Goal: Task Accomplishment & Management: Use online tool/utility

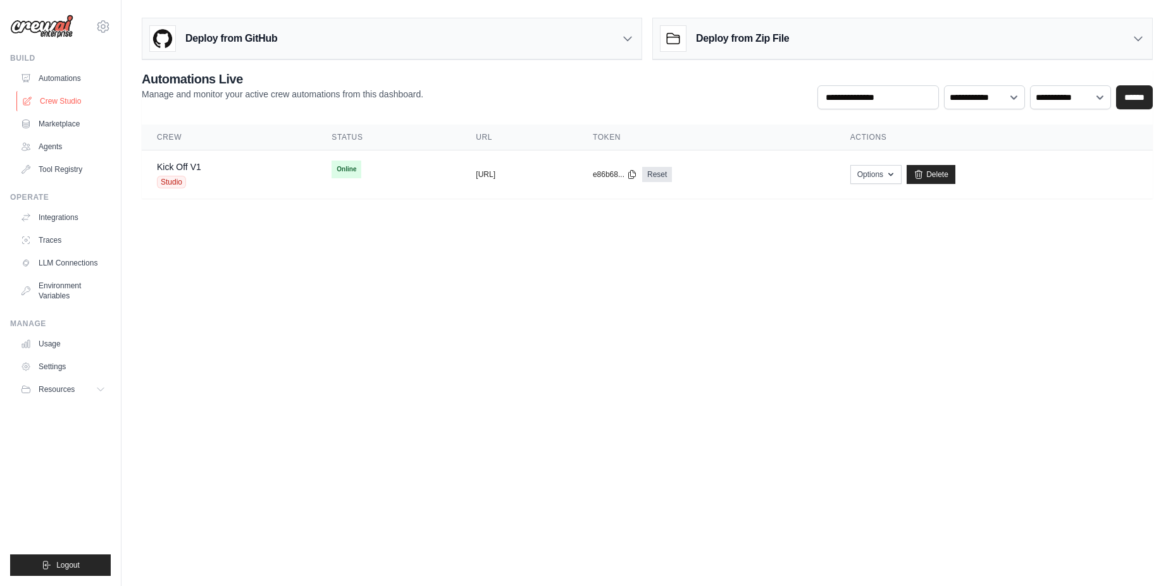
click at [71, 101] on link "Crew Studio" at bounding box center [64, 101] width 96 height 20
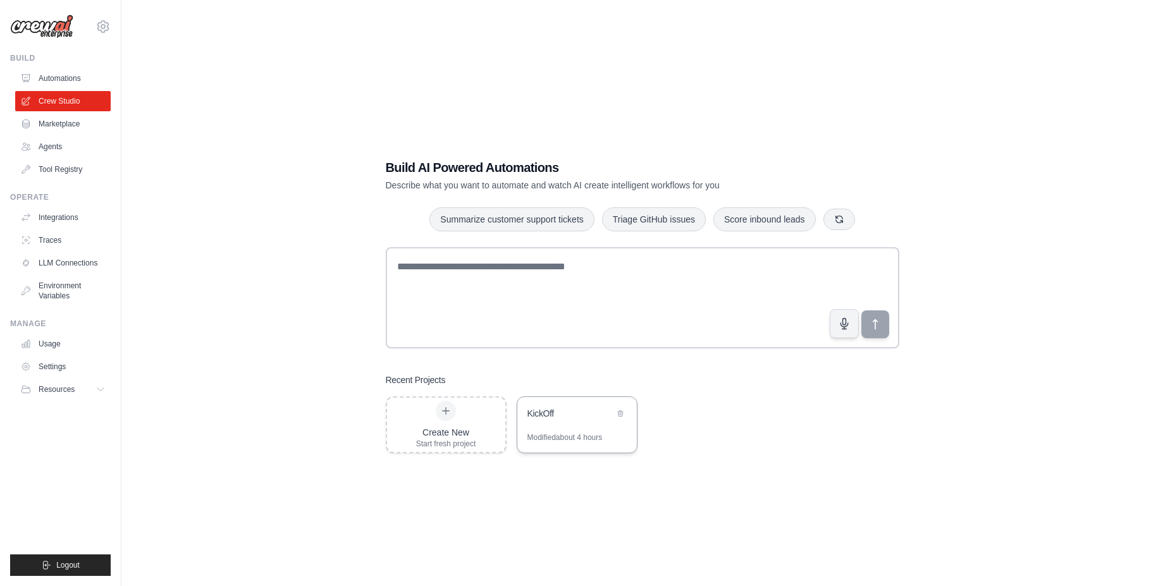
click at [577, 435] on div "Modified about 4 hours" at bounding box center [565, 438] width 75 height 10
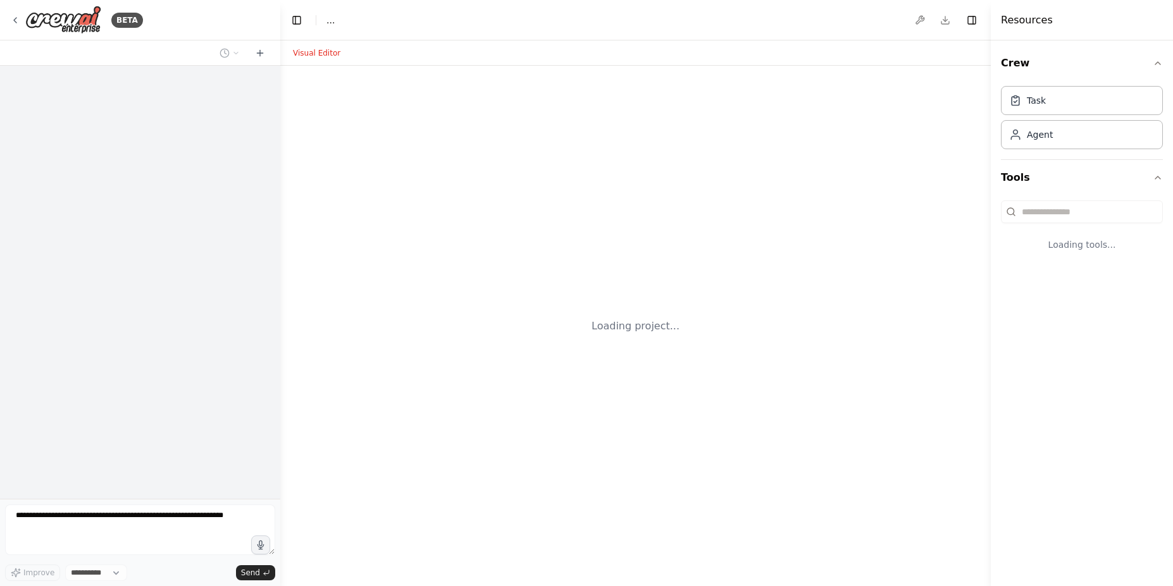
select select "****"
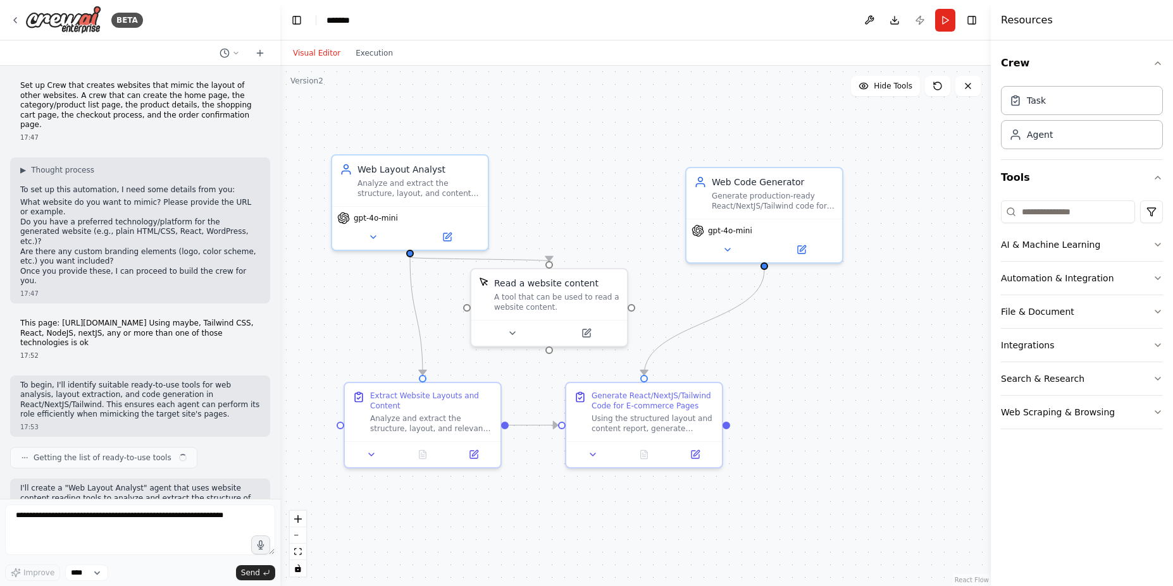
scroll to position [1280, 0]
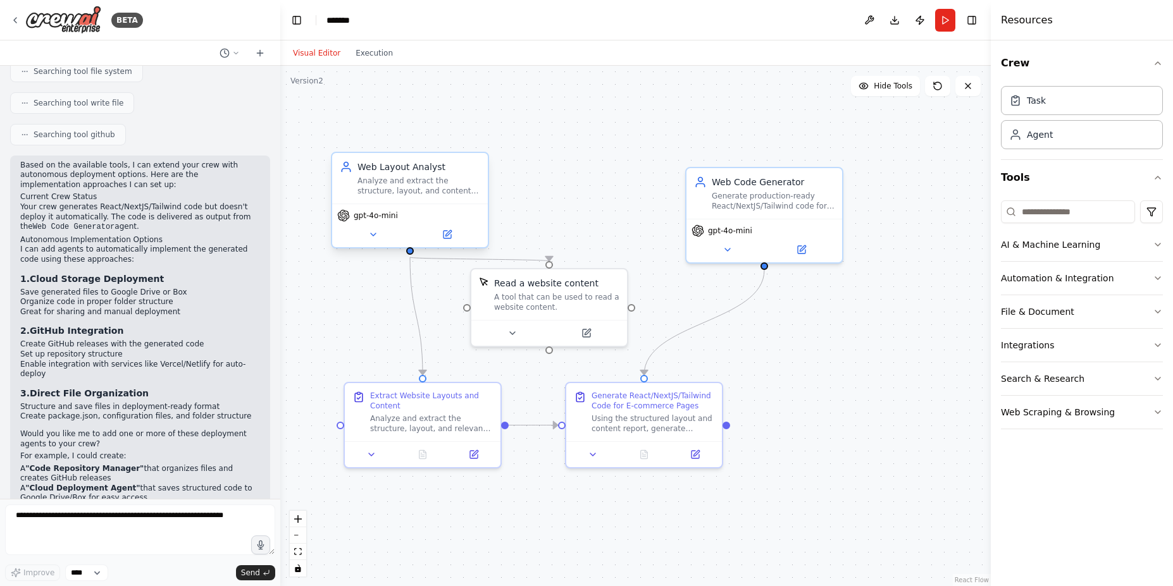
click at [443, 183] on div "Analyze and extract the structure, layout, and content of the provided website …" at bounding box center [418, 186] width 123 height 20
click at [378, 234] on button at bounding box center [372, 234] width 71 height 15
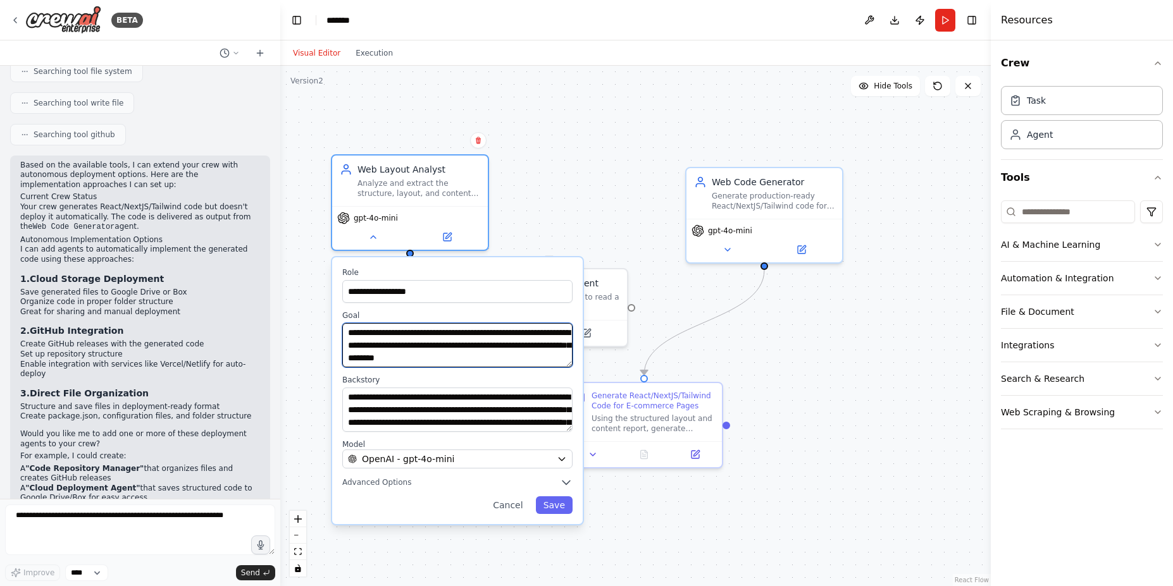
drag, startPoint x: 511, startPoint y: 357, endPoint x: 348, endPoint y: 336, distance: 164.6
click at [347, 333] on textarea "**********" at bounding box center [457, 345] width 230 height 44
click at [599, 172] on div "**********" at bounding box center [635, 326] width 710 height 521
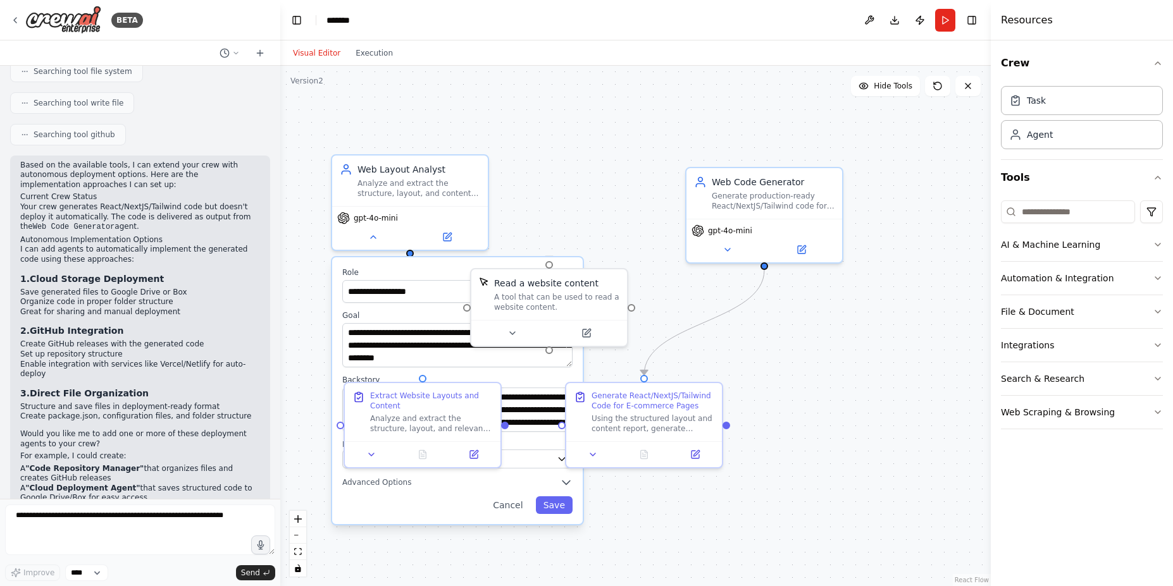
click at [607, 143] on div "**********" at bounding box center [635, 326] width 710 height 521
click at [802, 356] on div "**********" at bounding box center [635, 326] width 710 height 521
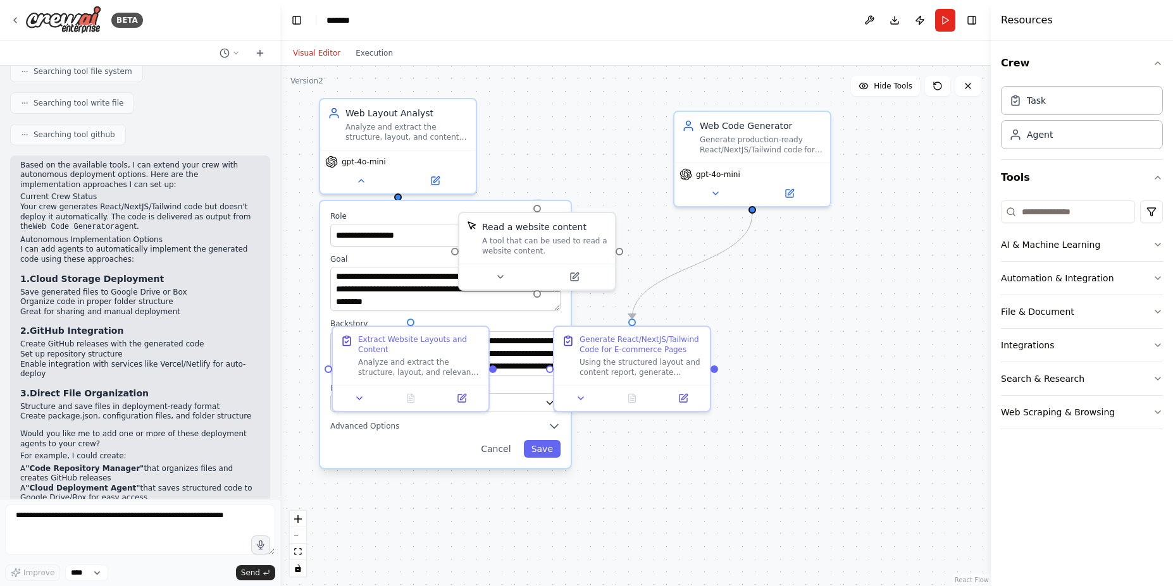
drag, startPoint x: 557, startPoint y: 226, endPoint x: 544, endPoint y: 170, distance: 57.7
click at [544, 170] on div "**********" at bounding box center [635, 326] width 710 height 521
click at [380, 205] on div "**********" at bounding box center [445, 334] width 251 height 267
click at [380, 207] on div "**********" at bounding box center [445, 334] width 251 height 267
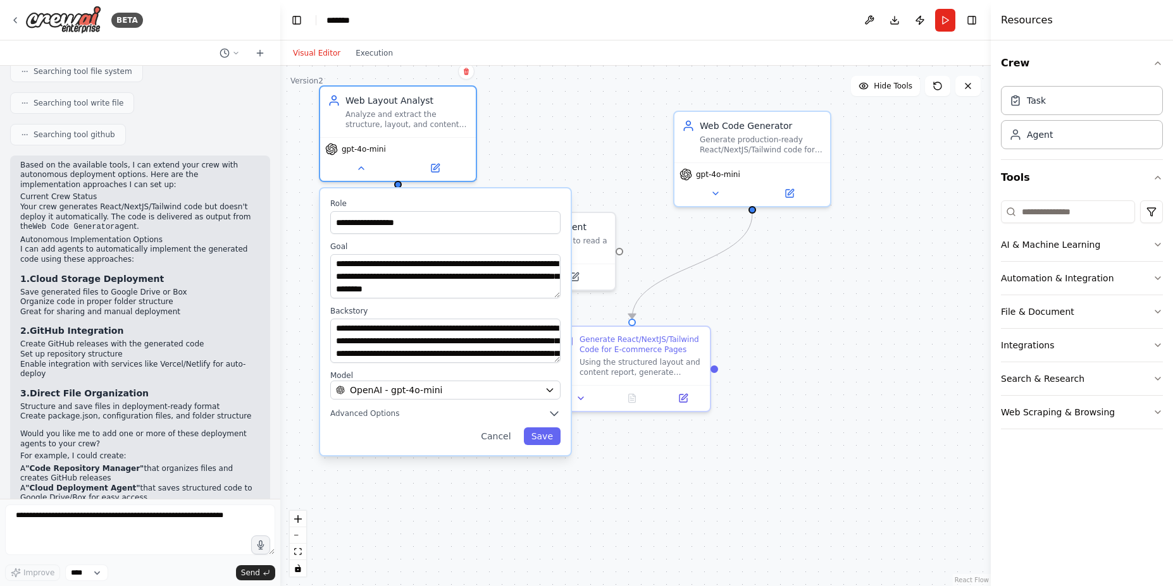
drag, startPoint x: 380, startPoint y: 207, endPoint x: 386, endPoint y: 188, distance: 20.0
click at [386, 189] on div "**********" at bounding box center [445, 322] width 251 height 267
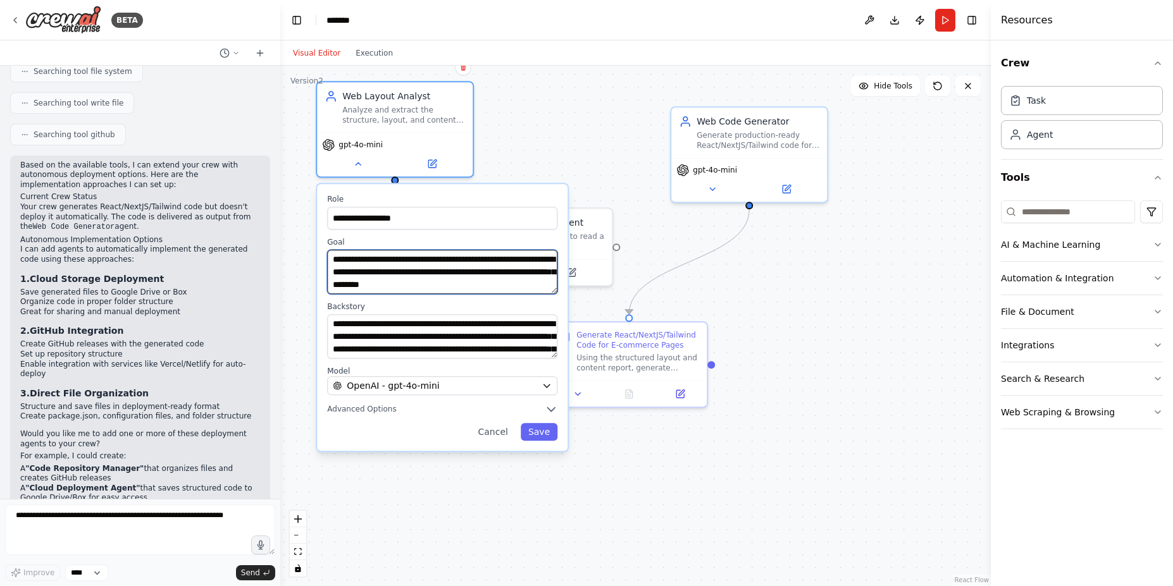
click at [499, 286] on textarea "**********" at bounding box center [442, 272] width 230 height 44
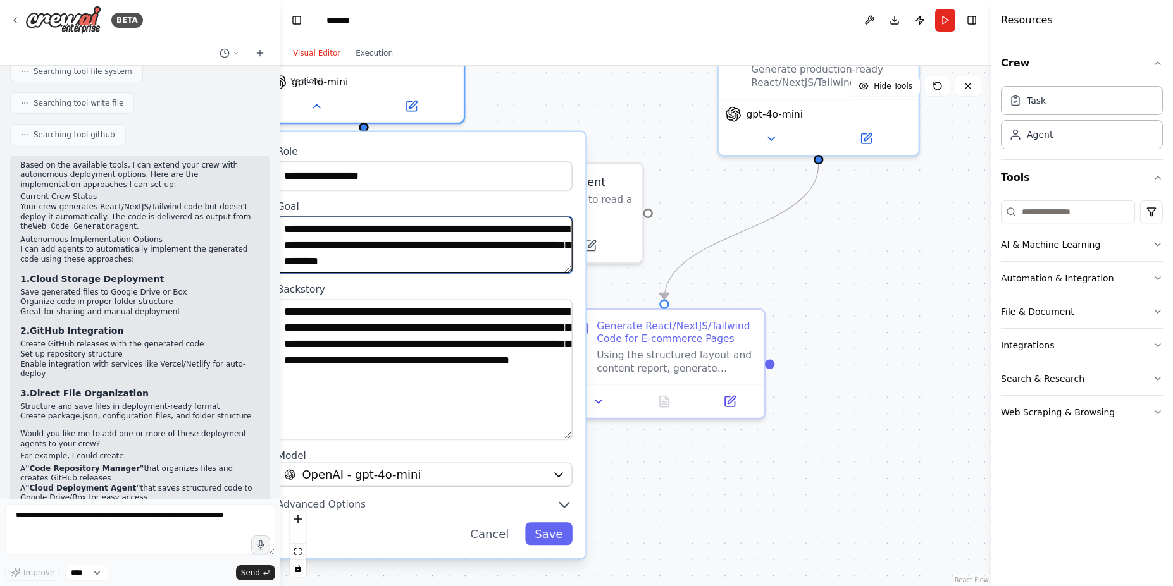
drag, startPoint x: 569, startPoint y: 354, endPoint x: 577, endPoint y: 438, distance: 84.5
click at [577, 438] on div "**********" at bounding box center [424, 345] width 321 height 426
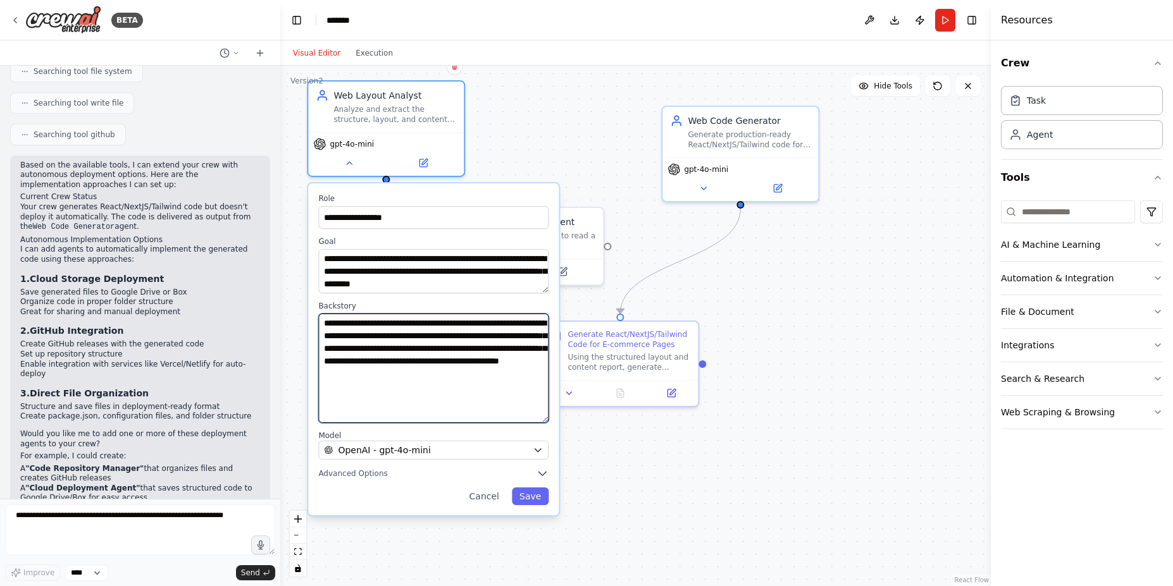
drag, startPoint x: 435, startPoint y: 394, endPoint x: 325, endPoint y: 325, distance: 129.9
click at [312, 318] on div "**********" at bounding box center [433, 349] width 251 height 332
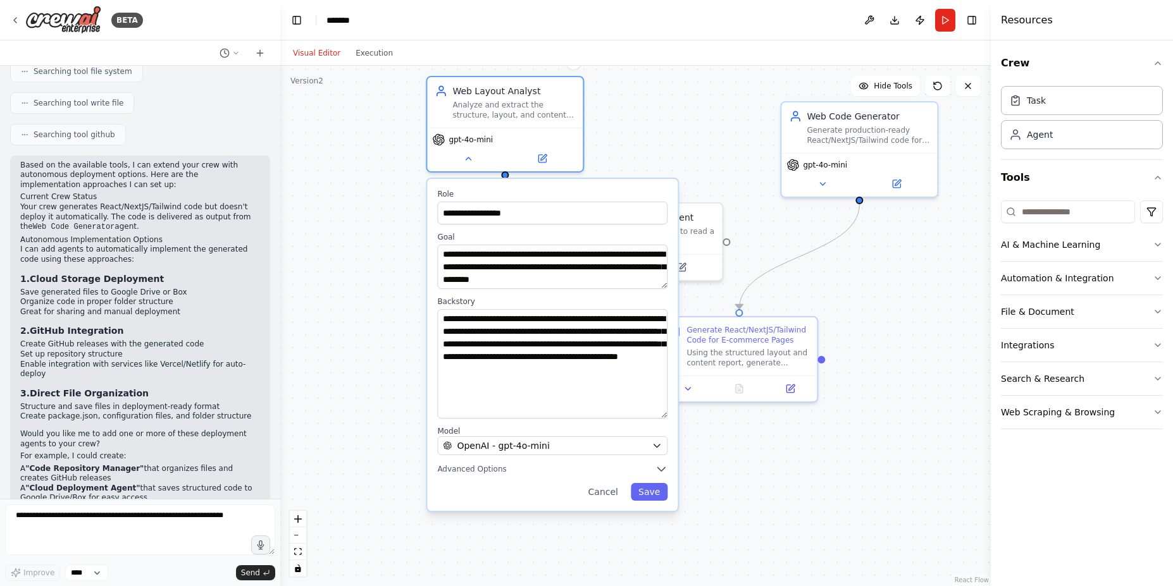
drag, startPoint x: 580, startPoint y: 160, endPoint x: 641, endPoint y: 143, distance: 63.1
click at [641, 143] on div "**********" at bounding box center [635, 326] width 710 height 521
click at [526, 381] on textarea "**********" at bounding box center [552, 363] width 230 height 109
drag, startPoint x: 473, startPoint y: 361, endPoint x: 638, endPoint y: 367, distance: 165.2
click at [638, 367] on textarea "**********" at bounding box center [552, 363] width 230 height 109
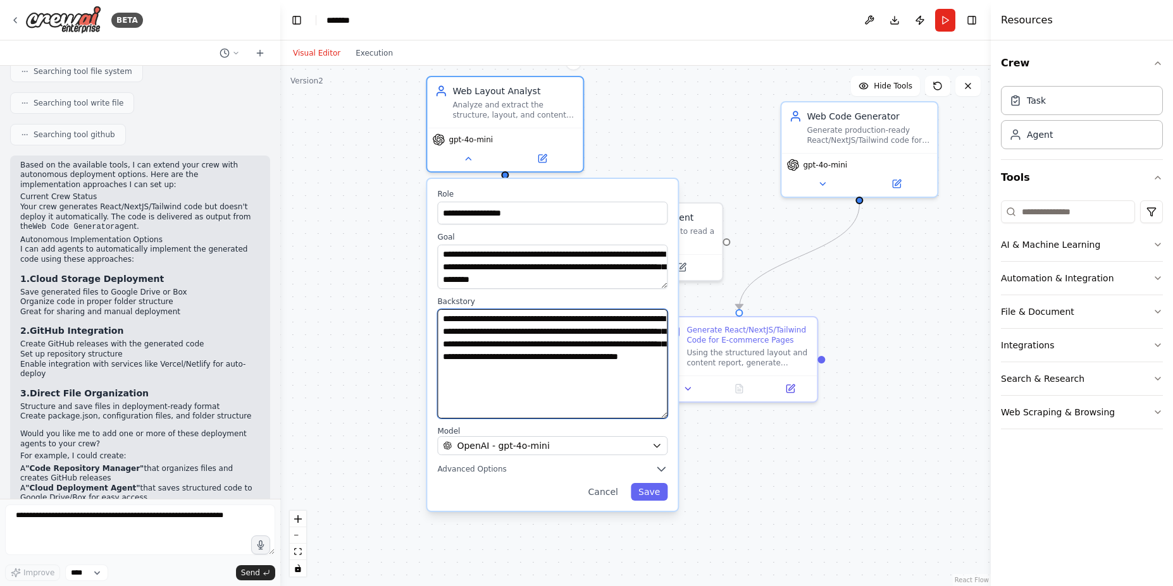
click at [533, 383] on textarea "**********" at bounding box center [552, 363] width 230 height 109
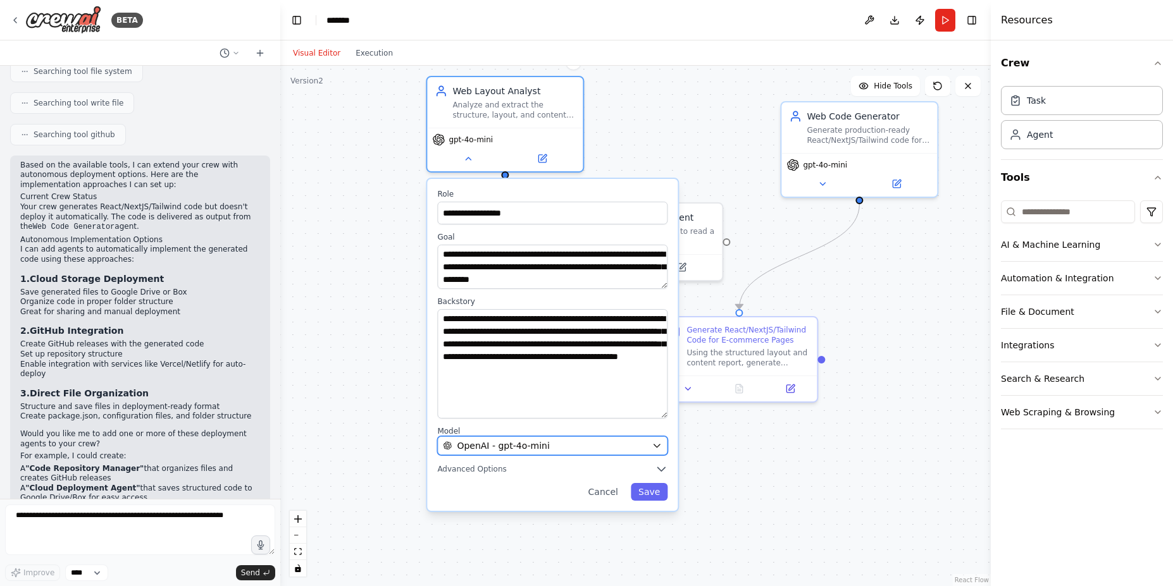
click at [616, 446] on div "OpenAI - gpt-4o-mini" at bounding box center [545, 446] width 204 height 13
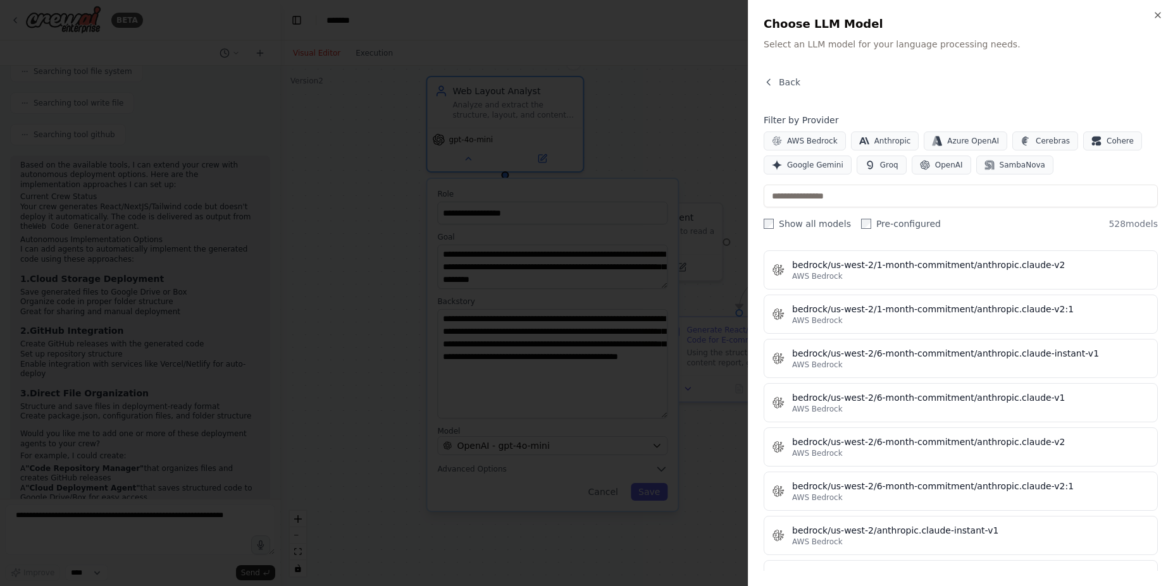
scroll to position [0, 0]
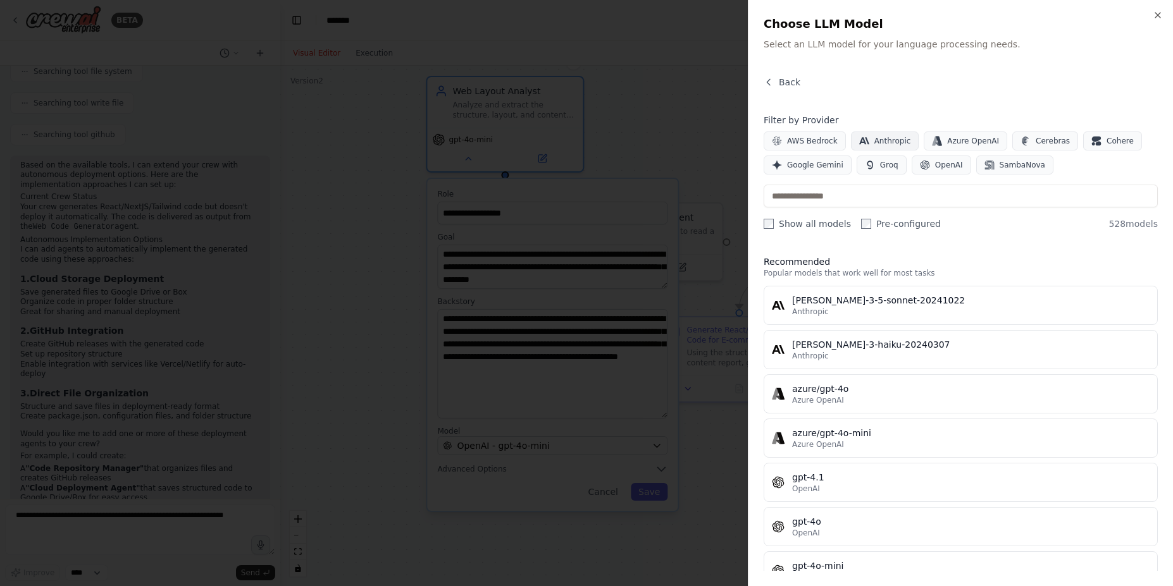
click at [884, 145] on span "Anthropic" at bounding box center [892, 141] width 37 height 10
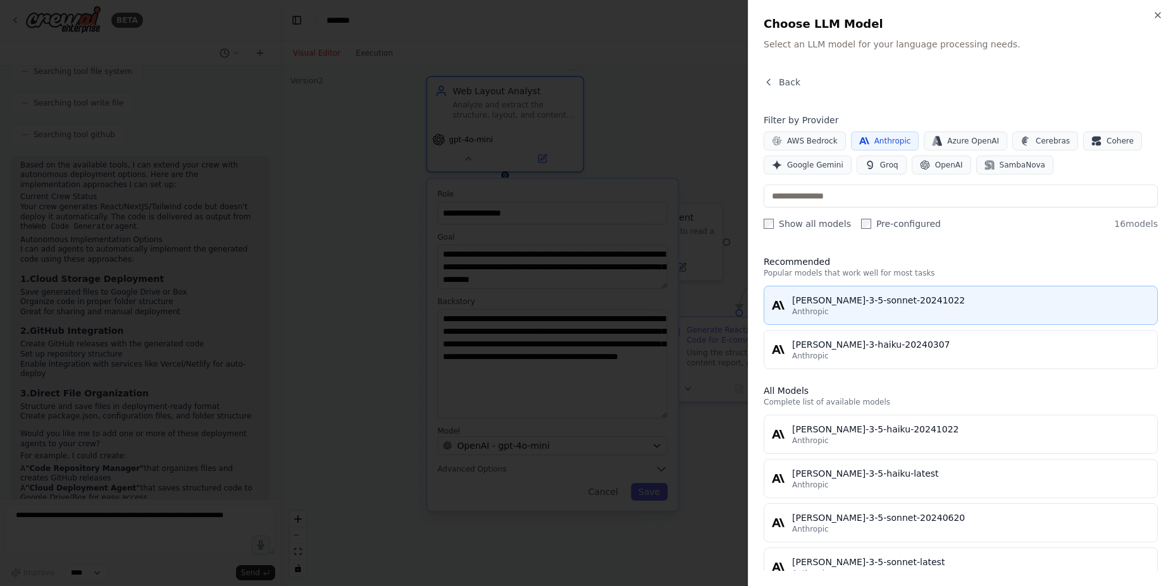
click at [938, 314] on div "Anthropic" at bounding box center [970, 312] width 357 height 10
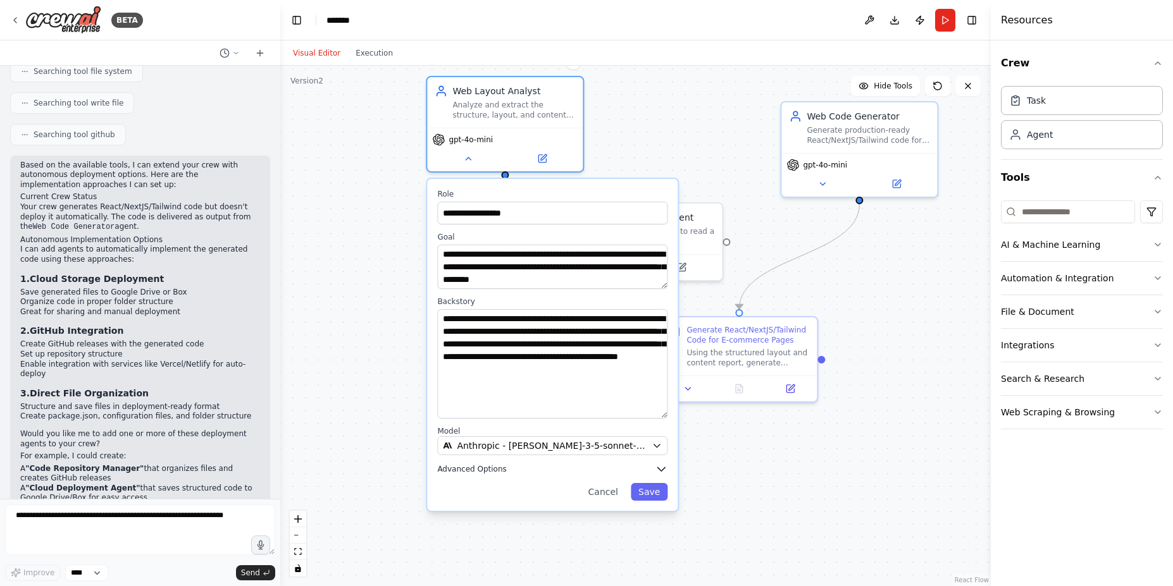
click at [659, 466] on icon "button" at bounding box center [661, 469] width 13 height 13
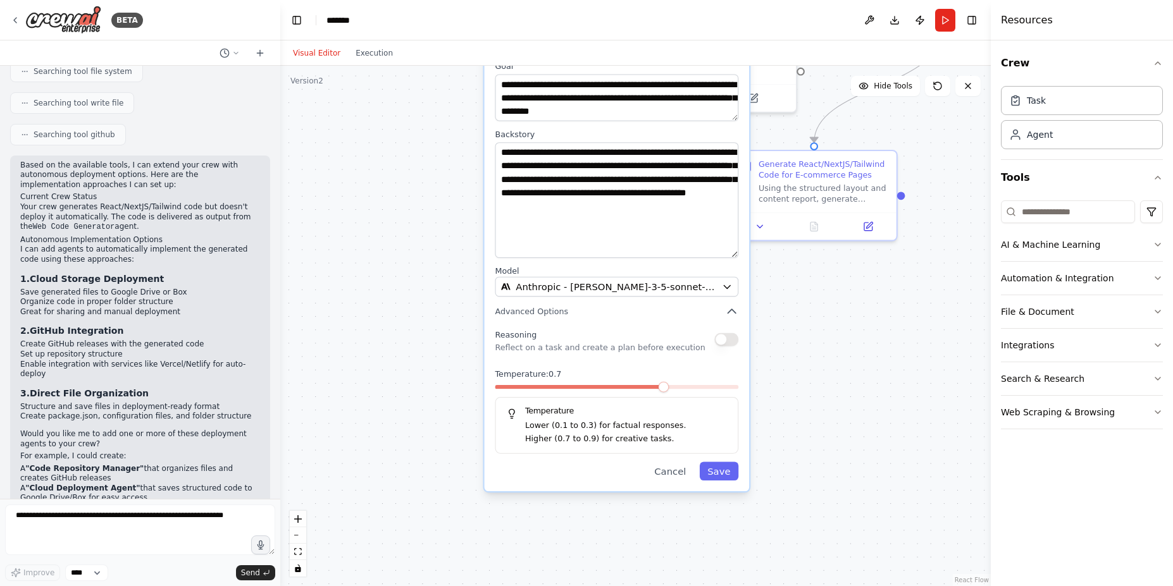
drag, startPoint x: 795, startPoint y: 481, endPoint x: 862, endPoint y: 367, distance: 132.2
click at [864, 366] on div "**********" at bounding box center [635, 326] width 710 height 521
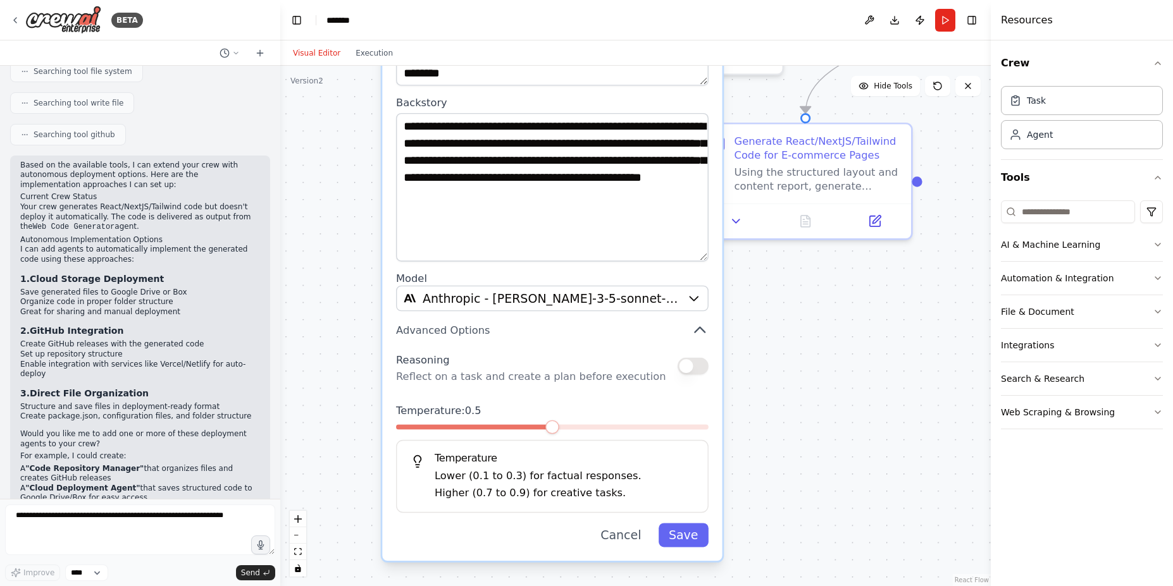
click at [545, 435] on span at bounding box center [552, 428] width 14 height 14
click at [687, 535] on button "Save" at bounding box center [684, 535] width 50 height 24
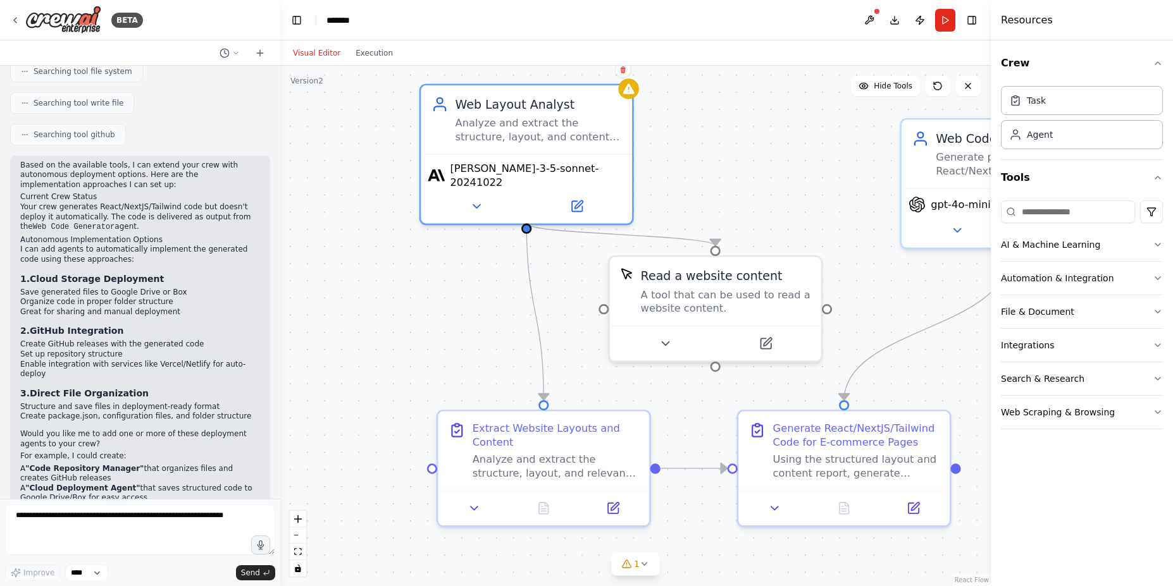
drag, startPoint x: 627, startPoint y: 294, endPoint x: 514, endPoint y: 313, distance: 114.1
click at [665, 580] on div ".deletable-edge-delete-btn { width: 20px; height: 20px; border: 0px solid #ffff…" at bounding box center [635, 326] width 710 height 521
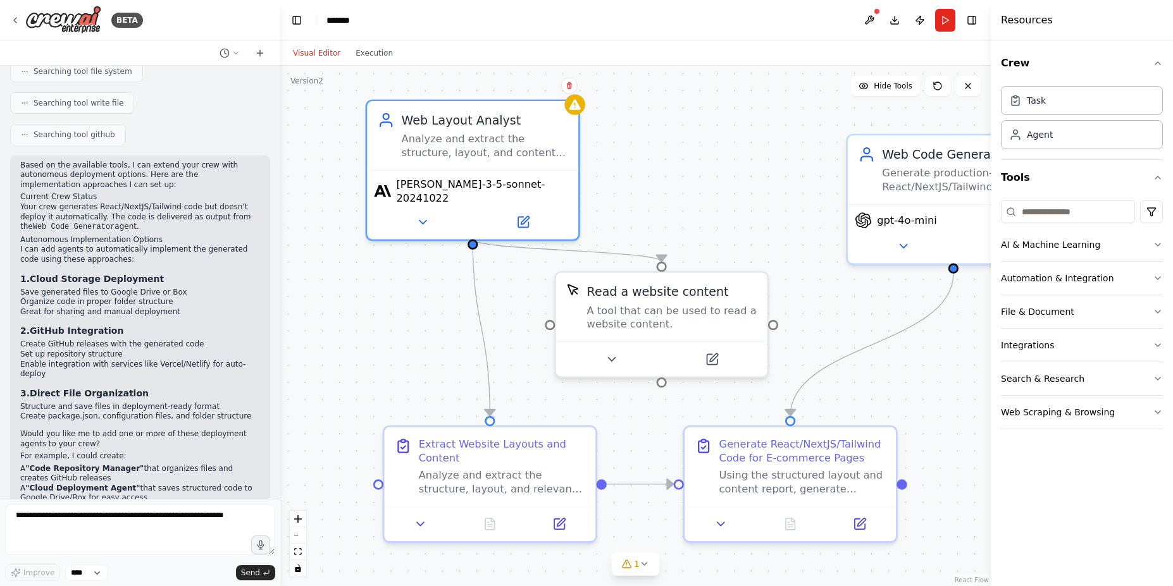
drag, startPoint x: 417, startPoint y: 283, endPoint x: 388, endPoint y: 290, distance: 29.3
click at [361, 296] on div ".deletable-edge-delete-btn { width: 20px; height: 20px; border: 0px solid #ffff…" at bounding box center [635, 326] width 710 height 521
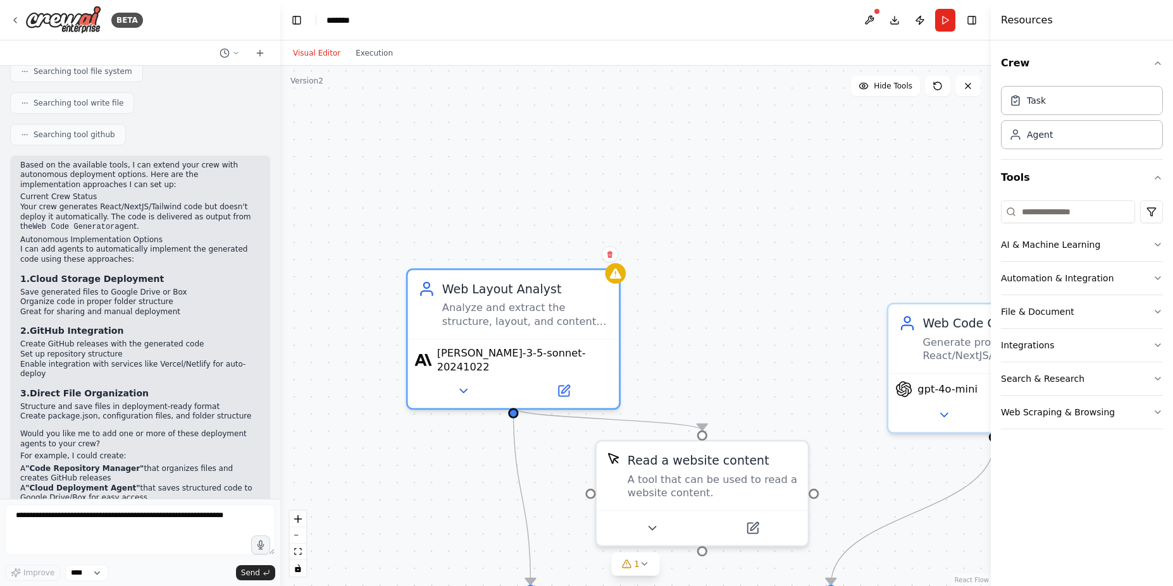
drag, startPoint x: 642, startPoint y: 161, endPoint x: 707, endPoint y: 381, distance: 229.0
click at [707, 381] on div ".deletable-edge-delete-btn { width: 20px; height: 20px; border: 0px solid #ffff…" at bounding box center [635, 326] width 710 height 521
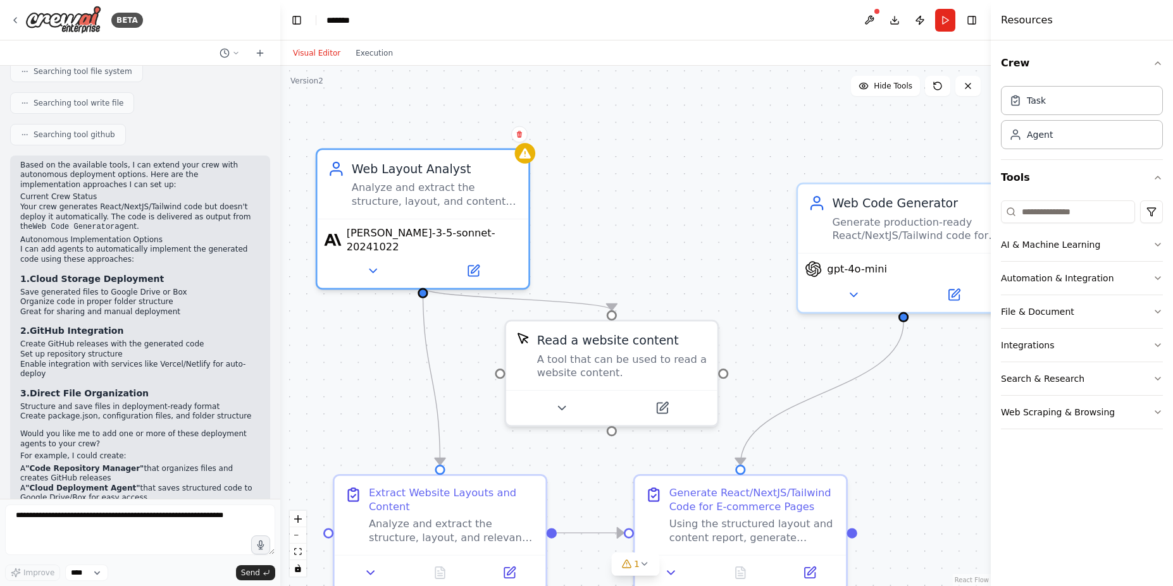
drag, startPoint x: 769, startPoint y: 398, endPoint x: 643, endPoint y: 221, distance: 216.4
click at [651, 220] on div ".deletable-edge-delete-btn { width: 20px; height: 20px; border: 0px solid #ffff…" at bounding box center [635, 326] width 710 height 521
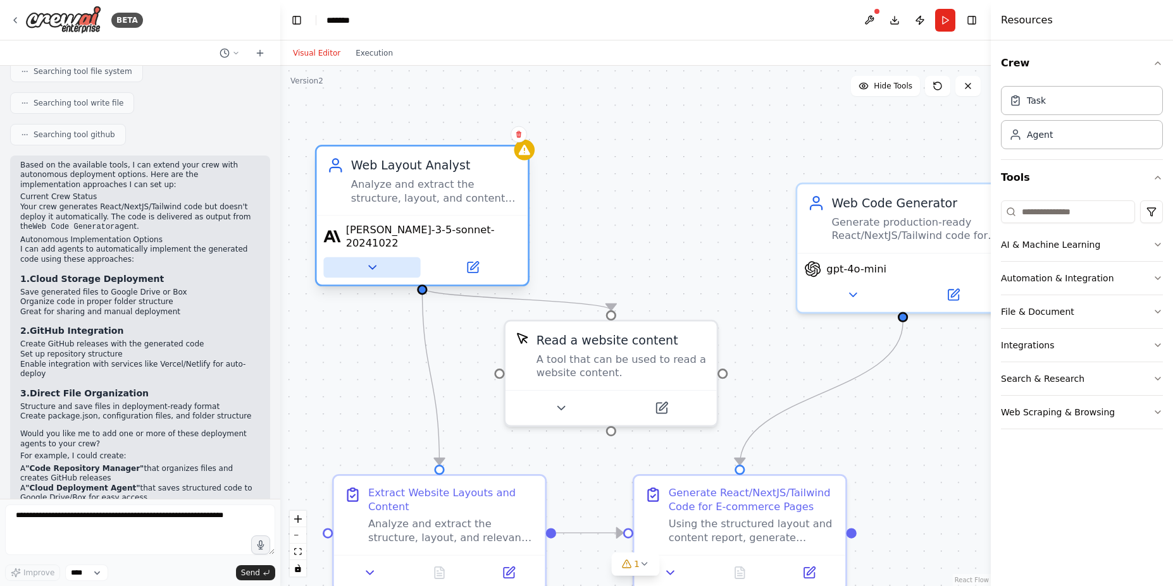
click at [375, 261] on icon at bounding box center [372, 268] width 14 height 14
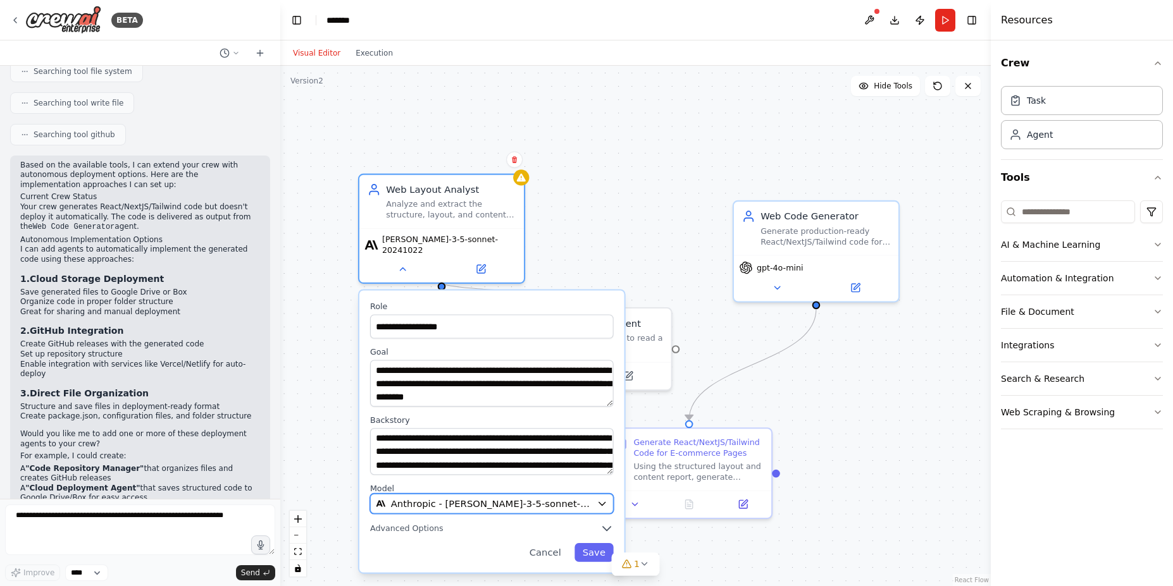
click at [595, 502] on button "Anthropic - claude-3-5-sonnet-20241022" at bounding box center [492, 504] width 244 height 20
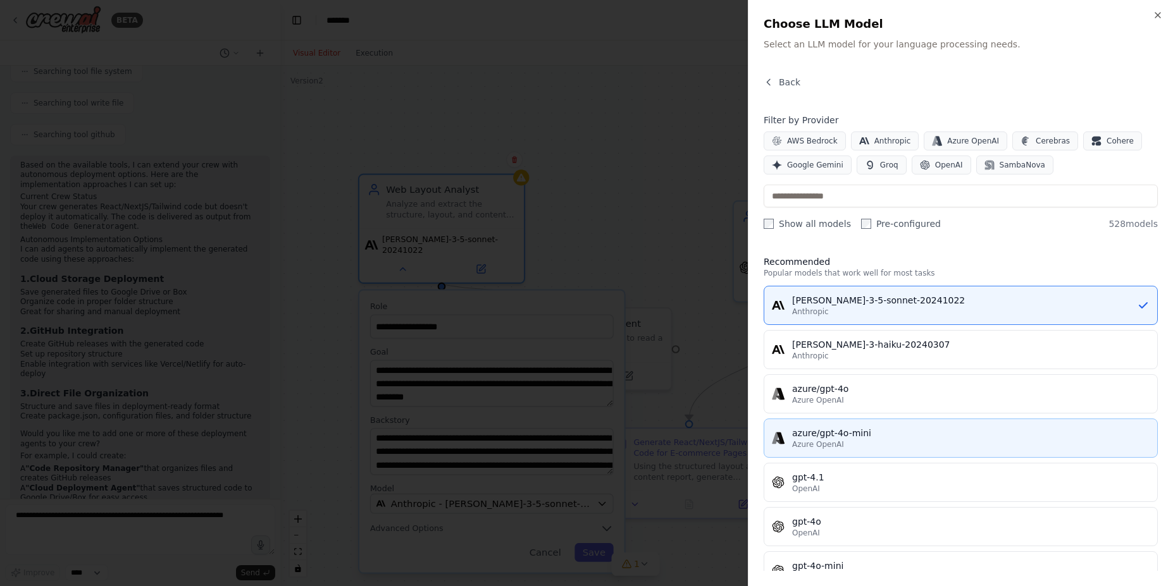
click at [931, 433] on div "azure/gpt-4o-mini" at bounding box center [970, 433] width 357 height 13
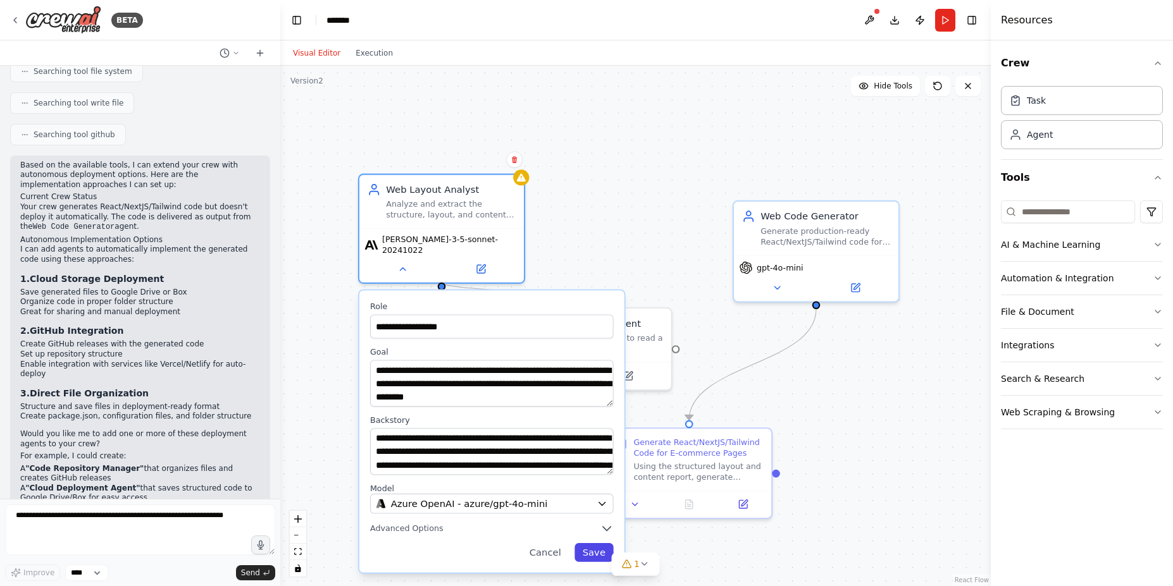
click at [595, 544] on button "Save" at bounding box center [593, 552] width 39 height 19
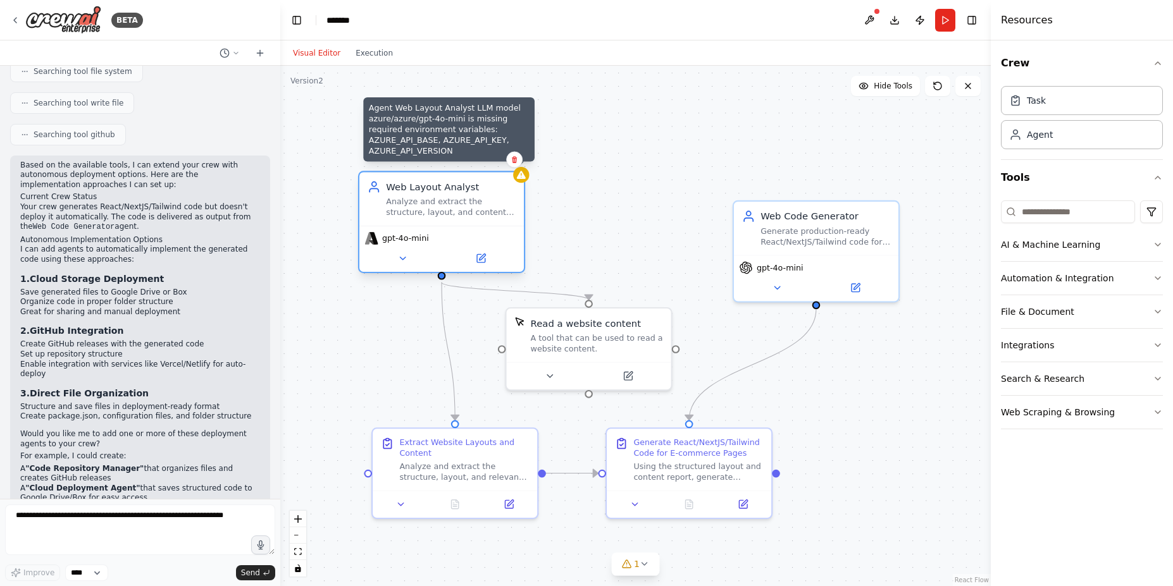
click at [524, 178] on icon at bounding box center [521, 175] width 9 height 8
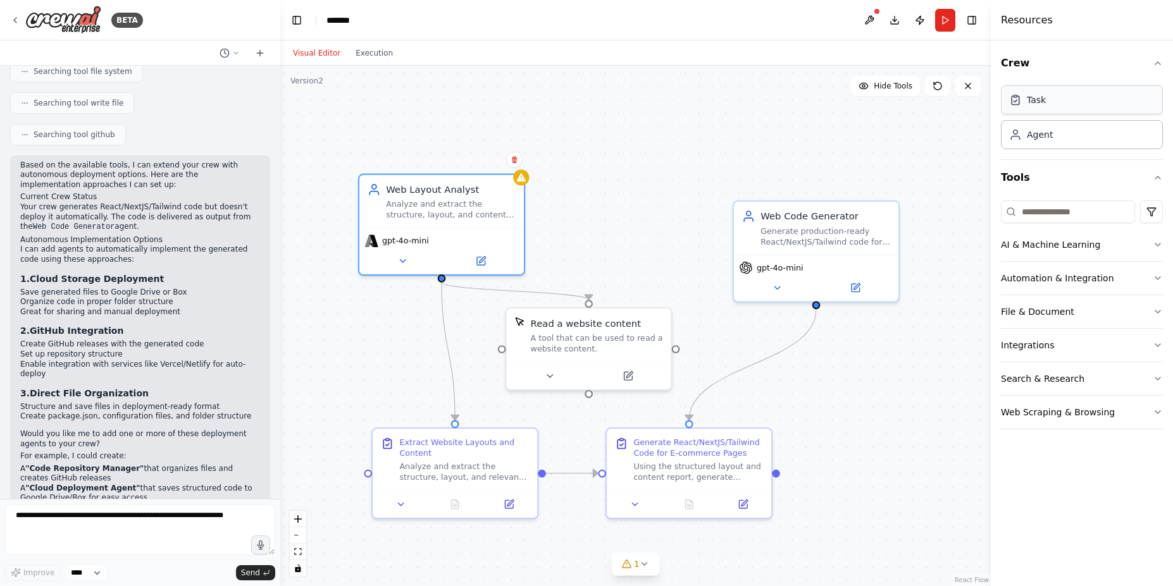
click at [1057, 99] on div "Task" at bounding box center [1082, 99] width 162 height 29
click at [1072, 141] on div "Agent" at bounding box center [1082, 134] width 162 height 29
click at [1107, 414] on button "Web Scraping & Browsing" at bounding box center [1082, 412] width 162 height 33
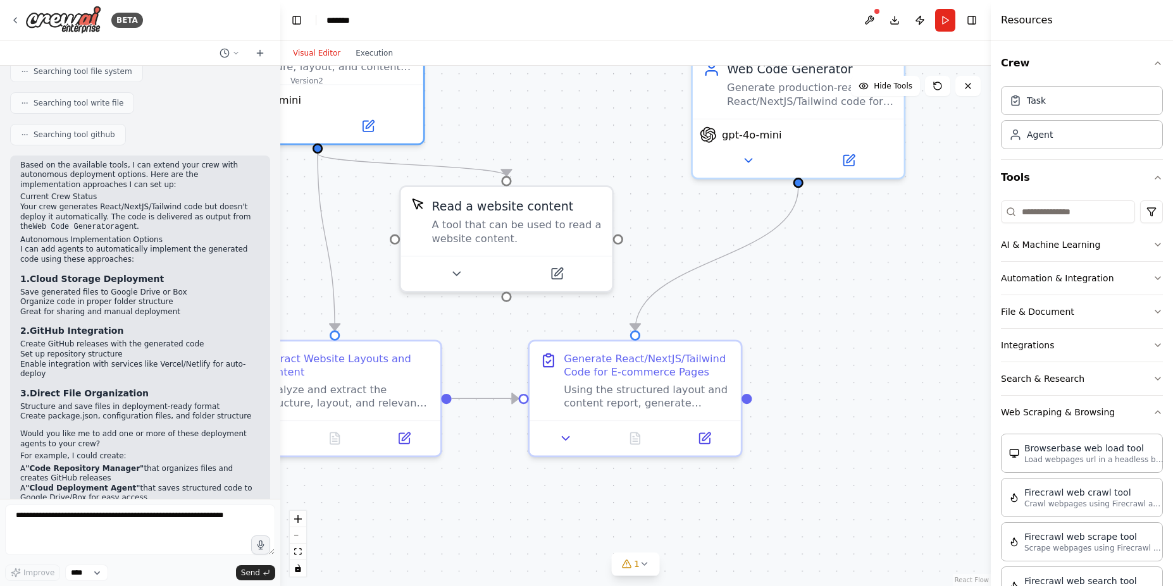
drag, startPoint x: 908, startPoint y: 454, endPoint x: 905, endPoint y: 399, distance: 55.1
click at [905, 399] on div ".deletable-edge-delete-btn { width: 20px; height: 20px; border: 0px solid #ffff…" at bounding box center [635, 326] width 710 height 521
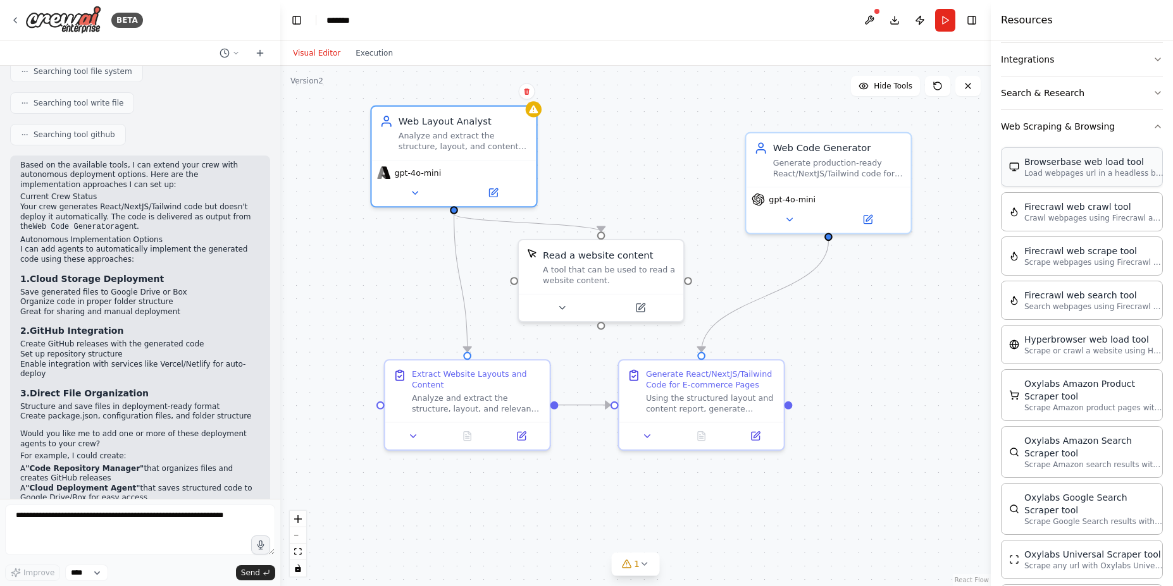
scroll to position [76, 0]
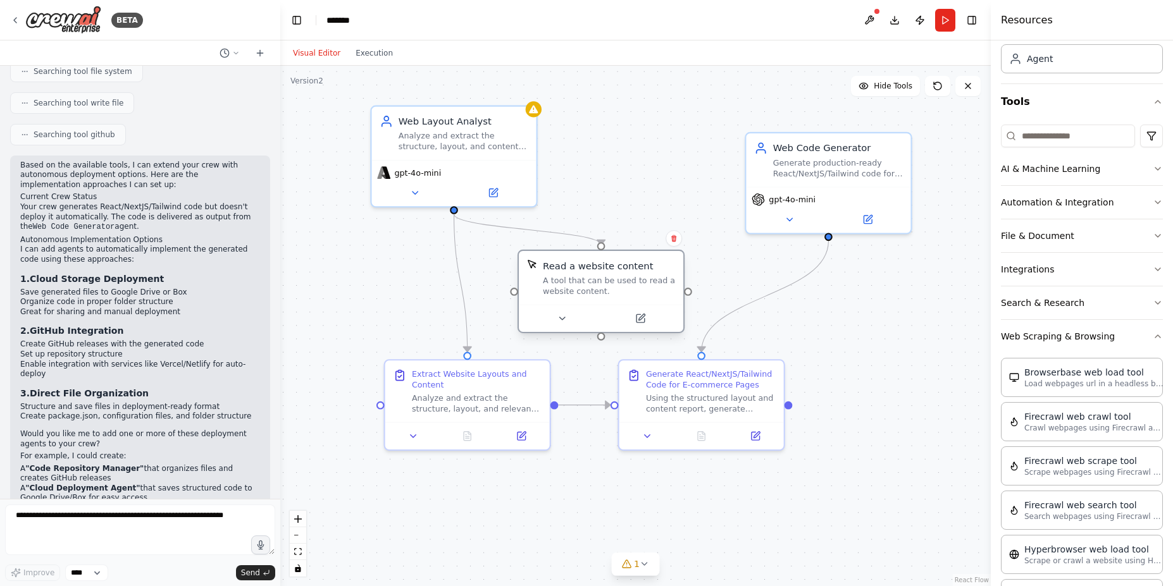
drag, startPoint x: 632, startPoint y: 274, endPoint x: 641, endPoint y: 292, distance: 19.8
click at [641, 292] on div "A tool that can be used to read a website content." at bounding box center [609, 286] width 132 height 22
click at [574, 321] on icon at bounding box center [575, 318] width 11 height 11
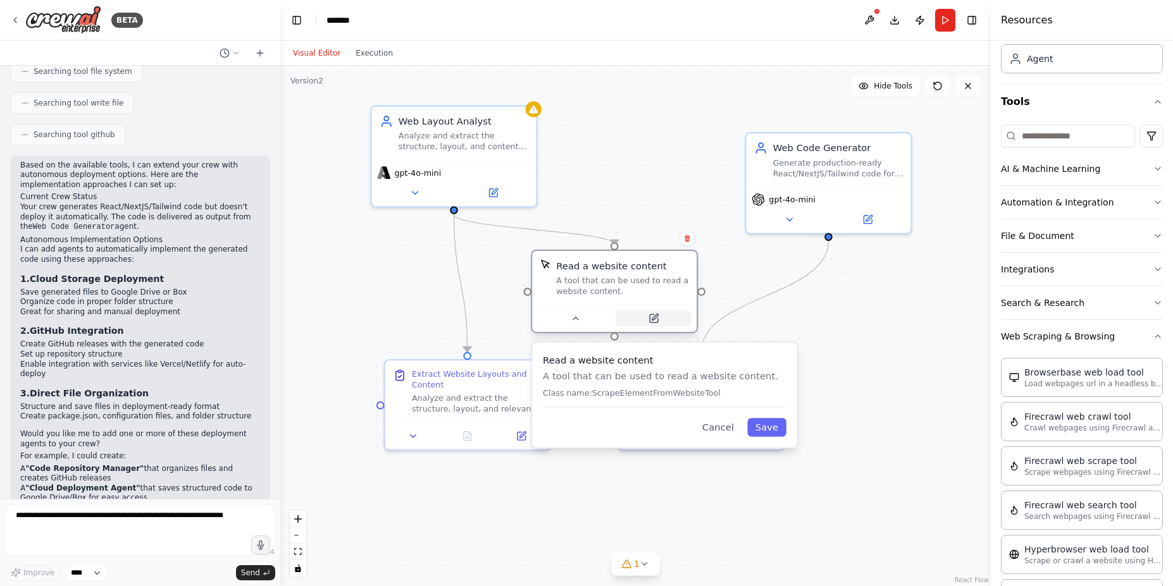
click at [654, 319] on icon at bounding box center [655, 317] width 6 height 6
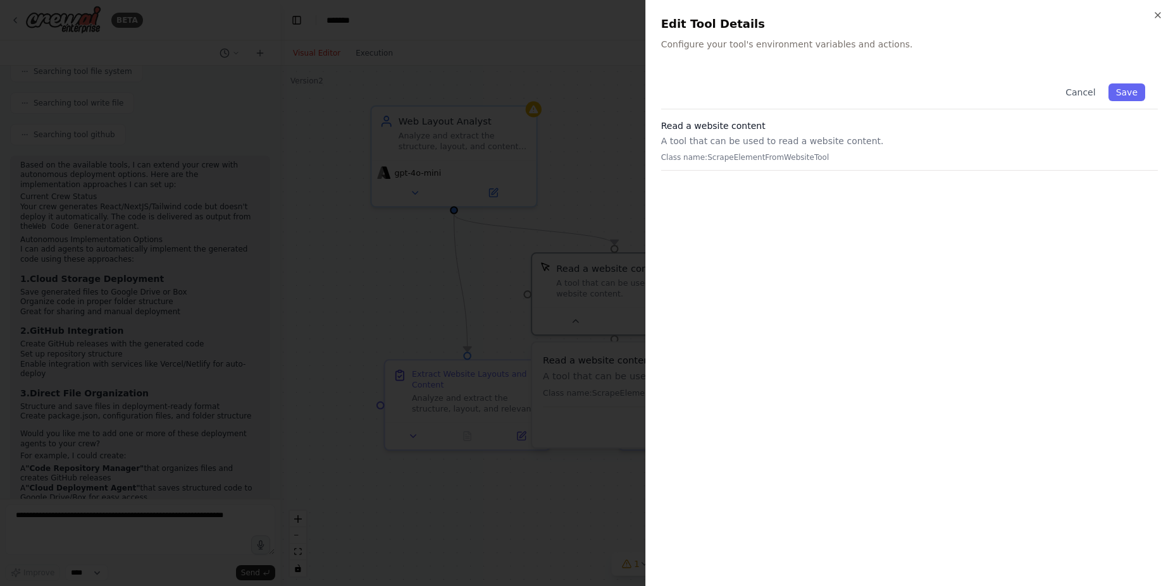
click at [729, 130] on h3 "Read a website content" at bounding box center [909, 126] width 497 height 13
click at [614, 147] on div at bounding box center [586, 293] width 1173 height 586
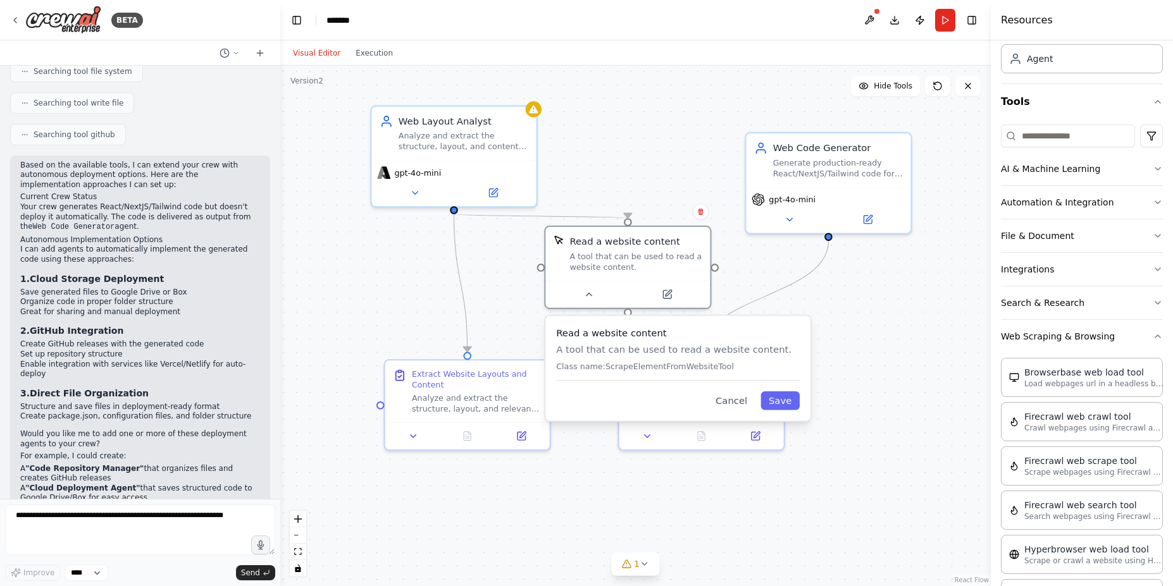
drag, startPoint x: 648, startPoint y: 277, endPoint x: 736, endPoint y: 337, distance: 106.0
click at [655, 256] on div "A tool that can be used to read a website content." at bounding box center [635, 262] width 132 height 22
click at [748, 402] on button "Cancel" at bounding box center [731, 401] width 48 height 19
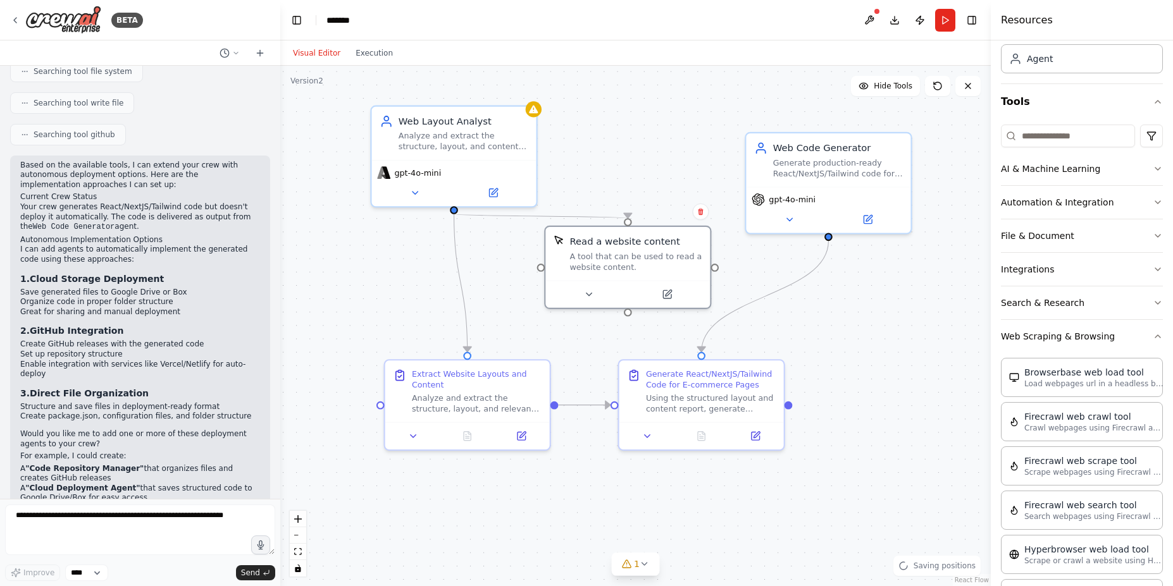
click at [855, 355] on div ".deletable-edge-delete-btn { width: 20px; height: 20px; border: 0px solid #ffff…" at bounding box center [635, 326] width 710 height 521
click at [410, 190] on icon at bounding box center [414, 190] width 11 height 11
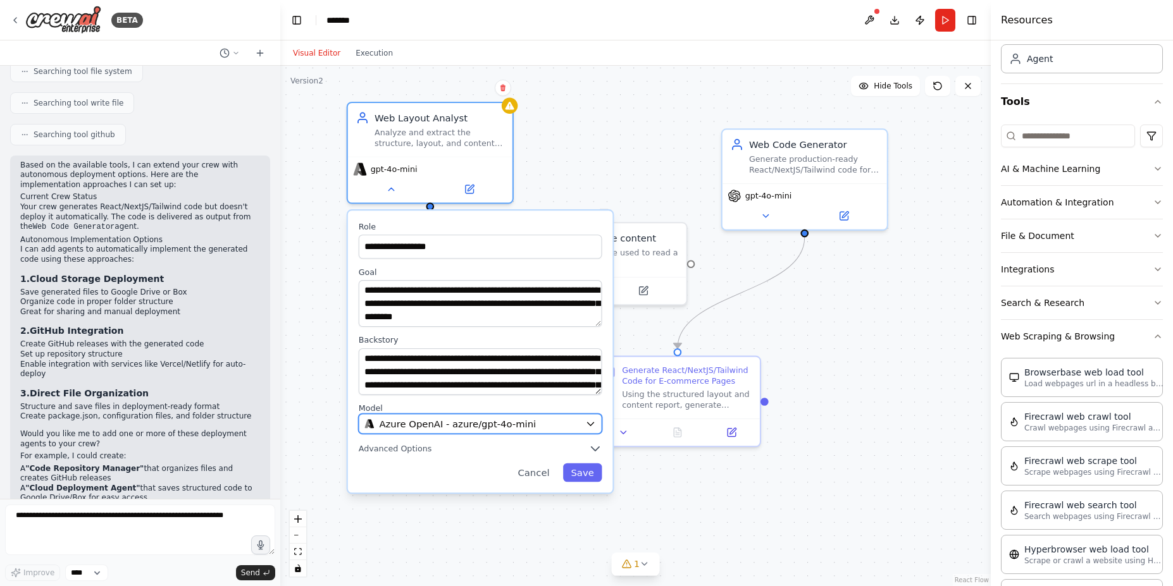
click at [564, 421] on div "Azure OpenAI - azure/gpt-4o-mini" at bounding box center [471, 424] width 215 height 13
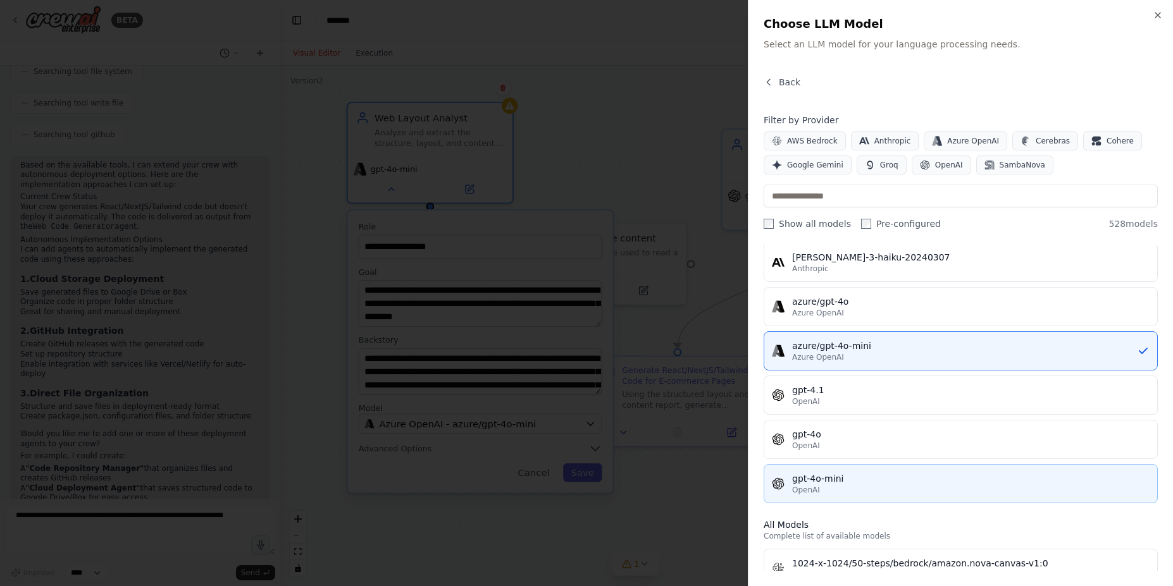
scroll to position [114, 0]
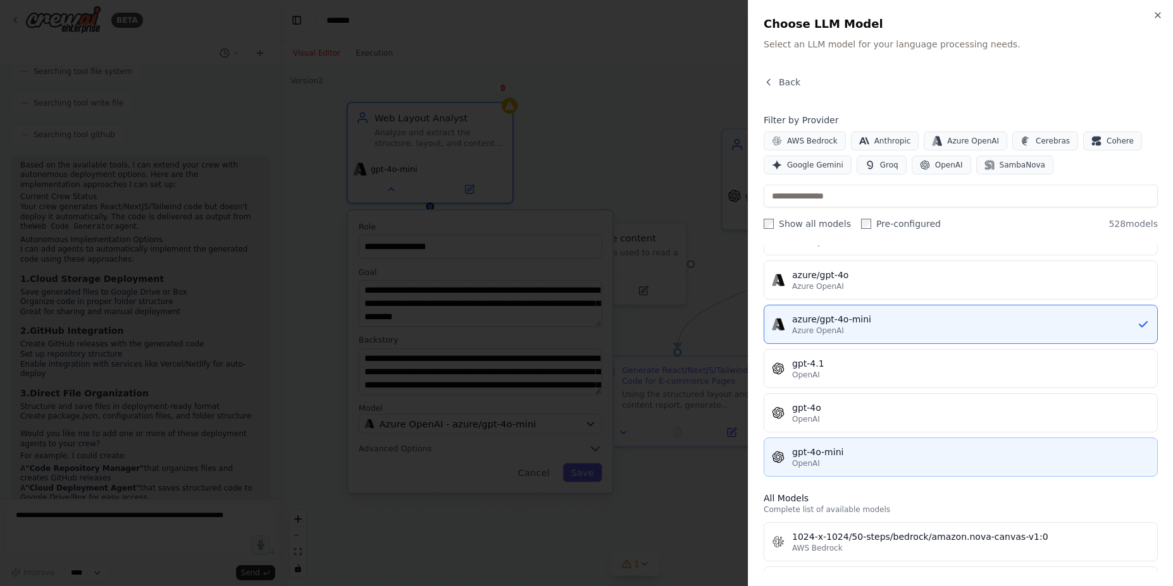
click at [918, 461] on div "OpenAI" at bounding box center [970, 464] width 357 height 10
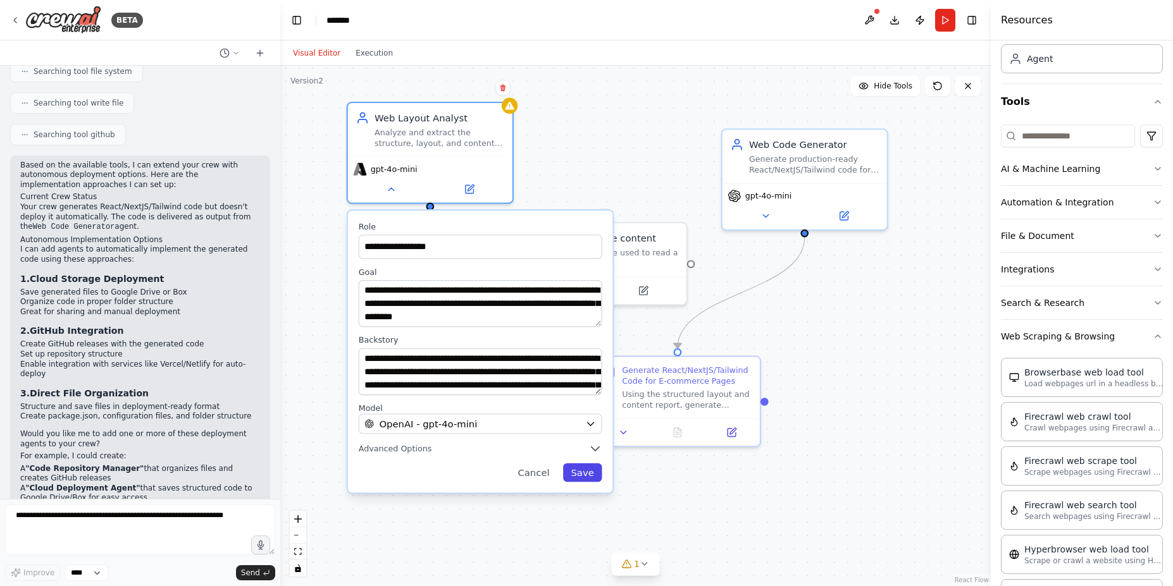
click at [586, 471] on button "Save" at bounding box center [582, 473] width 39 height 19
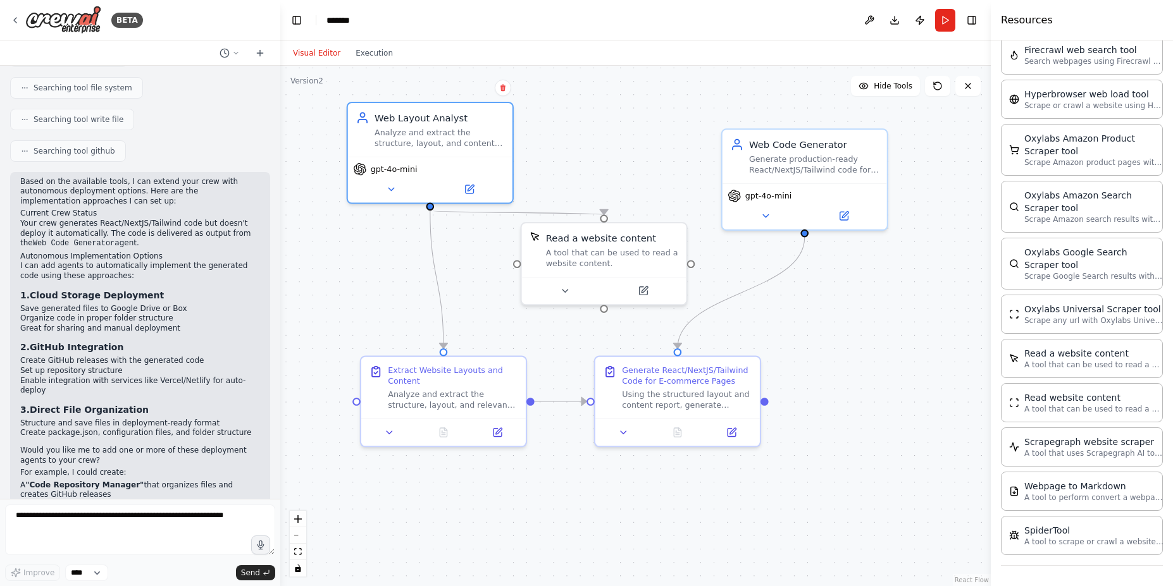
scroll to position [1280, 0]
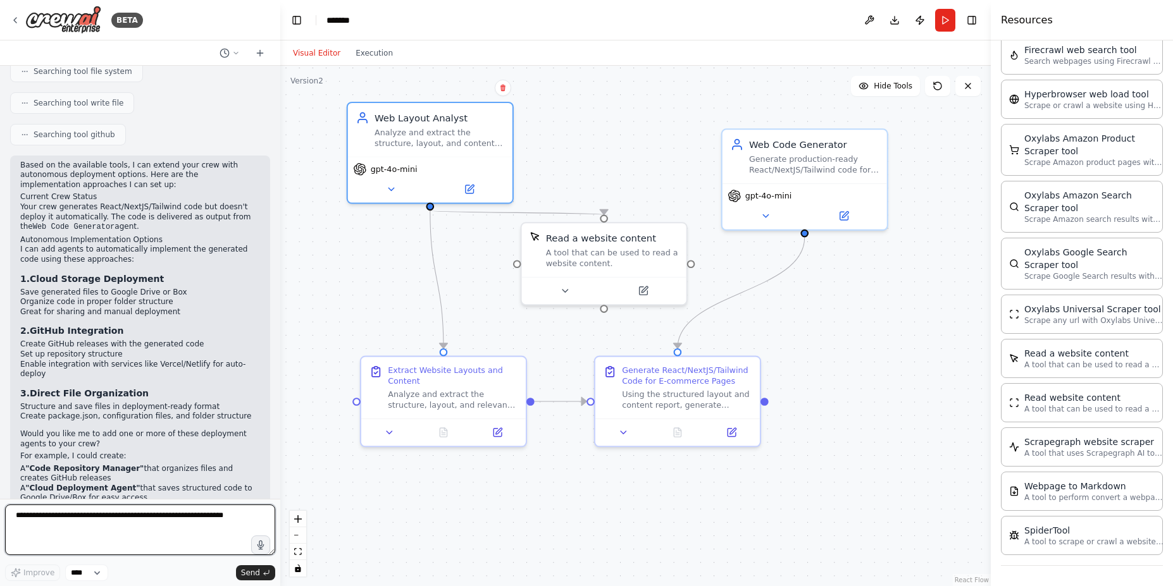
click at [161, 522] on textarea at bounding box center [140, 530] width 270 height 51
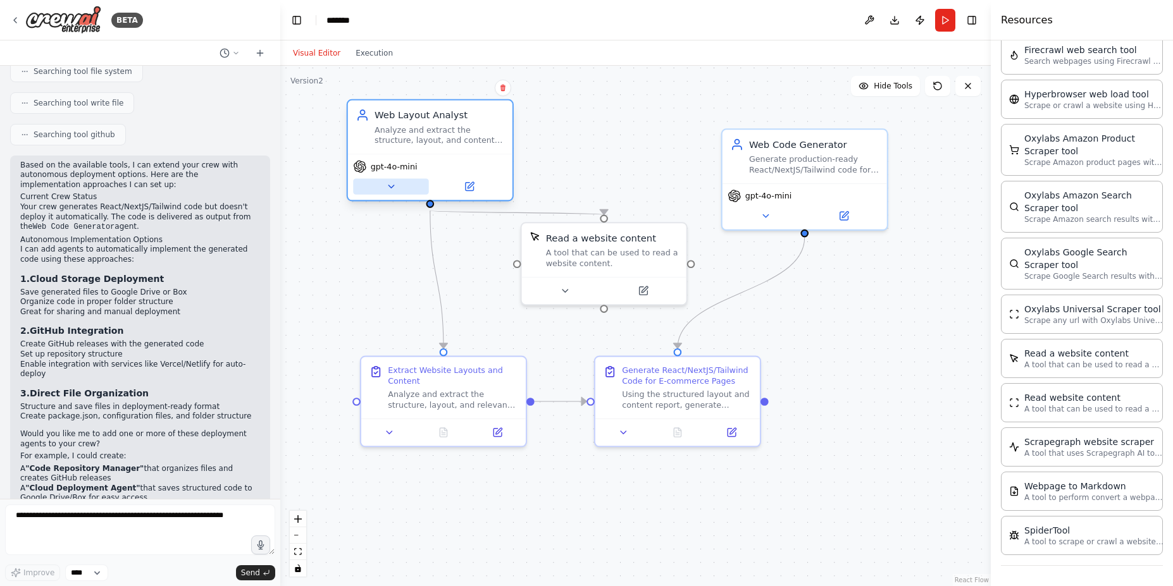
click at [397, 183] on button at bounding box center [390, 186] width 75 height 16
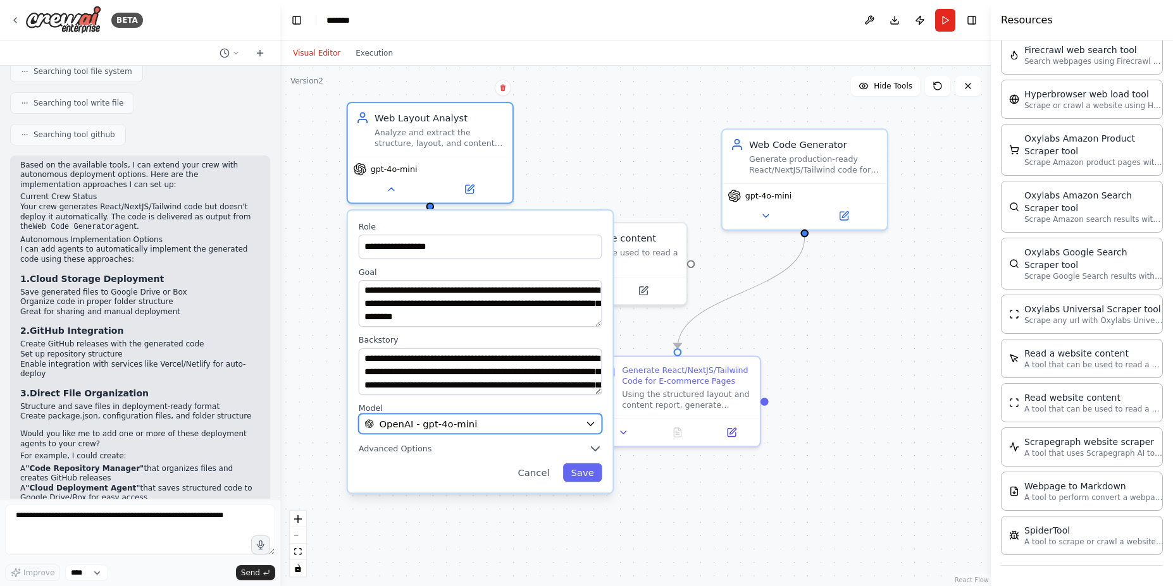
click at [506, 429] on div "OpenAI - gpt-4o-mini" at bounding box center [471, 424] width 215 height 13
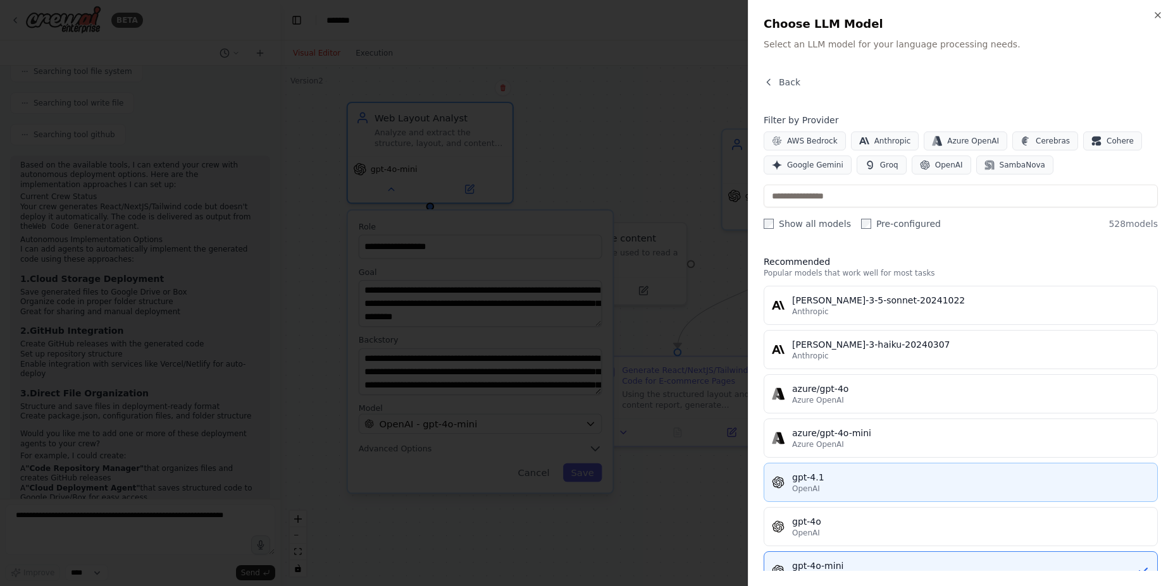
click at [983, 474] on div "gpt-4.1" at bounding box center [970, 477] width 357 height 13
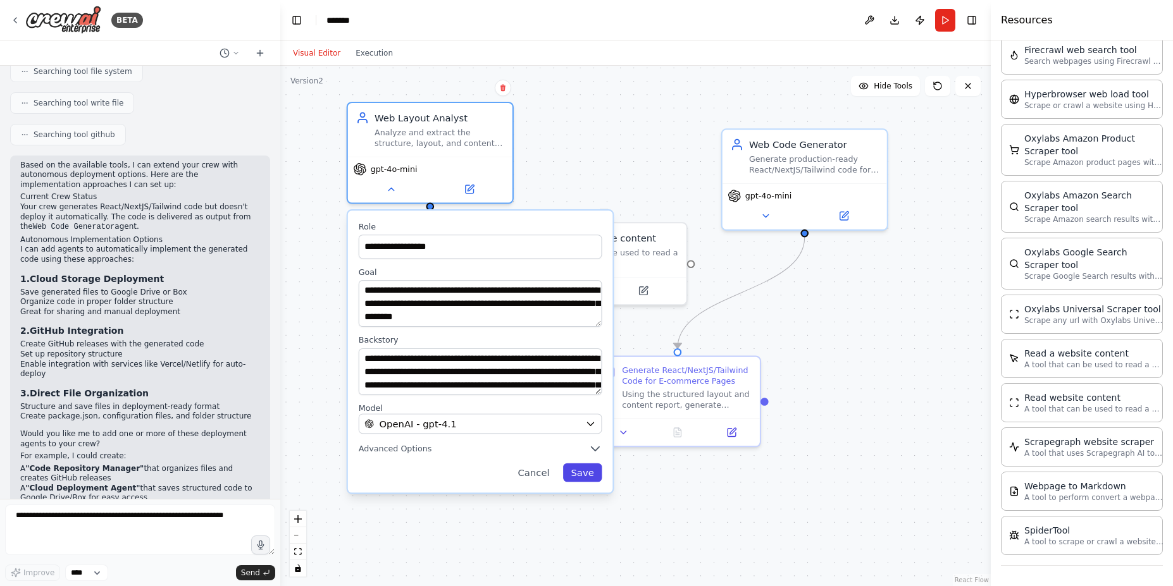
click at [581, 475] on button "Save" at bounding box center [582, 473] width 39 height 19
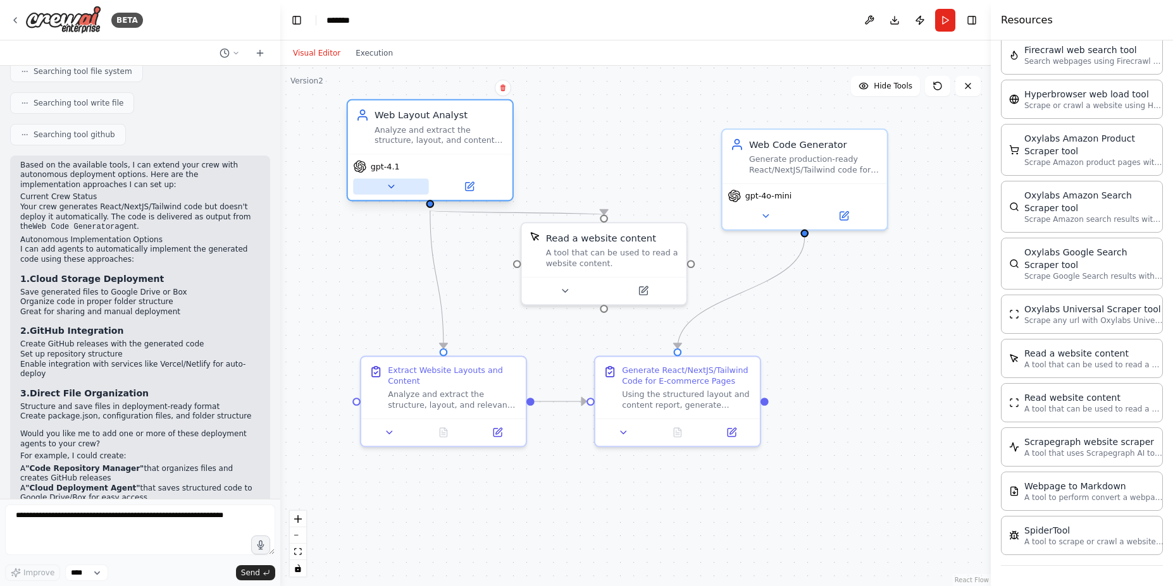
click at [387, 187] on icon at bounding box center [390, 187] width 11 height 11
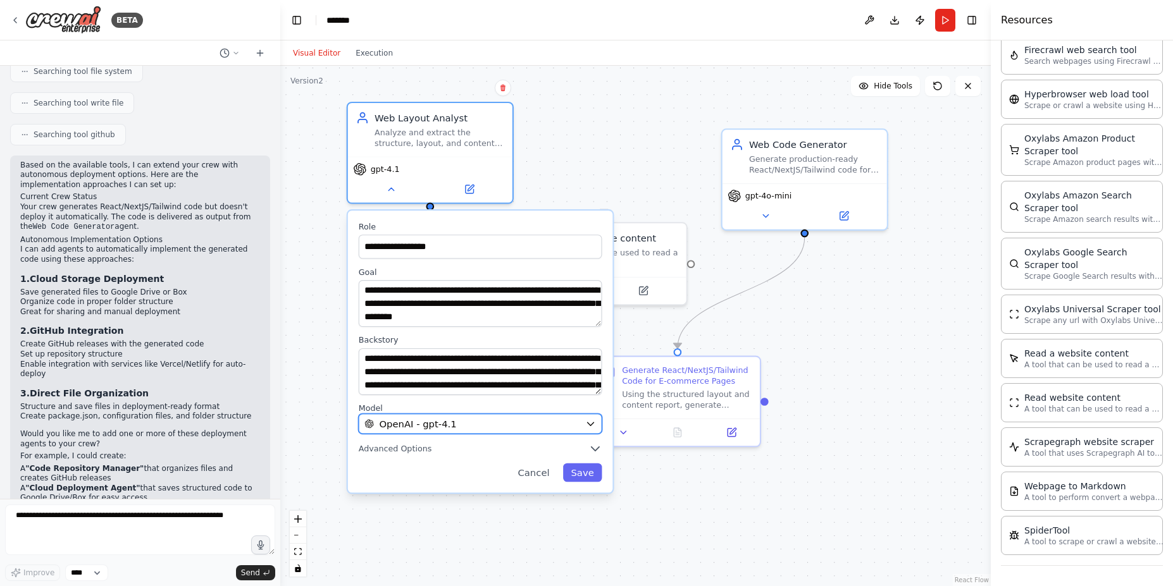
click at [485, 423] on div "OpenAI - gpt-4.1" at bounding box center [471, 424] width 215 height 13
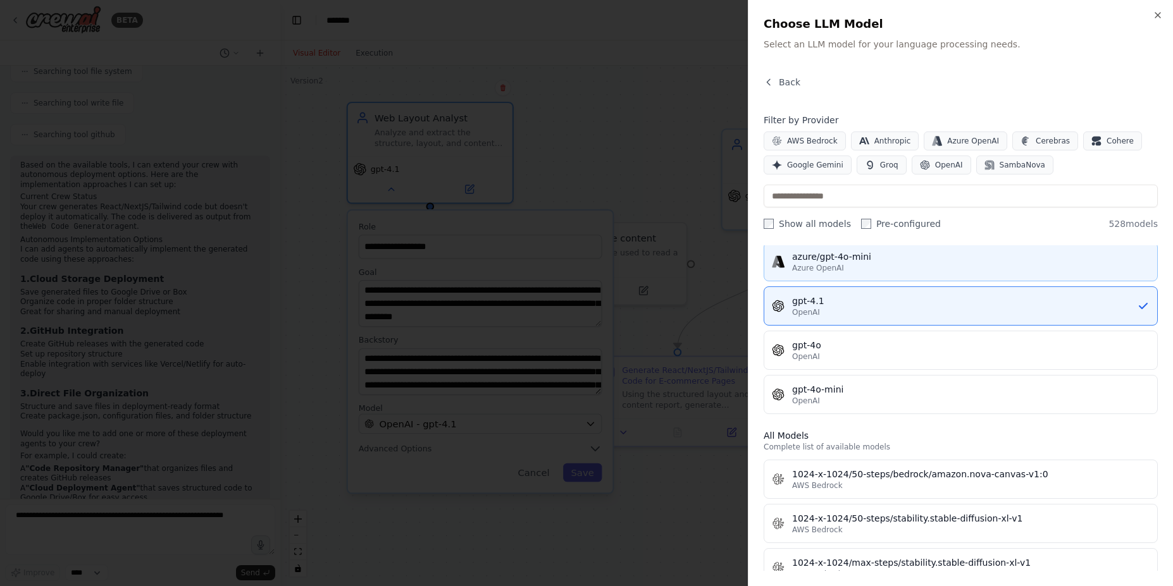
scroll to position [114, 0]
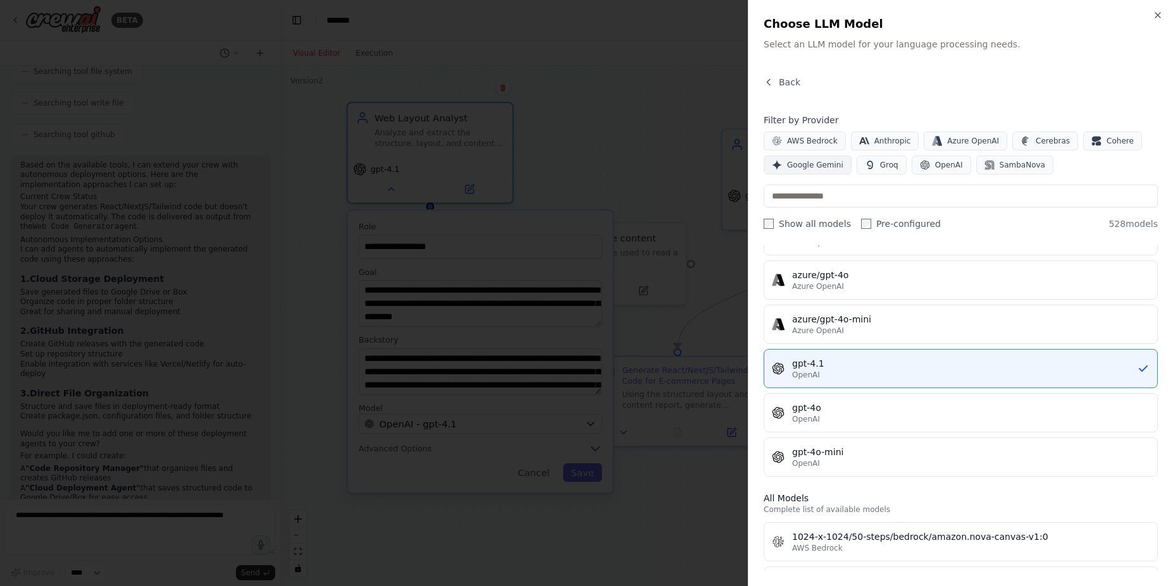
click at [834, 170] on span "Google Gemini" at bounding box center [815, 165] width 56 height 10
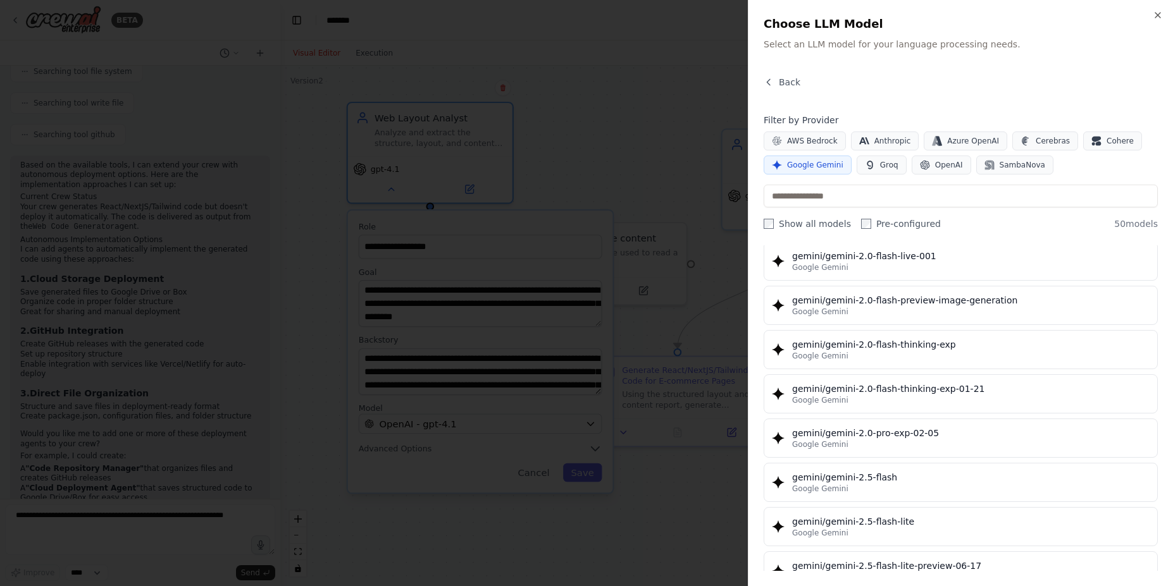
scroll to position [911, 0]
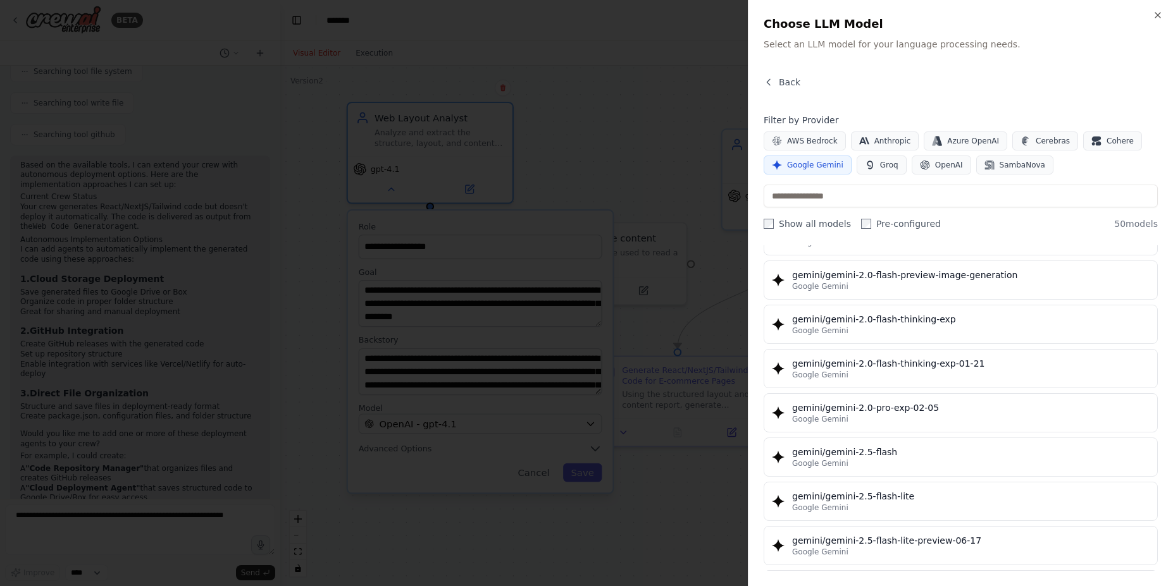
click at [602, 115] on div at bounding box center [586, 293] width 1173 height 586
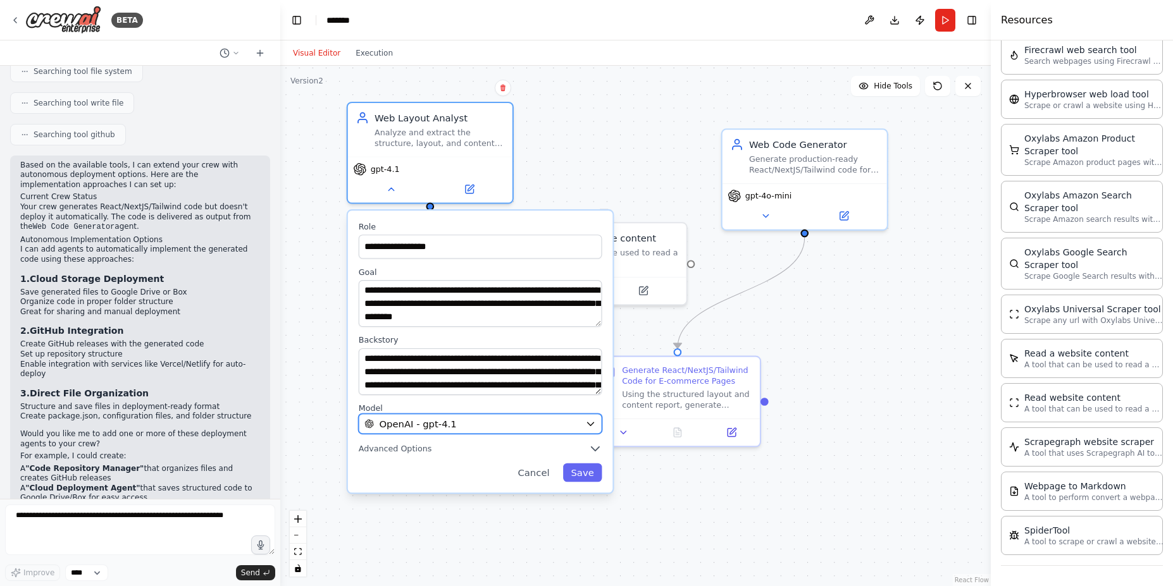
click at [564, 425] on div "OpenAI - gpt-4.1" at bounding box center [471, 424] width 215 height 13
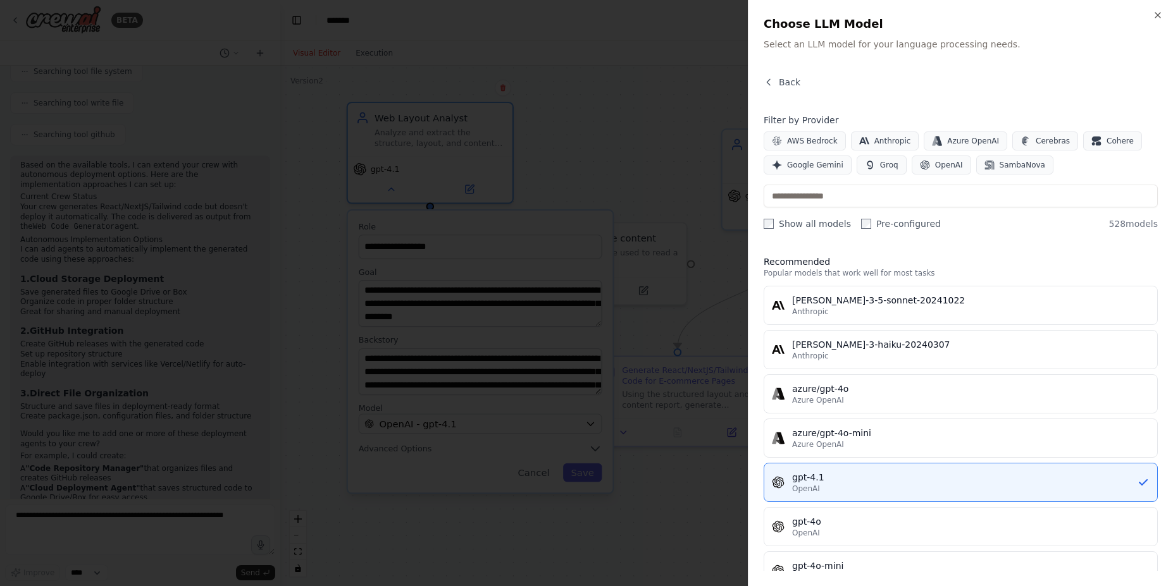
click at [677, 161] on div at bounding box center [586, 293] width 1173 height 586
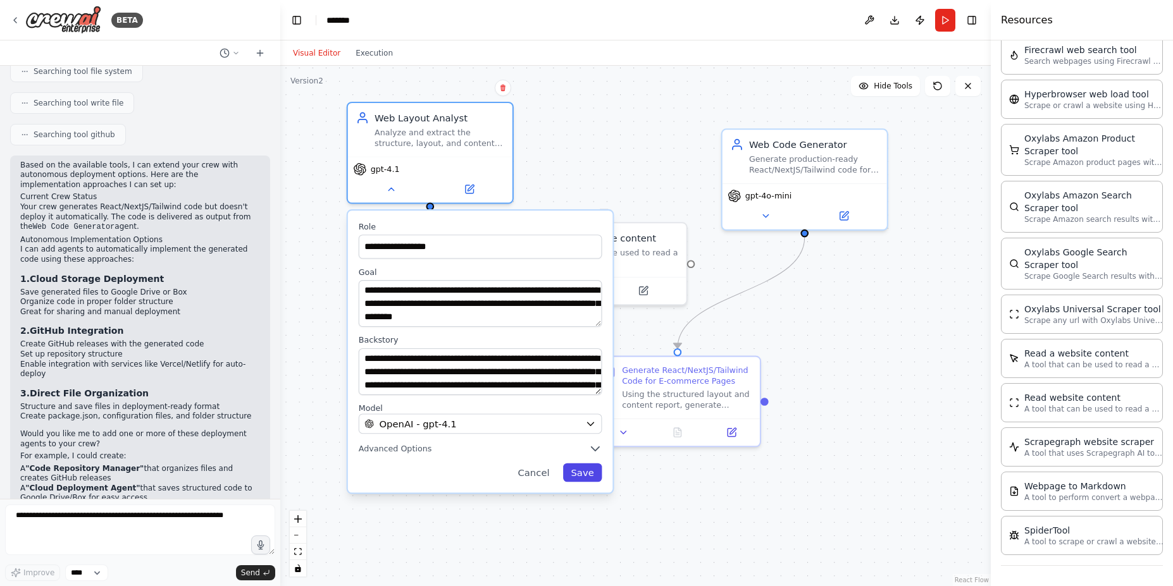
click at [580, 473] on button "Save" at bounding box center [582, 473] width 39 height 19
click at [586, 471] on button "Save" at bounding box center [582, 473] width 39 height 19
click at [583, 471] on button "Save" at bounding box center [582, 473] width 39 height 19
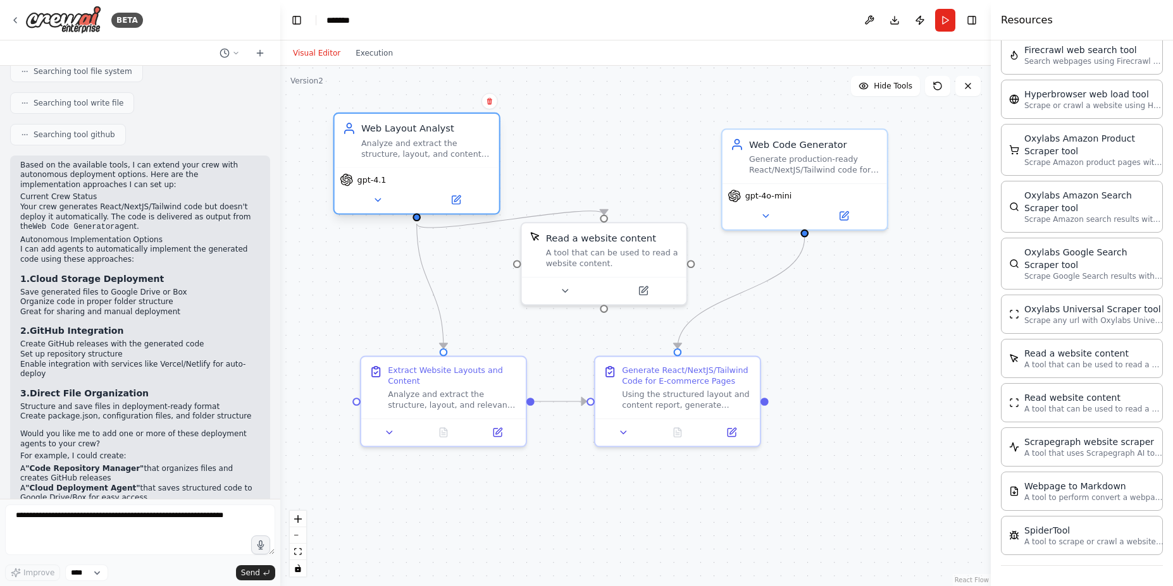
drag, startPoint x: 481, startPoint y: 166, endPoint x: 463, endPoint y: 174, distance: 19.5
click at [463, 174] on div "gpt-4.1" at bounding box center [417, 179] width 154 height 13
click at [598, 155] on div ".deletable-edge-delete-btn { width: 20px; height: 20px; border: 0px solid #ffff…" at bounding box center [635, 326] width 710 height 521
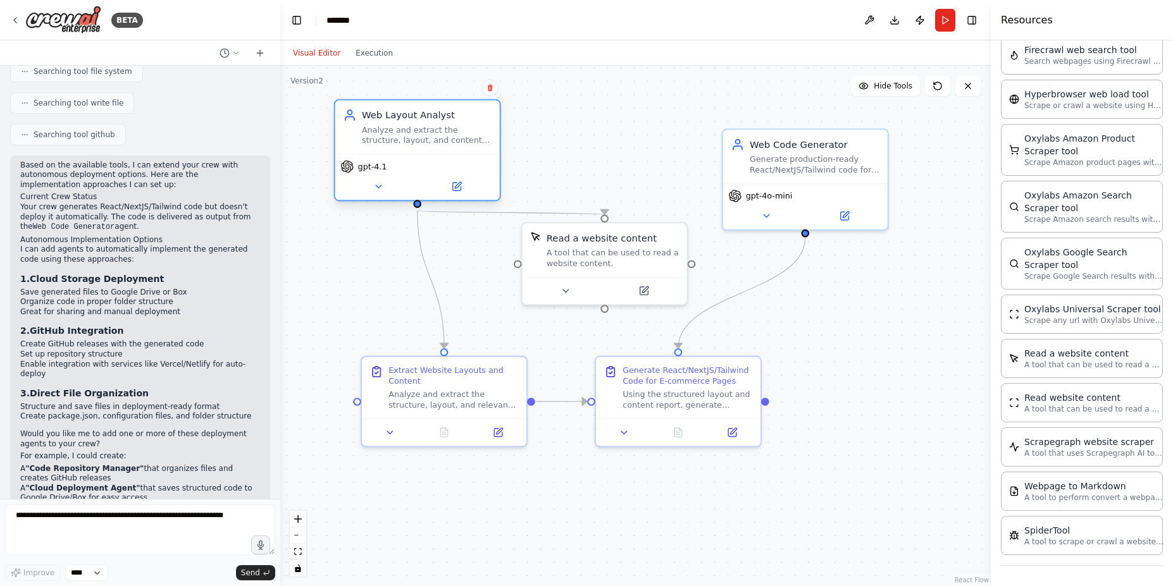
drag, startPoint x: 485, startPoint y: 174, endPoint x: 482, endPoint y: 163, distance: 11.7
click at [482, 163] on div "gpt-4.1" at bounding box center [417, 166] width 154 height 13
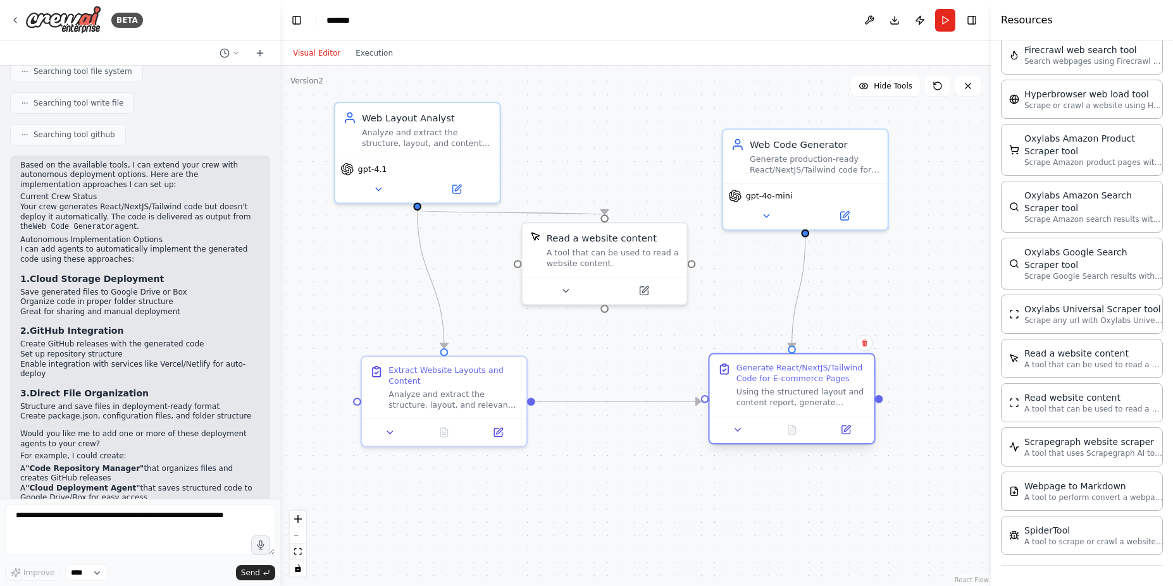
drag, startPoint x: 665, startPoint y: 390, endPoint x: 778, endPoint y: 396, distance: 113.4
click at [778, 396] on div "Using the structured layout and content report, generate production-ready React…" at bounding box center [801, 398] width 130 height 22
click at [770, 217] on icon at bounding box center [765, 213] width 11 height 11
click at [765, 220] on button at bounding box center [765, 214] width 75 height 16
click at [758, 208] on button at bounding box center [765, 214] width 75 height 16
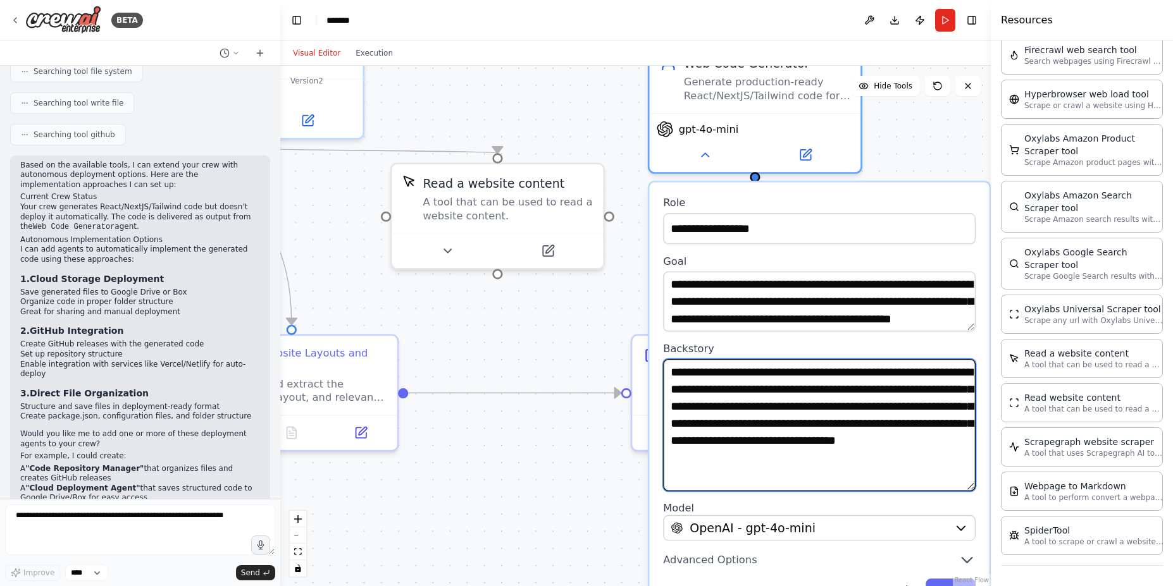
drag, startPoint x: 969, startPoint y: 414, endPoint x: 980, endPoint y: 485, distance: 72.3
click at [980, 485] on div "**********" at bounding box center [820, 399] width 340 height 434
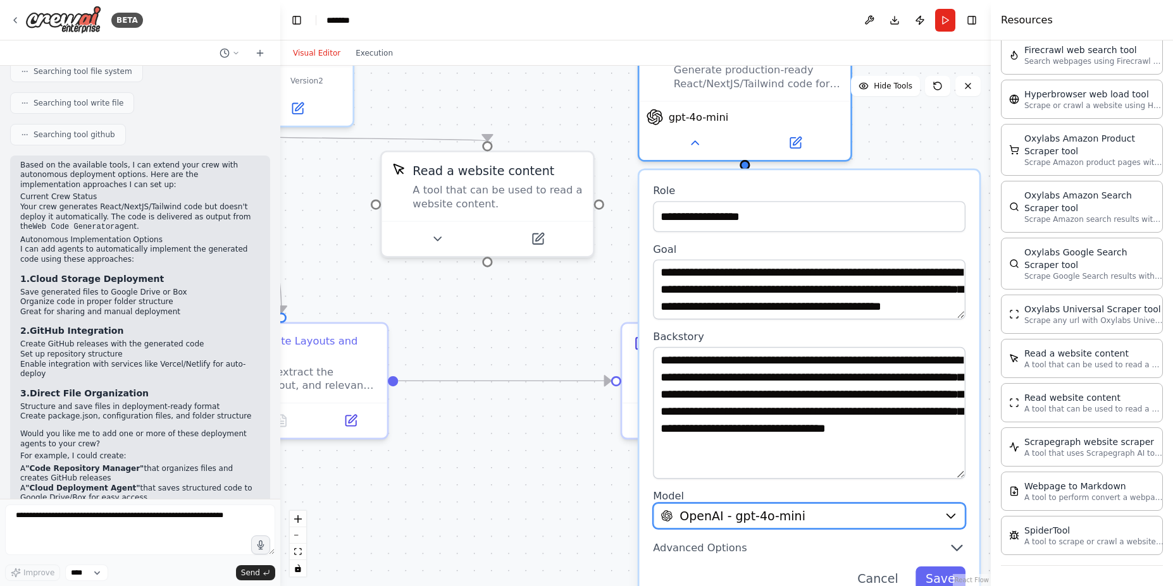
click at [892, 518] on div "OpenAI - gpt-4o-mini" at bounding box center [798, 515] width 276 height 17
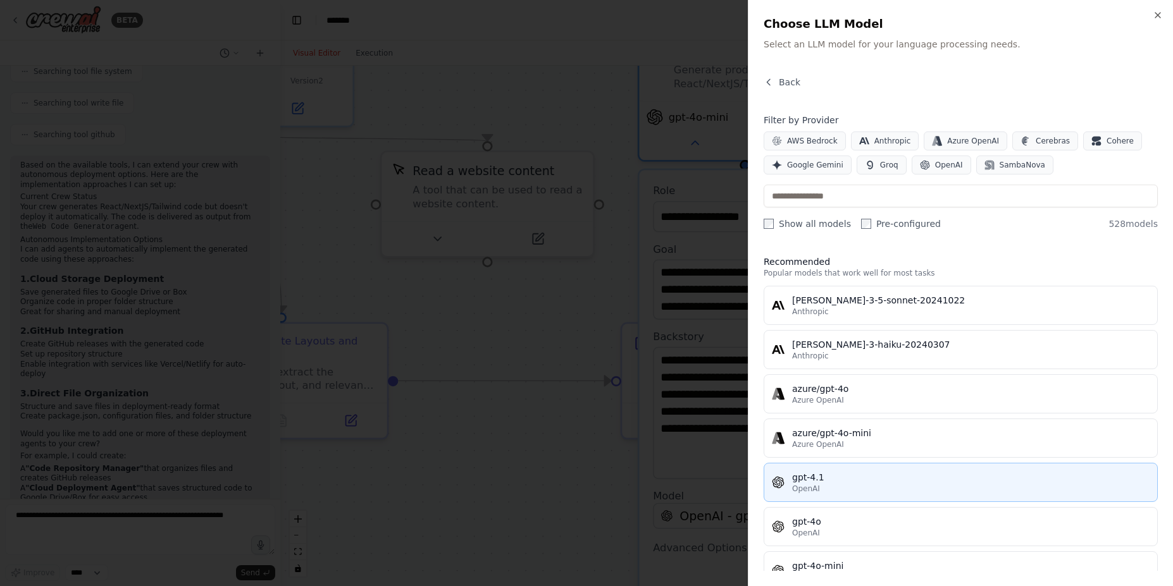
click at [871, 484] on div "OpenAI" at bounding box center [970, 489] width 357 height 10
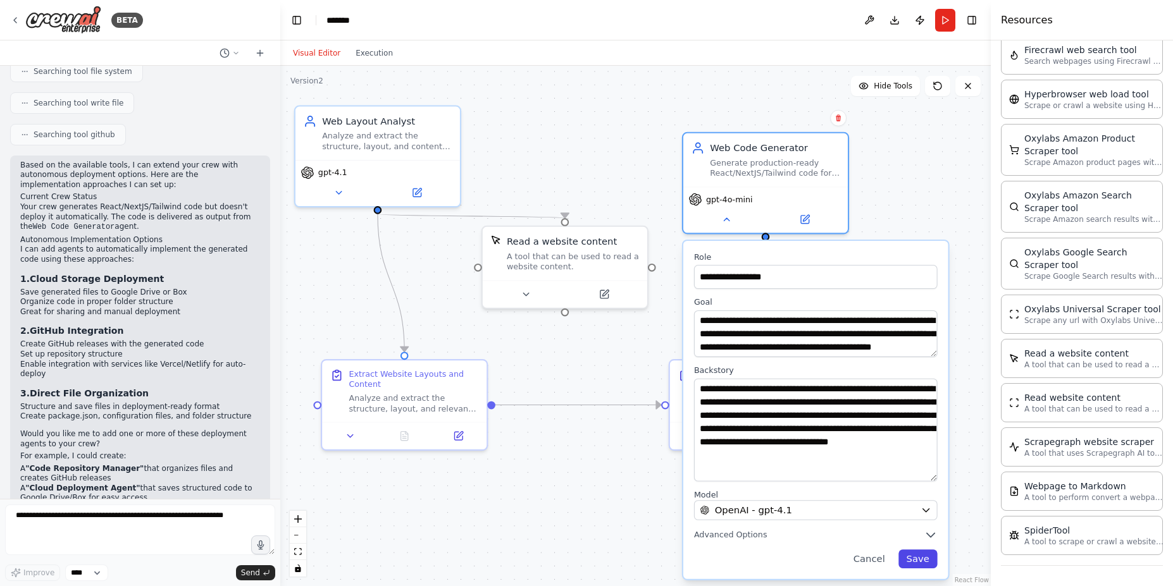
click at [914, 560] on button "Save" at bounding box center [917, 559] width 39 height 19
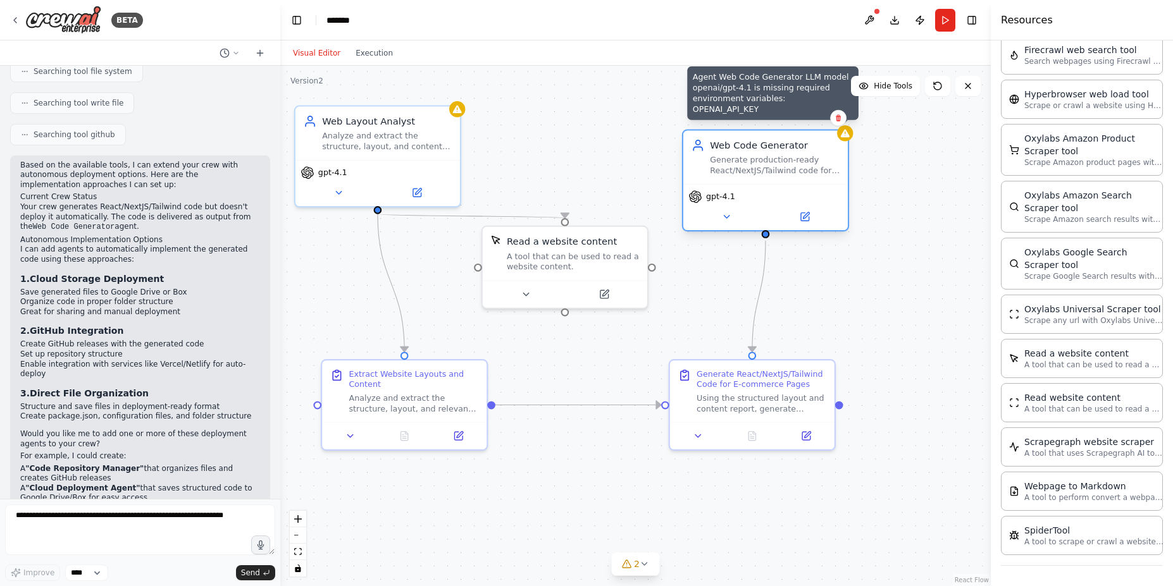
click at [844, 134] on icon at bounding box center [845, 133] width 9 height 8
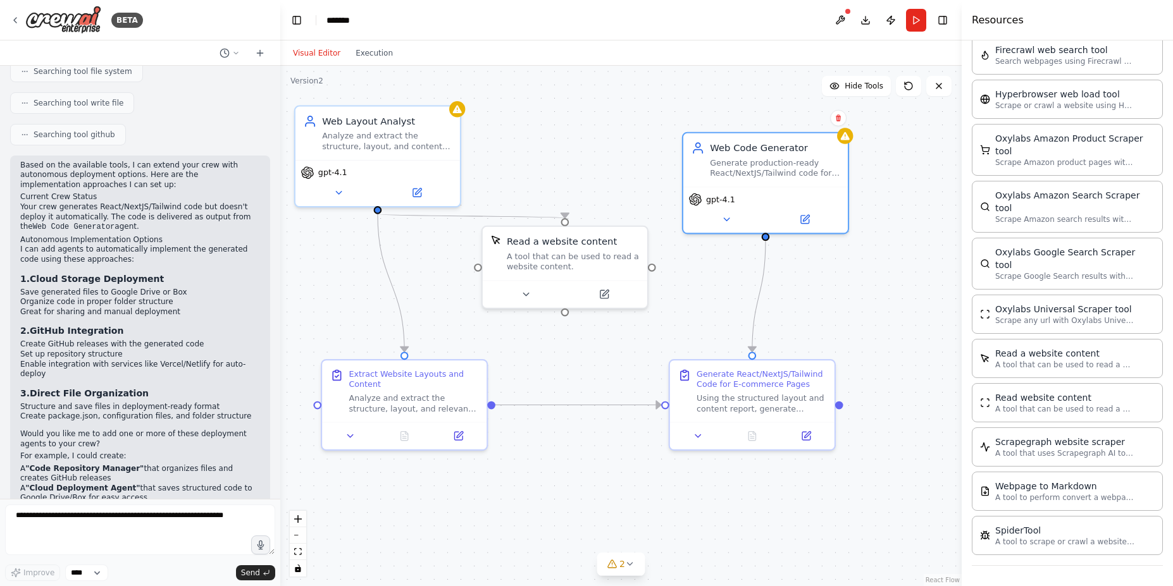
scroll to position [493, 0]
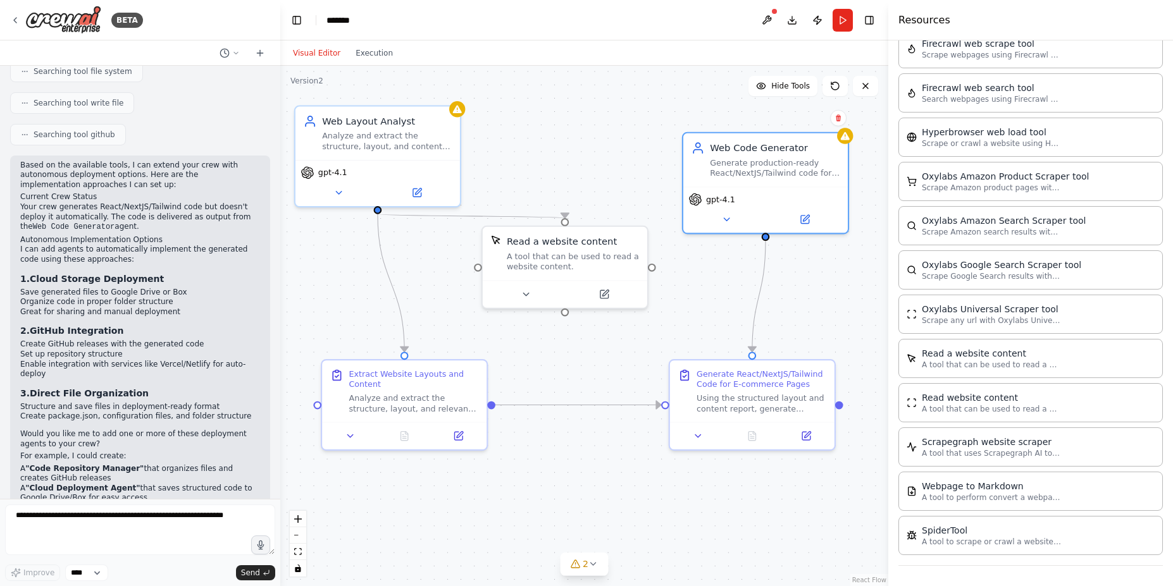
drag, startPoint x: 992, startPoint y: 160, endPoint x: 888, endPoint y: 180, distance: 105.7
click at [888, 180] on div at bounding box center [890, 293] width 5 height 586
click at [746, 220] on button at bounding box center [725, 217] width 75 height 16
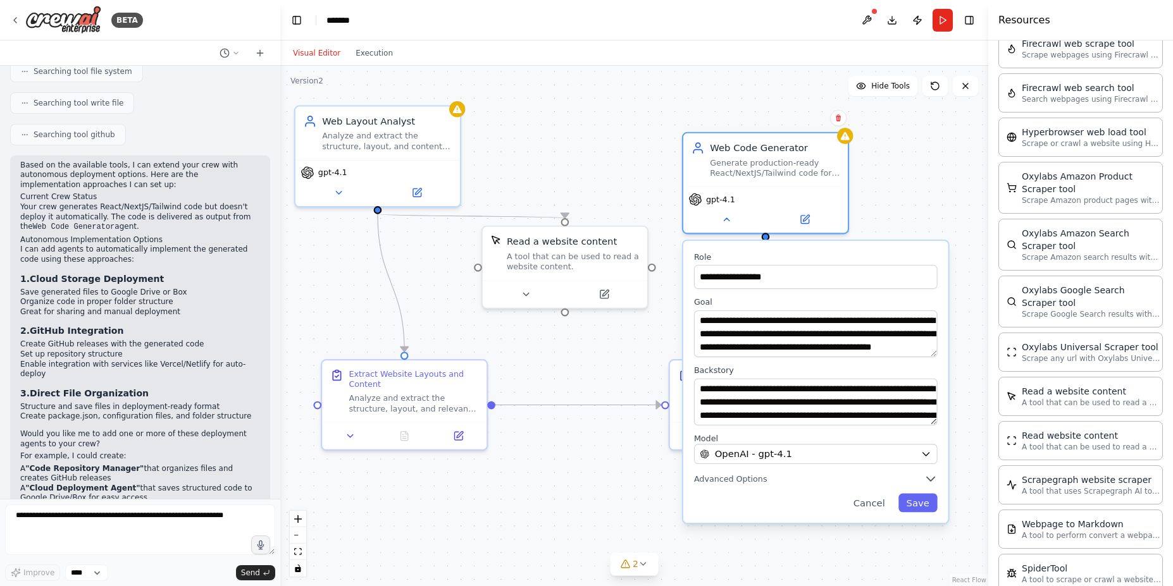
scroll to position [531, 0]
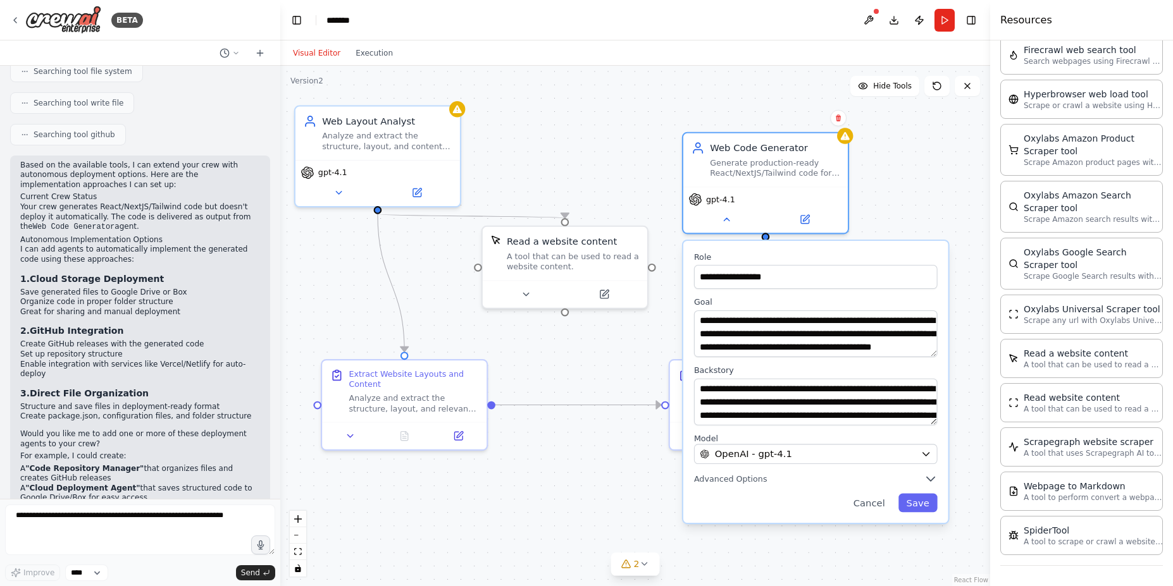
drag, startPoint x: 892, startPoint y: 213, endPoint x: 990, endPoint y: 220, distance: 98.4
click at [990, 220] on div at bounding box center [992, 293] width 5 height 586
click at [855, 454] on div "OpenAI - gpt-4.1" at bounding box center [807, 454] width 215 height 13
drag, startPoint x: 934, startPoint y: 456, endPoint x: 923, endPoint y: 456, distance: 10.8
click at [927, 456] on div "**********" at bounding box center [815, 382] width 265 height 282
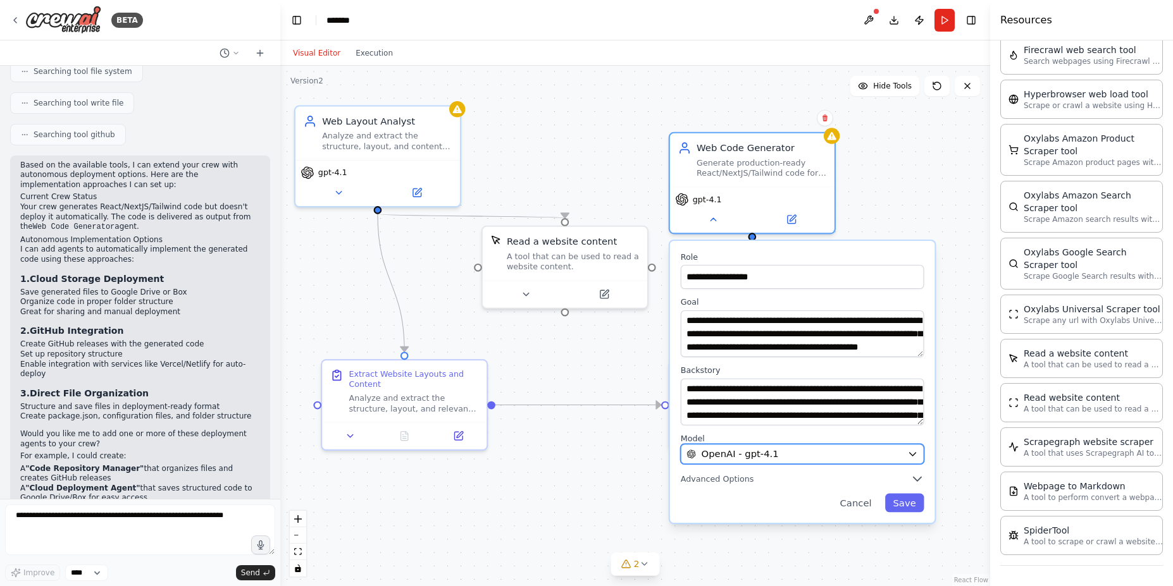
click at [913, 452] on icon "button" at bounding box center [912, 454] width 11 height 11
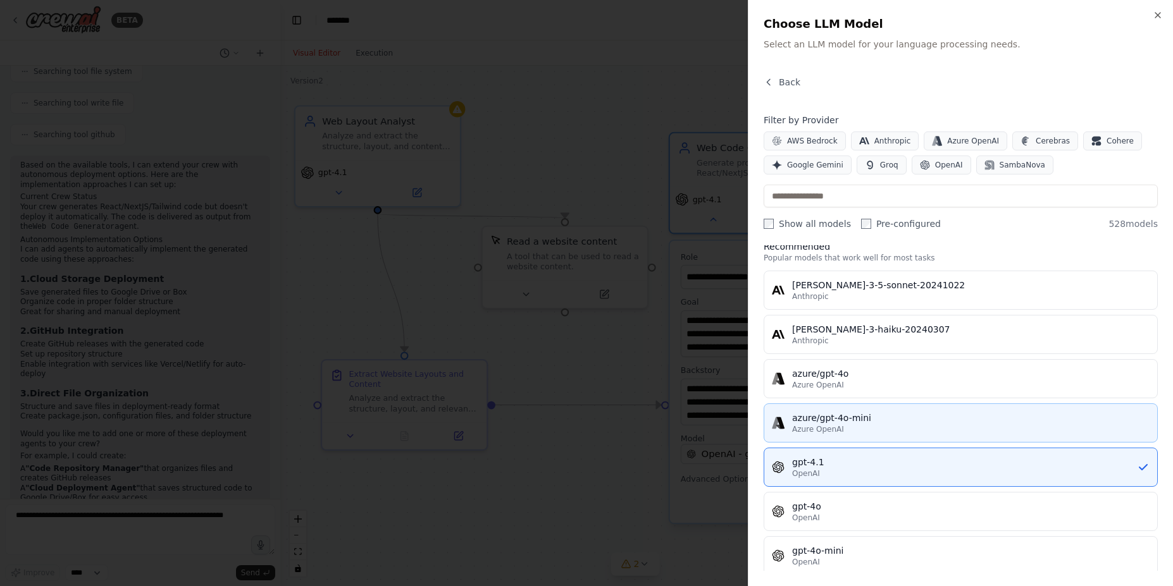
scroll to position [0, 0]
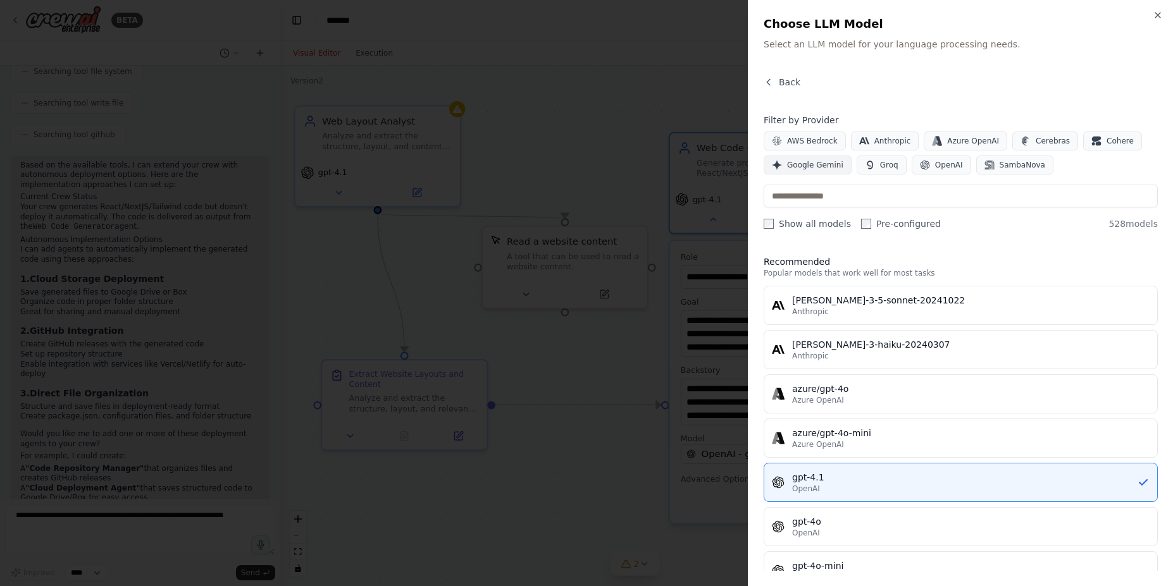
click at [812, 164] on span "Google Gemini" at bounding box center [815, 165] width 56 height 10
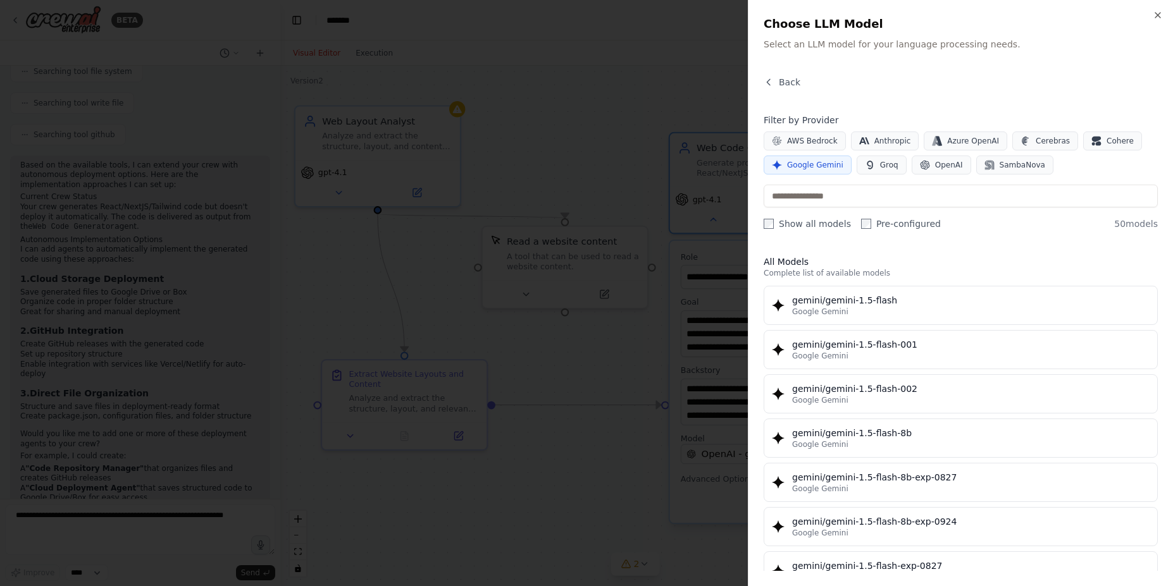
click at [622, 47] on div at bounding box center [586, 293] width 1173 height 586
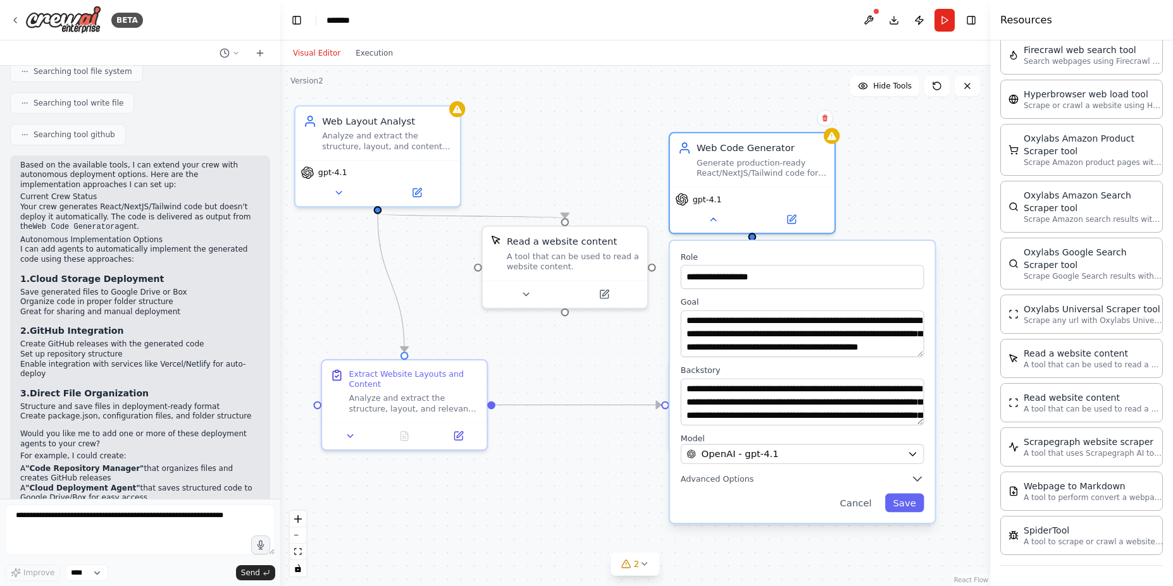
click at [912, 209] on div ".deletable-edge-delete-btn { width: 20px; height: 20px; border: 0px solid #ffff…" at bounding box center [635, 326] width 710 height 521
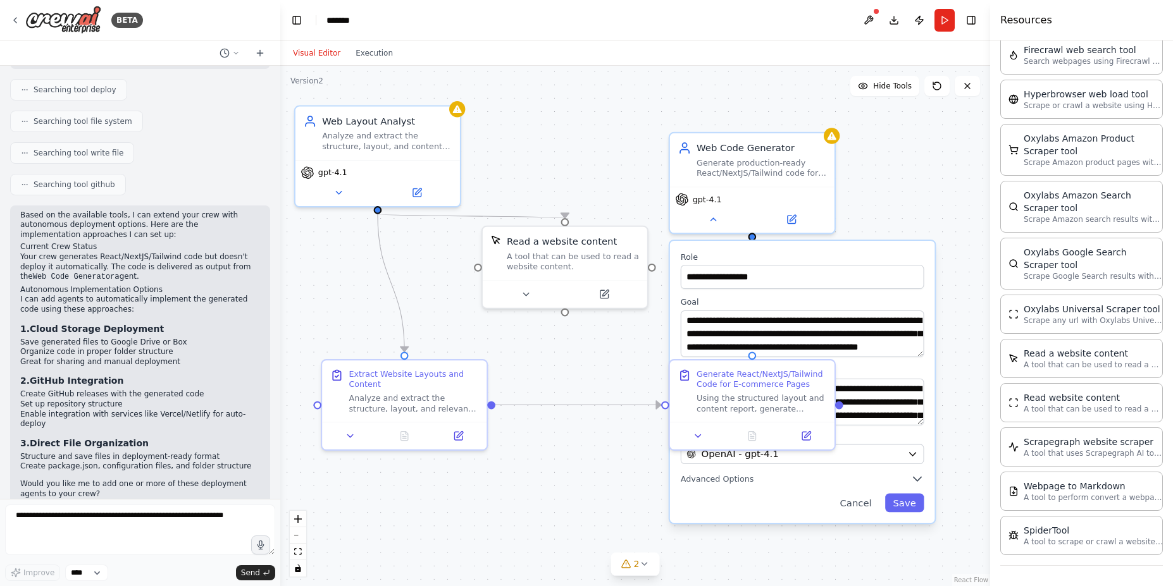
scroll to position [1280, 0]
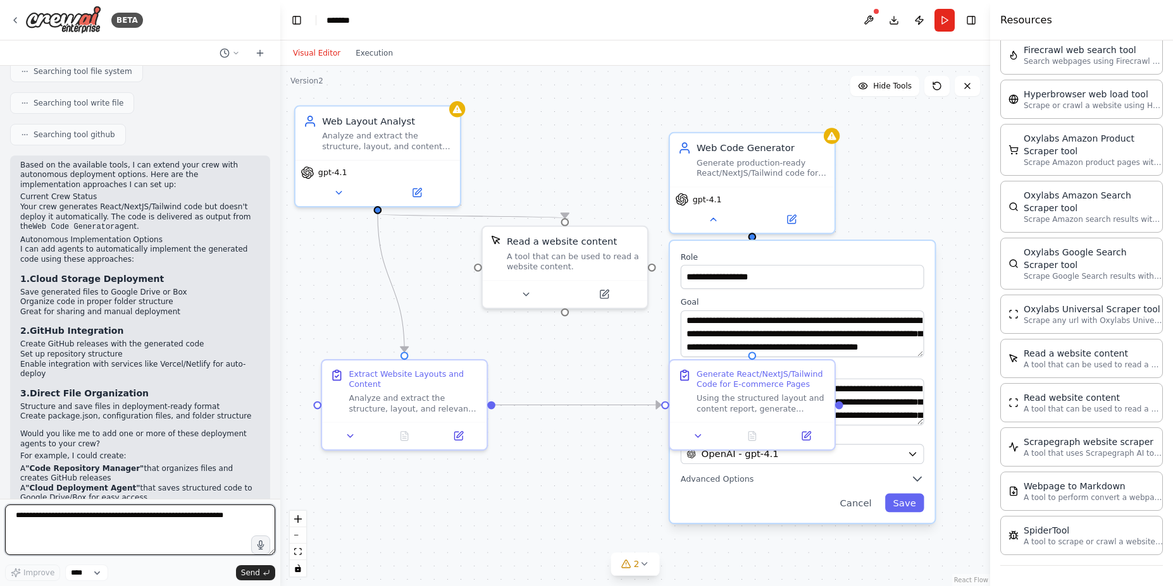
click at [163, 523] on textarea at bounding box center [140, 530] width 270 height 51
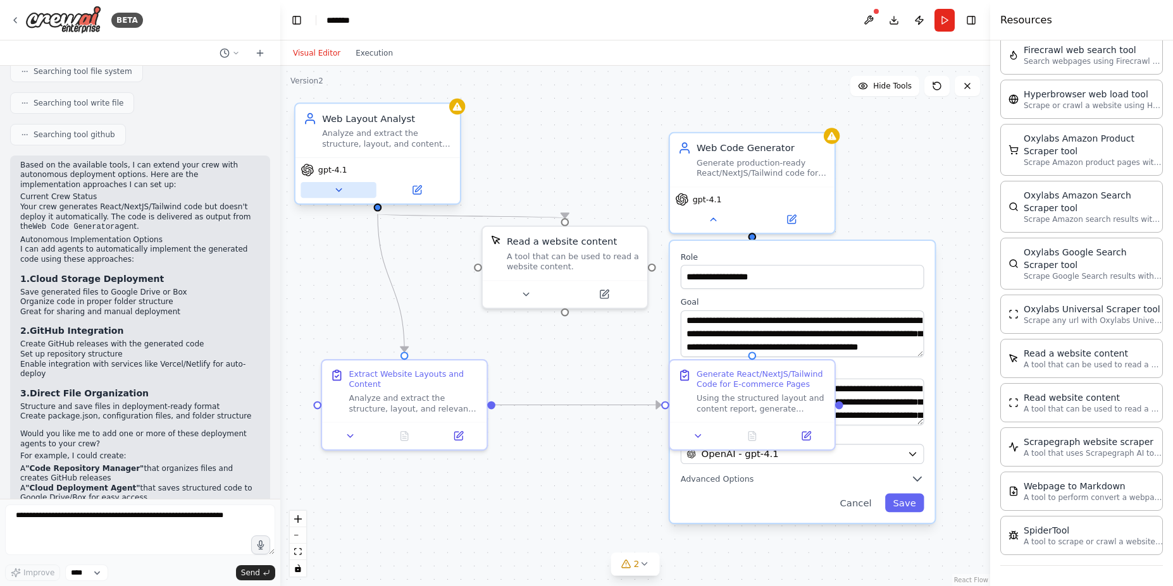
click at [345, 190] on button at bounding box center [338, 190] width 75 height 16
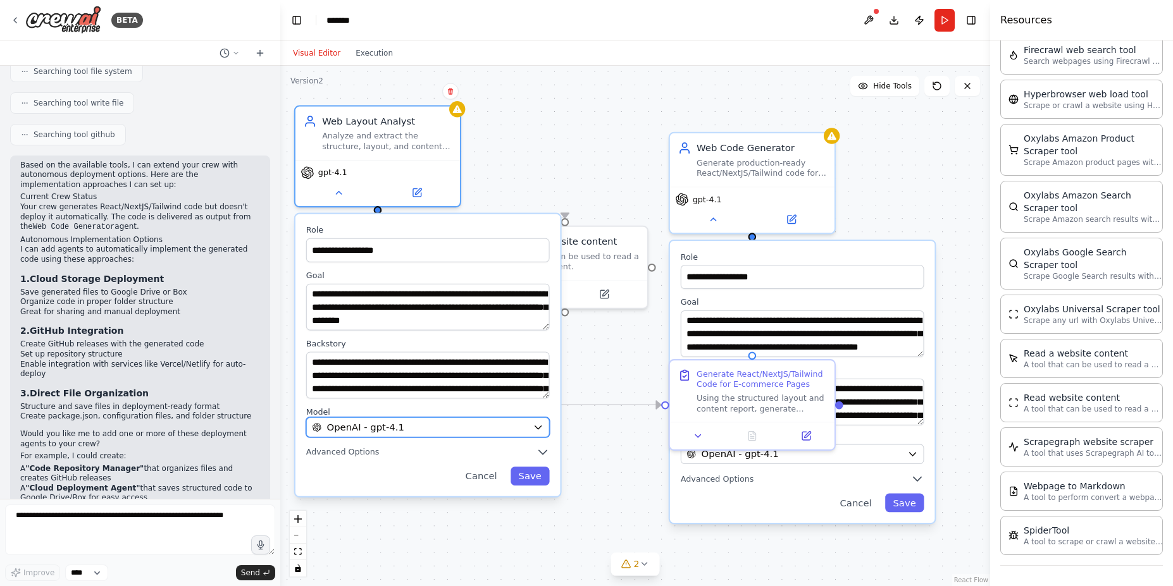
click at [517, 430] on div "OpenAI - gpt-4.1" at bounding box center [419, 427] width 215 height 13
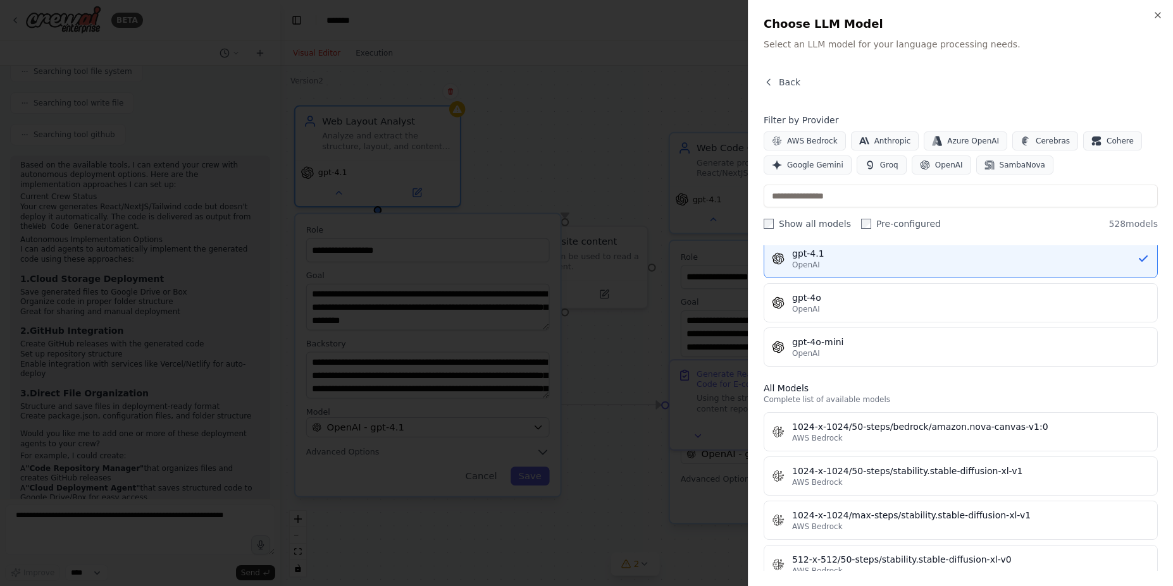
scroll to position [228, 0]
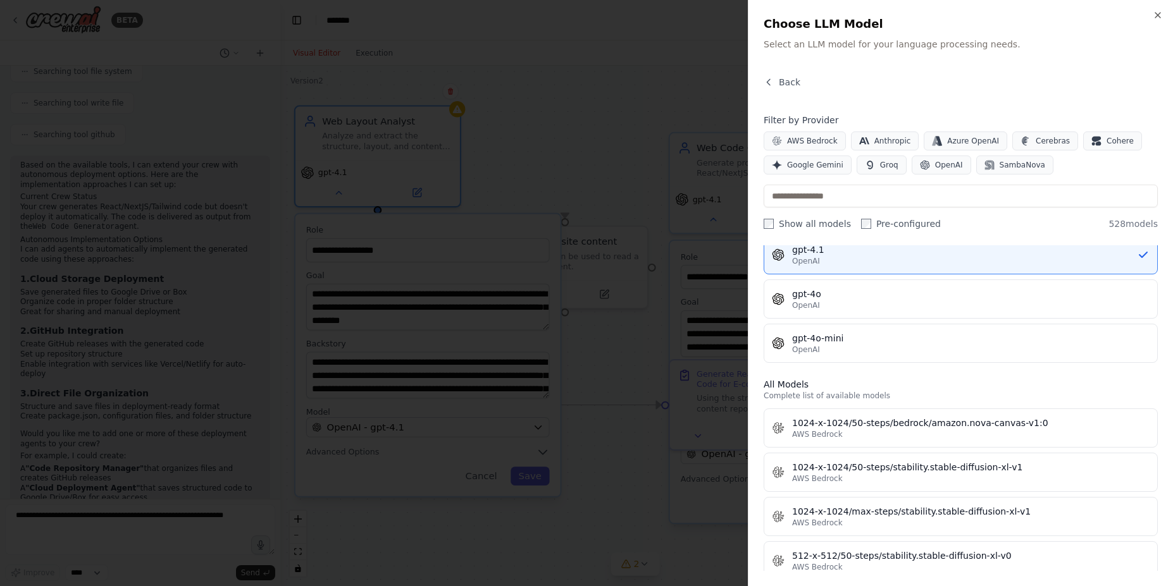
click at [538, 103] on div at bounding box center [586, 293] width 1173 height 586
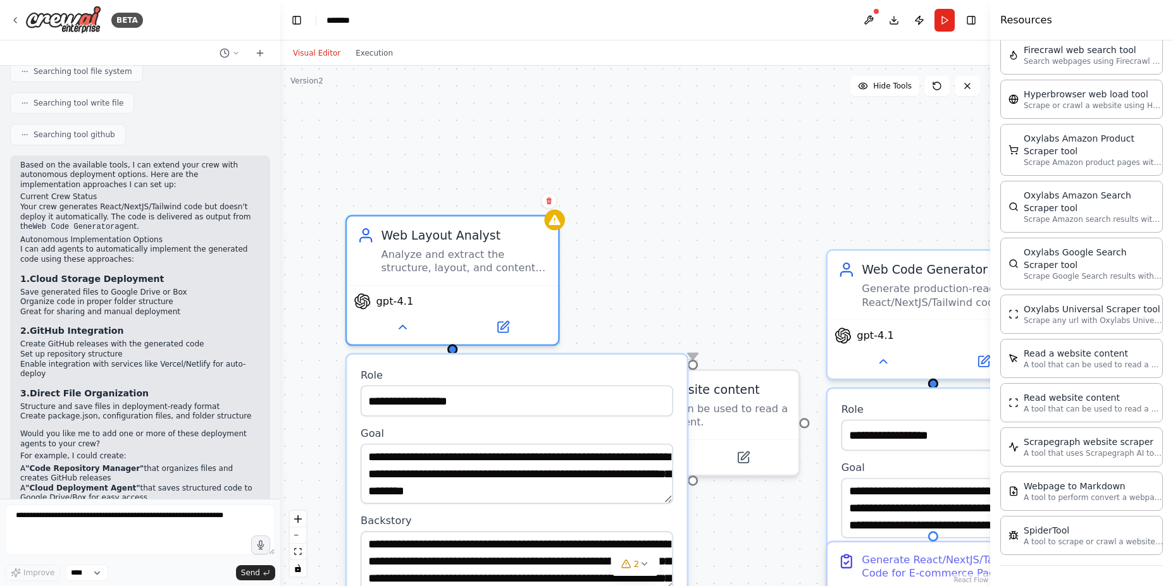
drag, startPoint x: 513, startPoint y: 116, endPoint x: 596, endPoint y: 247, distance: 155.0
click at [596, 247] on div "**********" at bounding box center [635, 326] width 710 height 521
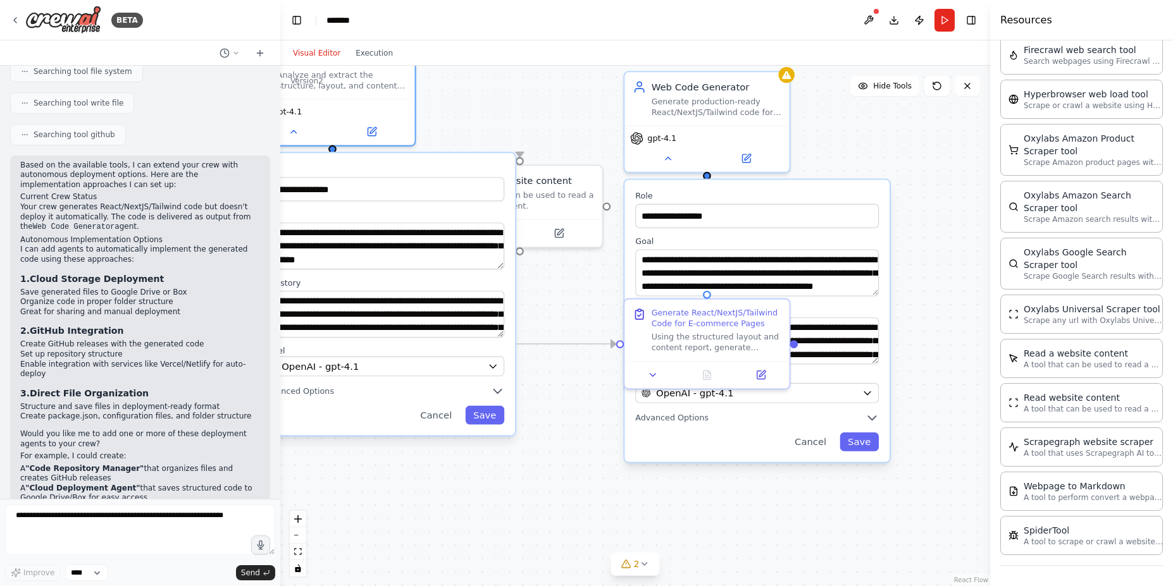
drag, startPoint x: 739, startPoint y: 302, endPoint x: 574, endPoint y: 126, distance: 241.3
click at [574, 126] on div "**********" at bounding box center [635, 326] width 710 height 521
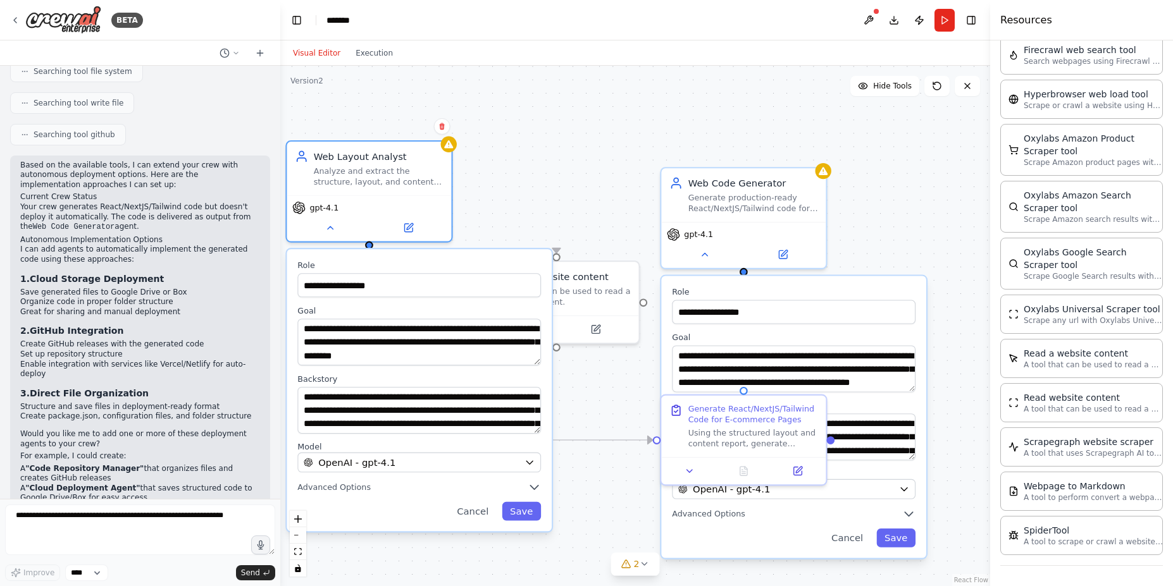
drag, startPoint x: 561, startPoint y: 113, endPoint x: 597, endPoint y: 209, distance: 102.9
click at [597, 209] on div "**********" at bounding box center [635, 326] width 710 height 521
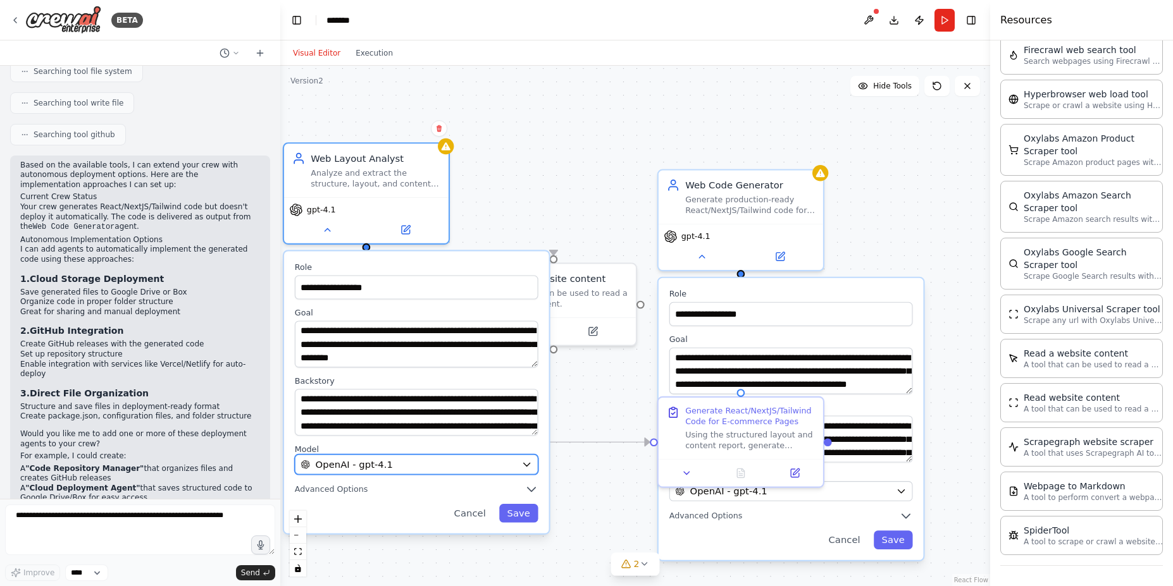
click at [525, 467] on icon "button" at bounding box center [526, 464] width 11 height 11
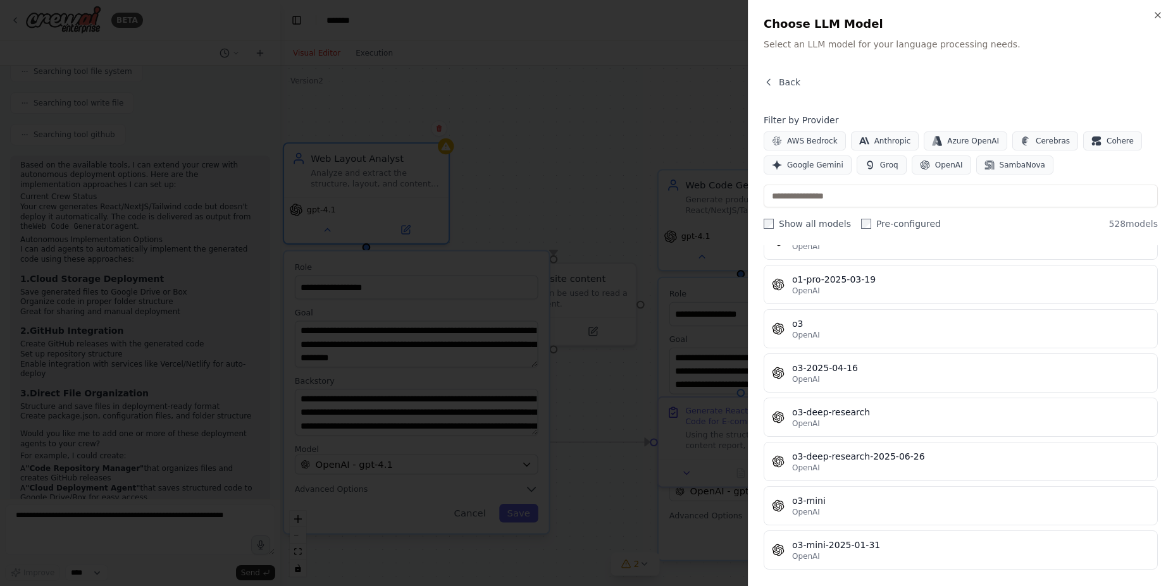
scroll to position [21917, 0]
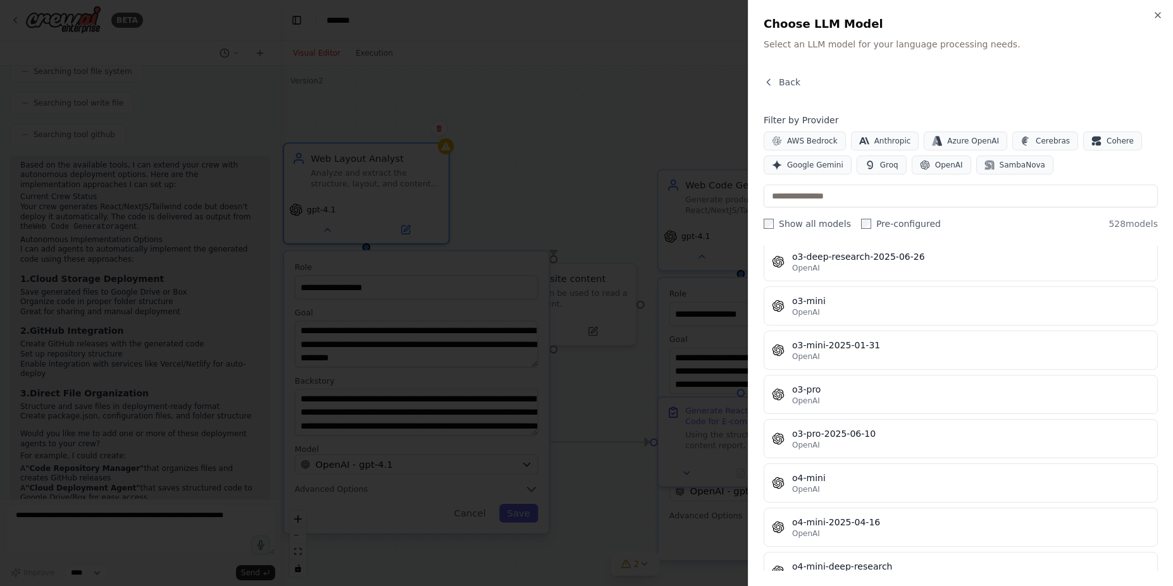
click at [809, 221] on label "Show all models" at bounding box center [807, 224] width 87 height 13
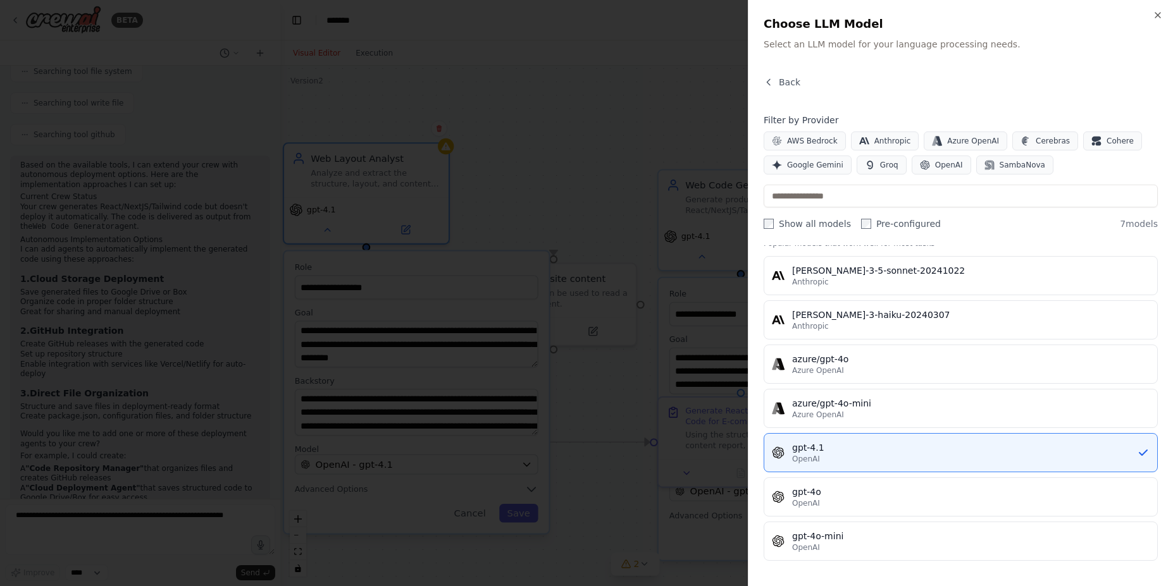
scroll to position [30, 0]
click at [808, 221] on label "Show all models" at bounding box center [807, 224] width 87 height 13
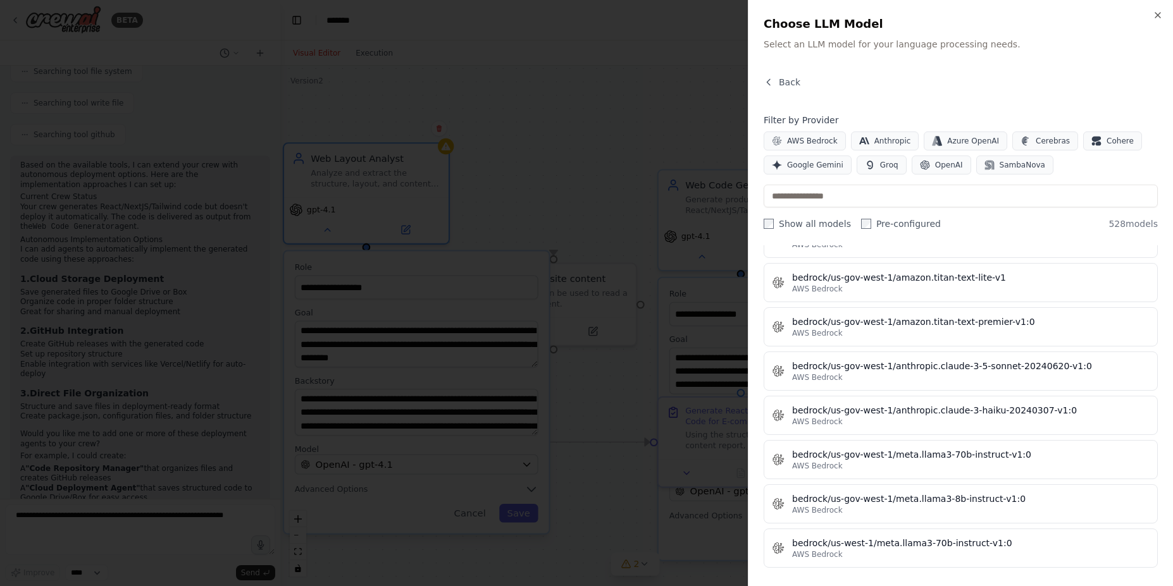
scroll to position [5124, 0]
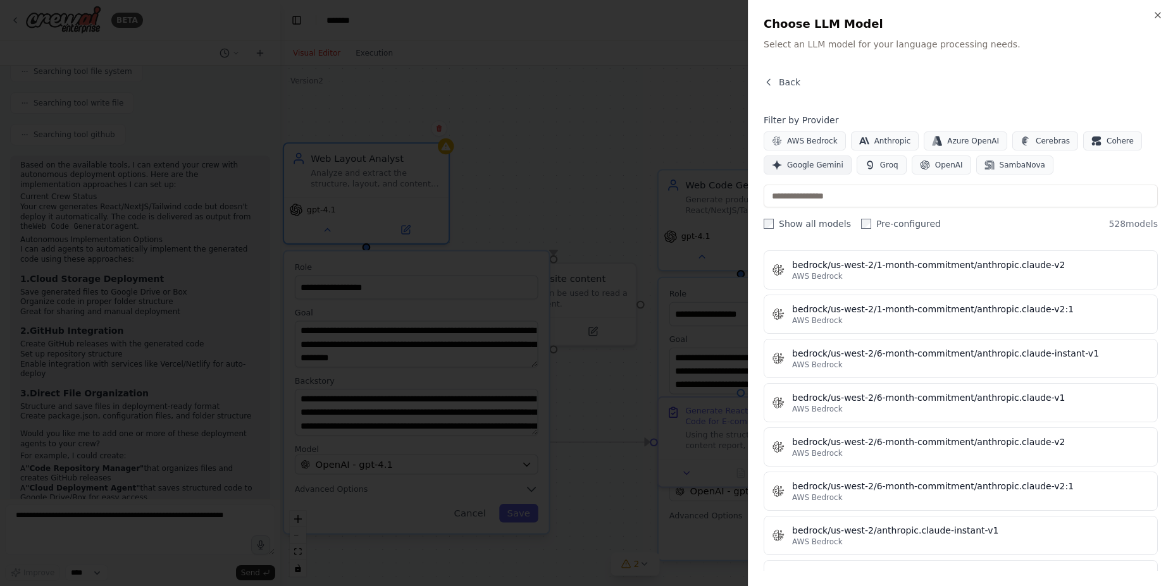
click at [816, 163] on span "Google Gemini" at bounding box center [815, 165] width 56 height 10
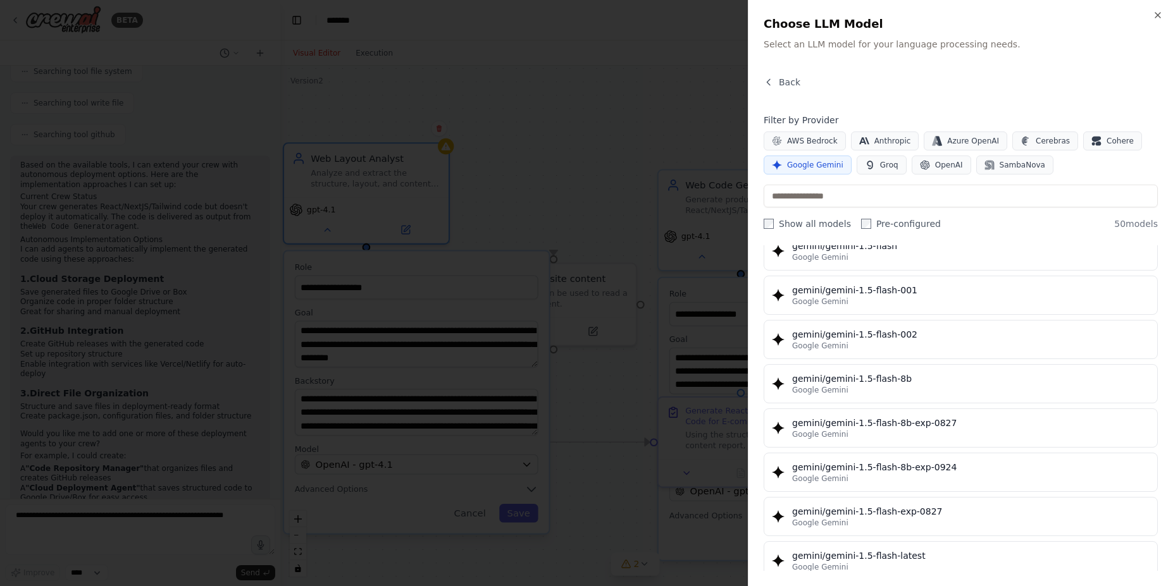
scroll to position [0, 0]
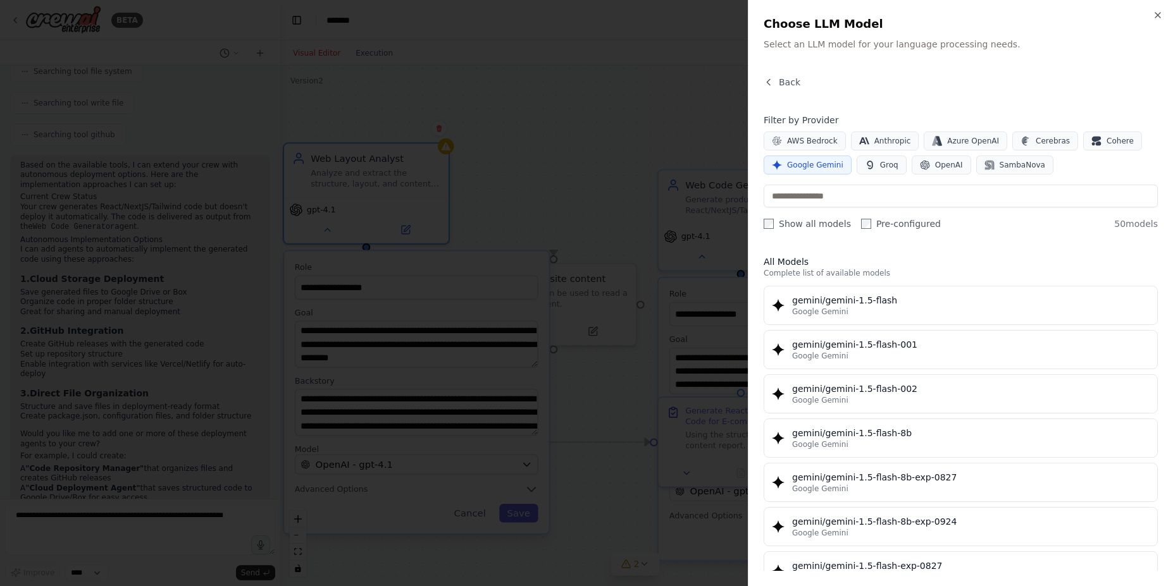
click at [625, 117] on div at bounding box center [586, 293] width 1173 height 586
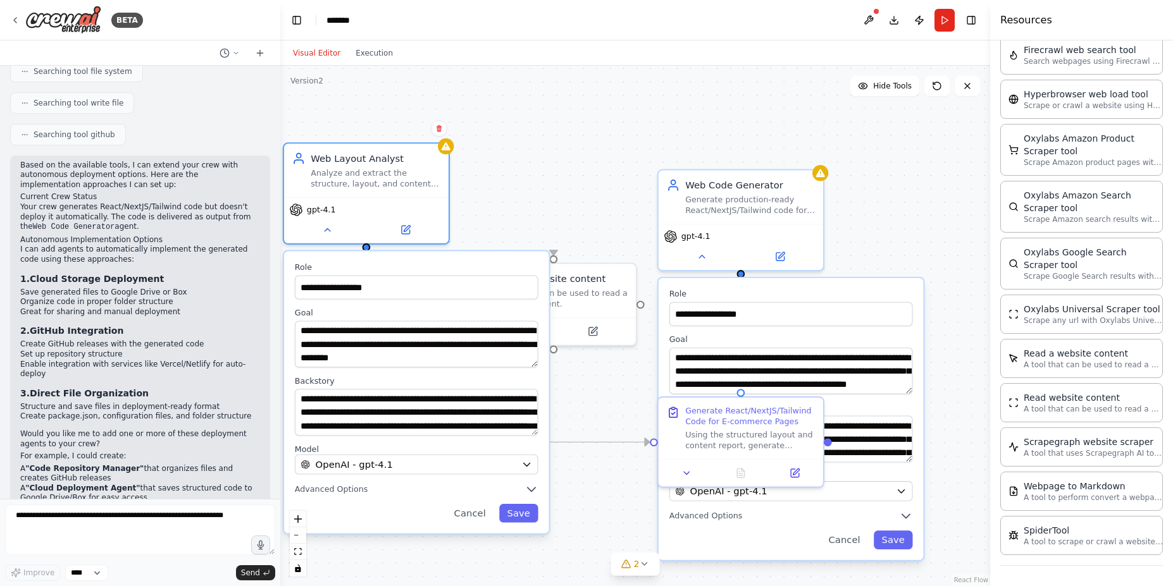
click at [578, 407] on div "**********" at bounding box center [635, 326] width 710 height 521
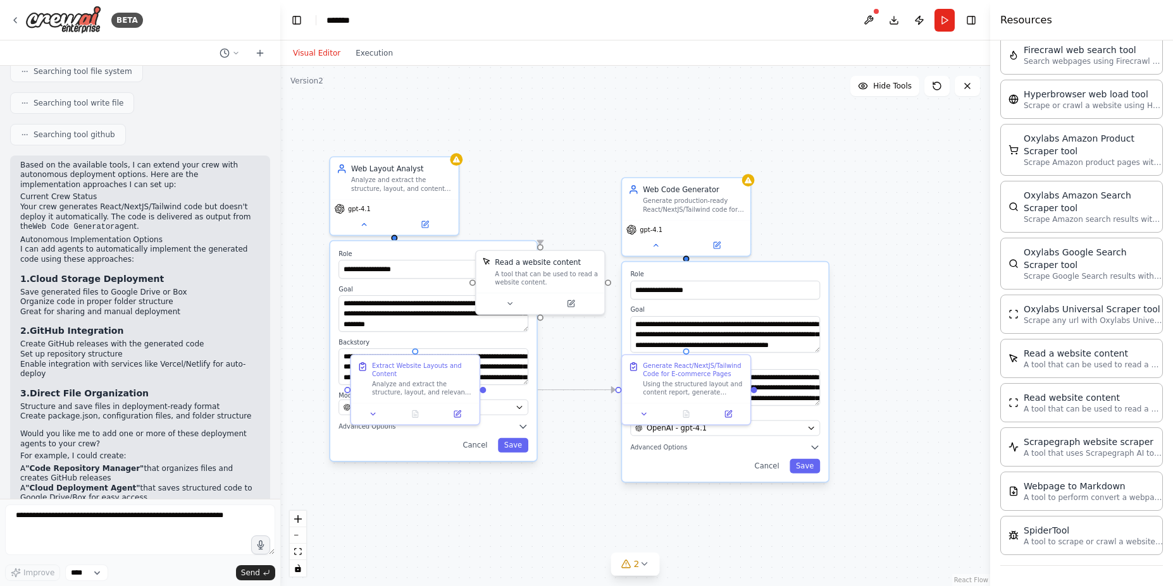
click at [510, 182] on div "**********" at bounding box center [635, 326] width 710 height 521
click at [534, 197] on div "**********" at bounding box center [635, 326] width 710 height 521
click at [855, 430] on div "**********" at bounding box center [635, 326] width 710 height 521
click at [526, 187] on div "**********" at bounding box center [635, 326] width 710 height 521
drag, startPoint x: 443, startPoint y: 297, endPoint x: 460, endPoint y: 359, distance: 63.5
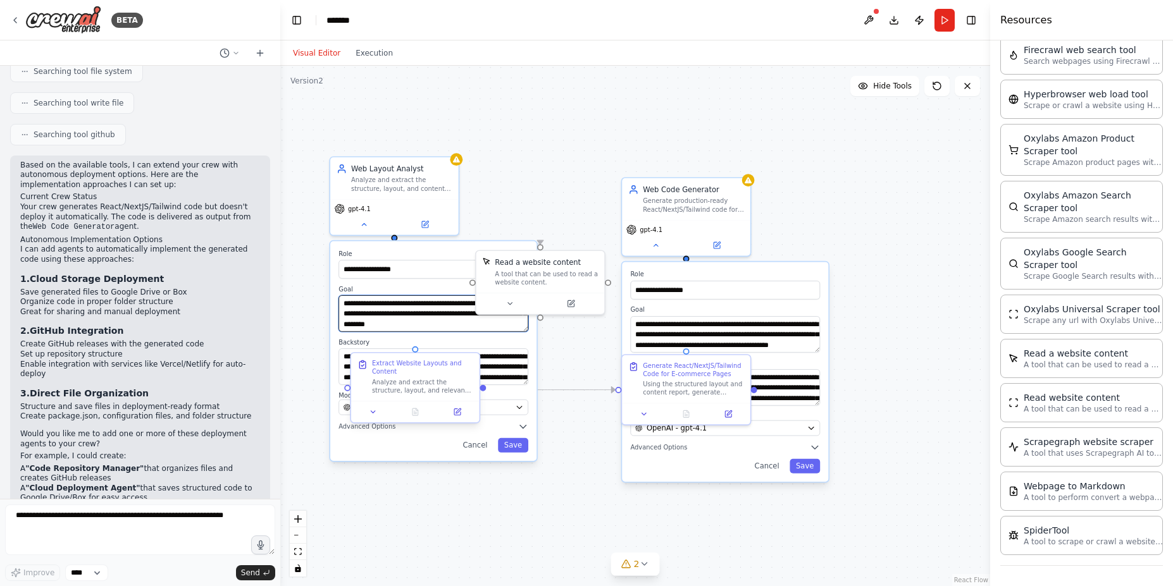
click at [460, 359] on div "**********" at bounding box center [590, 308] width 585 height 429
click at [504, 171] on div "**********" at bounding box center [635, 326] width 710 height 521
click at [482, 445] on button "Cancel" at bounding box center [475, 445] width 37 height 15
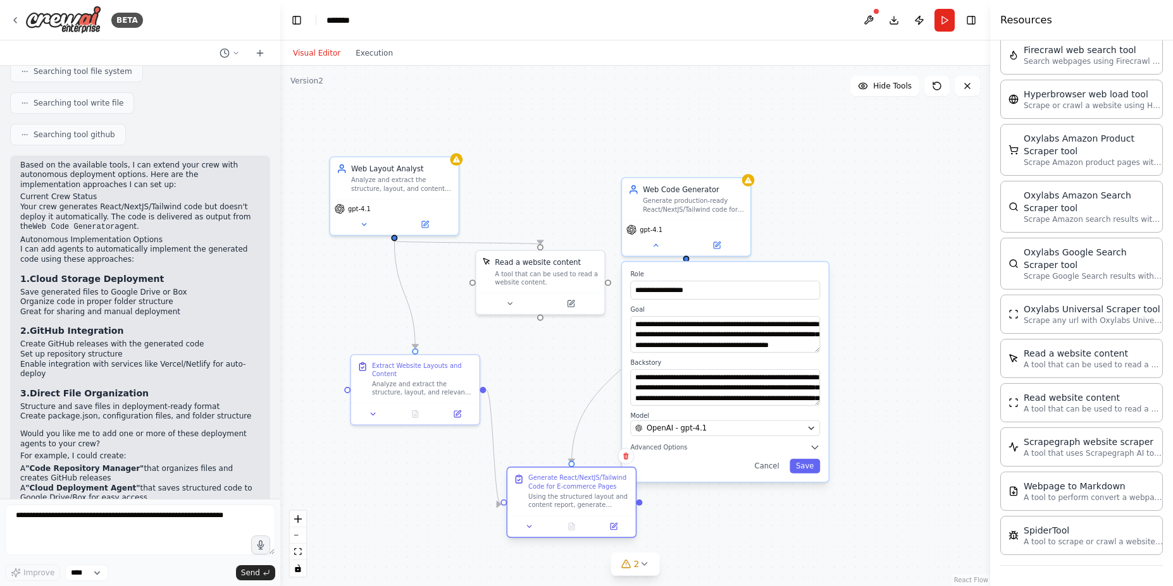
drag, startPoint x: 655, startPoint y: 416, endPoint x: 548, endPoint y: 512, distance: 144.3
click at [548, 512] on div "Generate React/NextJS/Tailwind Code for E-commerce Pages Using the structured l…" at bounding box center [571, 492] width 128 height 48
click at [772, 466] on button "Cancel" at bounding box center [766, 466] width 37 height 15
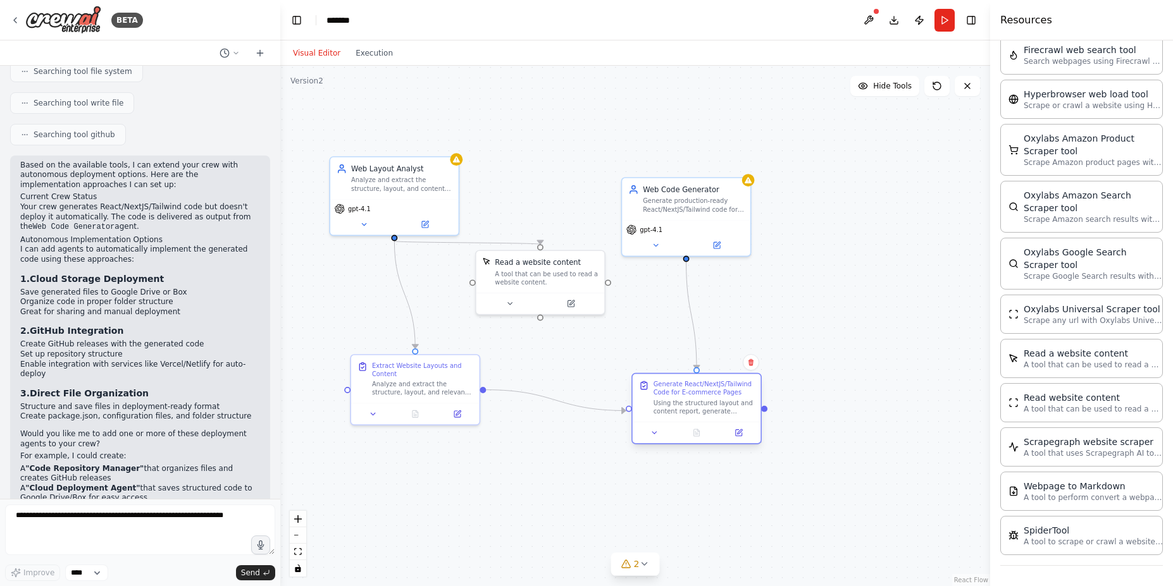
drag, startPoint x: 772, startPoint y: 467, endPoint x: 705, endPoint y: 395, distance: 98.0
click at [705, 399] on div "Using the structured layout and content report, generate production-ready React…" at bounding box center [704, 407] width 101 height 16
click at [881, 291] on div ".deletable-edge-delete-btn { width: 20px; height: 20px; border: 0px solid #ffff…" at bounding box center [635, 326] width 710 height 521
click at [357, 223] on button at bounding box center [364, 222] width 59 height 13
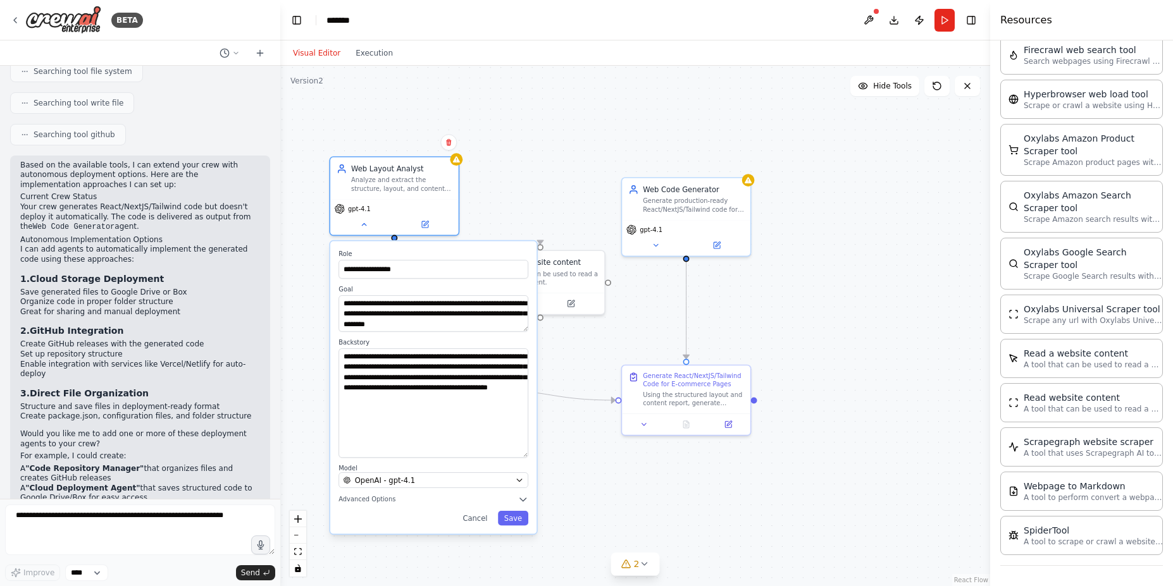
drag, startPoint x: 523, startPoint y: 380, endPoint x: 547, endPoint y: 454, distance: 77.2
click at [547, 454] on div "**********" at bounding box center [635, 326] width 710 height 521
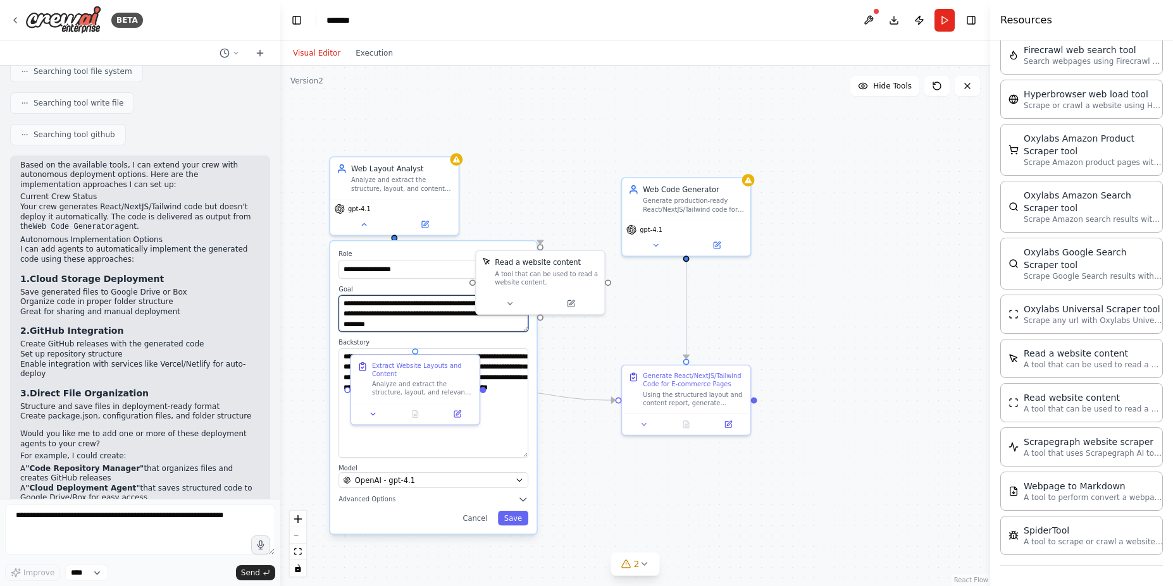
click at [452, 309] on textarea "**********" at bounding box center [433, 313] width 190 height 37
click at [485, 327] on textarea "**********" at bounding box center [433, 313] width 190 height 37
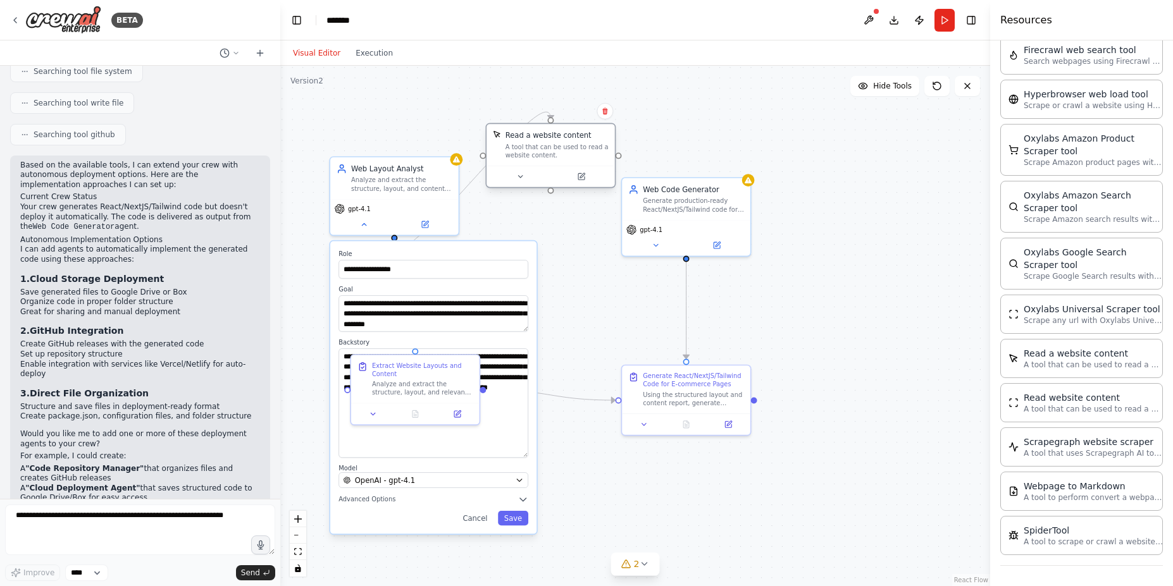
drag, startPoint x: 559, startPoint y: 276, endPoint x: 574, endPoint y: 152, distance: 125.5
click at [574, 152] on div "A tool that can be used to read a website content." at bounding box center [556, 151] width 103 height 16
click at [519, 390] on textarea "**********" at bounding box center [433, 403] width 190 height 109
drag, startPoint x: 502, startPoint y: 400, endPoint x: 334, endPoint y: 364, distance: 172.0
click at [334, 364] on div "**********" at bounding box center [433, 387] width 206 height 293
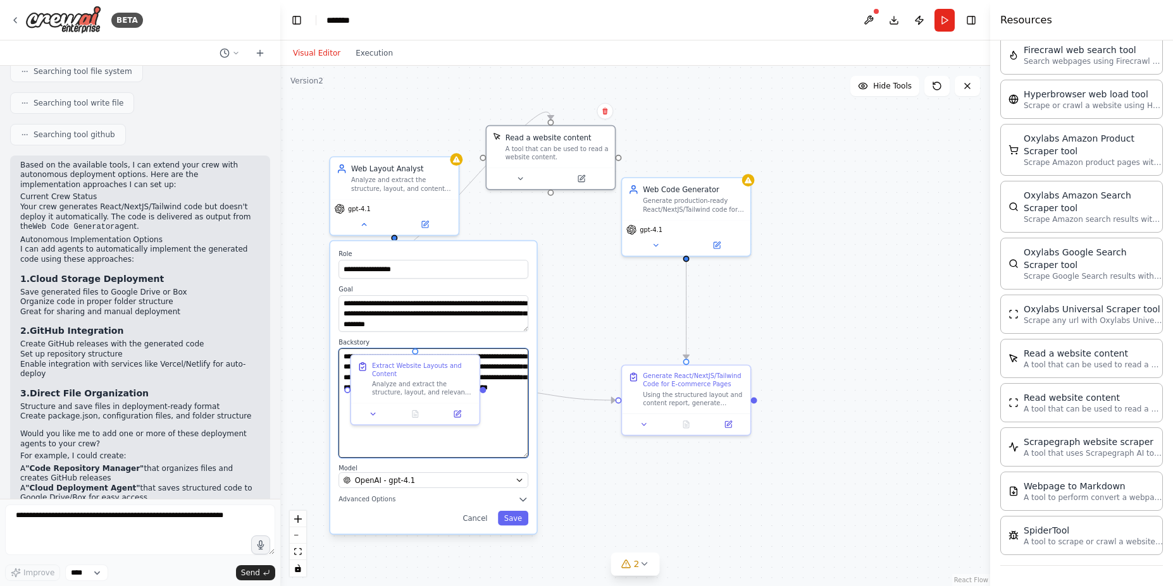
click at [505, 404] on textarea "**********" at bounding box center [433, 403] width 190 height 109
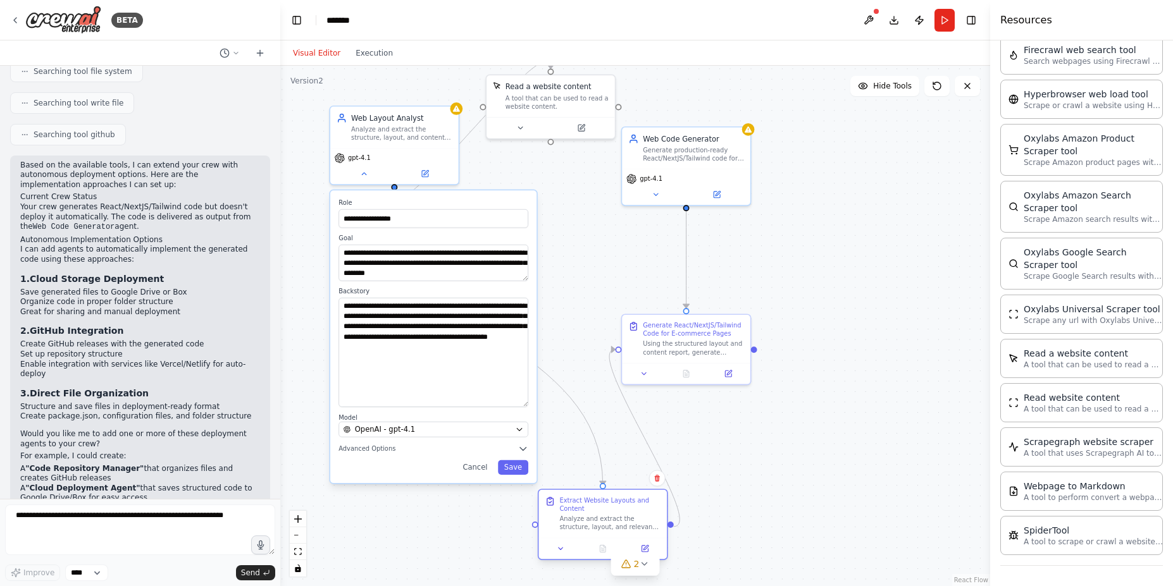
drag, startPoint x: 400, startPoint y: 364, endPoint x: 592, endPoint y: 505, distance: 237.9
click at [592, 505] on div "Extract Website Layouts and Content" at bounding box center [609, 505] width 101 height 16
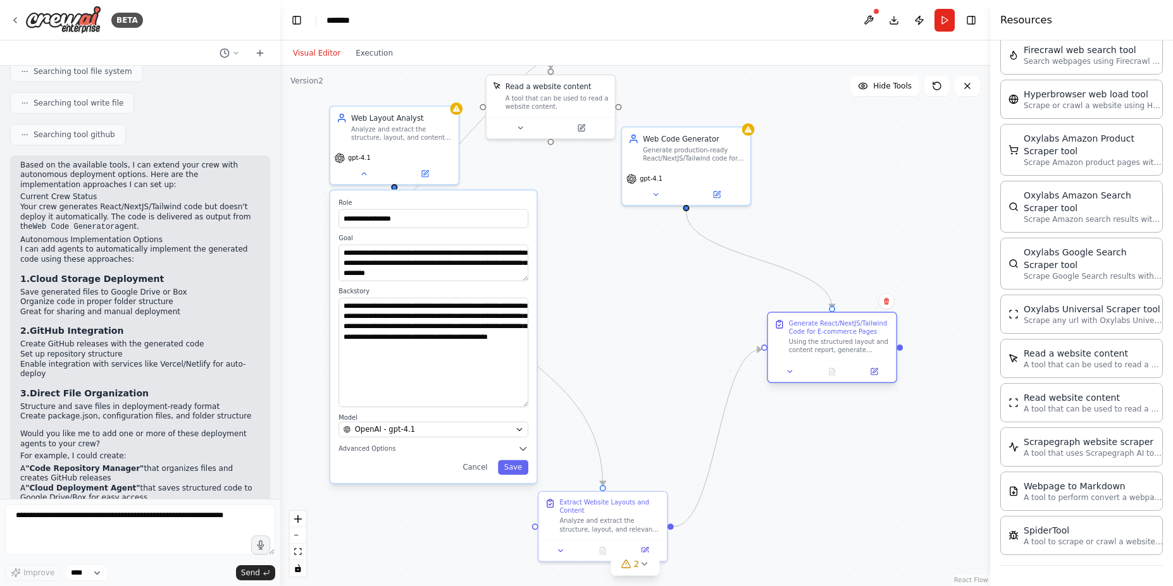
drag, startPoint x: 665, startPoint y: 344, endPoint x: 812, endPoint y: 341, distance: 147.4
click at [812, 341] on div "Using the structured layout and content report, generate production-ready React…" at bounding box center [839, 346] width 101 height 16
drag, startPoint x: 684, startPoint y: 168, endPoint x: 726, endPoint y: 187, distance: 45.6
click at [726, 187] on div "gpt-4.1" at bounding box center [718, 196] width 128 height 36
click at [477, 471] on button "Cancel" at bounding box center [475, 468] width 37 height 15
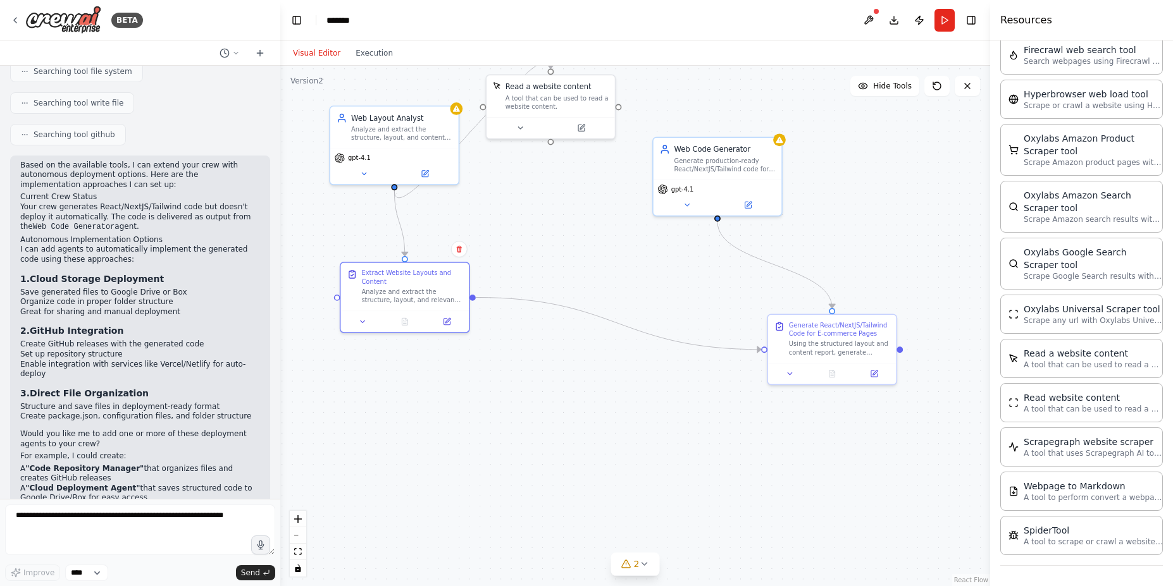
drag, startPoint x: 592, startPoint y: 521, endPoint x: 380, endPoint y: 206, distance: 379.4
click at [388, 291] on div "Analyze and extract the structure, layout, and relevant content of the followin…" at bounding box center [411, 296] width 101 height 16
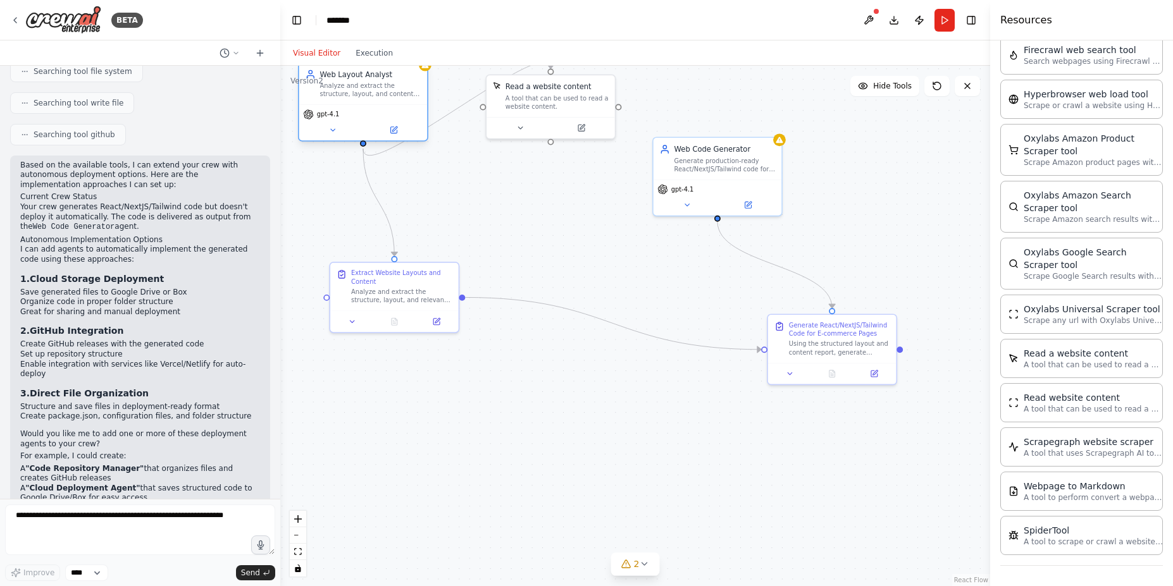
drag, startPoint x: 400, startPoint y: 140, endPoint x: 366, endPoint y: 96, distance: 55.5
click at [365, 95] on div "Web Layout Analyst Analyze and extract the structure, layout, and content of th…" at bounding box center [363, 84] width 128 height 42
drag, startPoint x: 564, startPoint y: 122, endPoint x: 546, endPoint y: 241, distance: 120.3
click at [546, 241] on button at bounding box center [571, 240] width 59 height 13
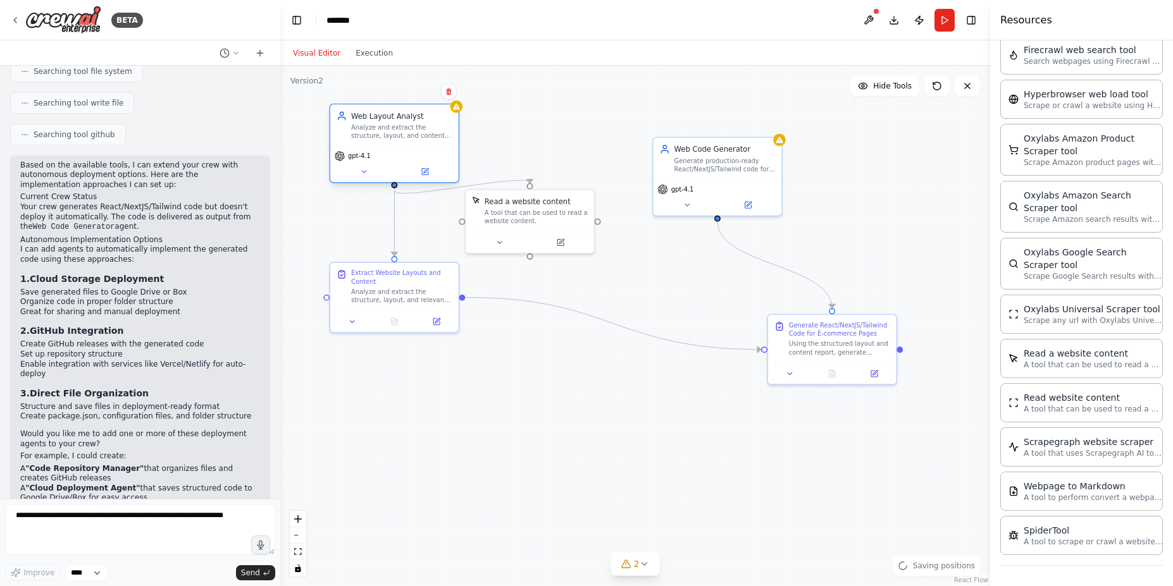
drag, startPoint x: 377, startPoint y: 95, endPoint x: 410, endPoint y: 135, distance: 51.7
click at [410, 135] on div "Analyze and extract the structure, layout, and content of the provided website …" at bounding box center [401, 131] width 101 height 16
click at [496, 247] on div at bounding box center [530, 241] width 128 height 22
click at [500, 237] on icon at bounding box center [499, 241] width 8 height 8
click at [636, 240] on div ".deletable-edge-delete-btn { width: 20px; height: 20px; border: 0px solid #ffff…" at bounding box center [635, 326] width 710 height 521
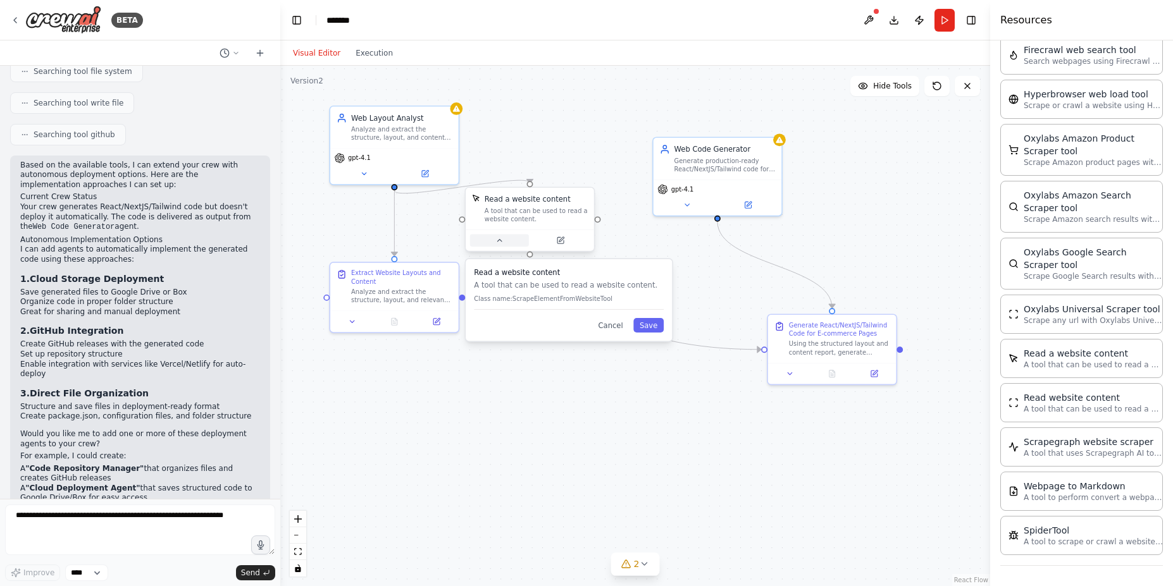
click at [511, 240] on button at bounding box center [499, 240] width 59 height 13
click at [497, 247] on div at bounding box center [530, 241] width 128 height 22
drag, startPoint x: 605, startPoint y: 322, endPoint x: 588, endPoint y: 242, distance: 82.1
click at [605, 321] on button "Cancel" at bounding box center [610, 325] width 37 height 15
click at [610, 326] on button "Cancel" at bounding box center [610, 325] width 37 height 15
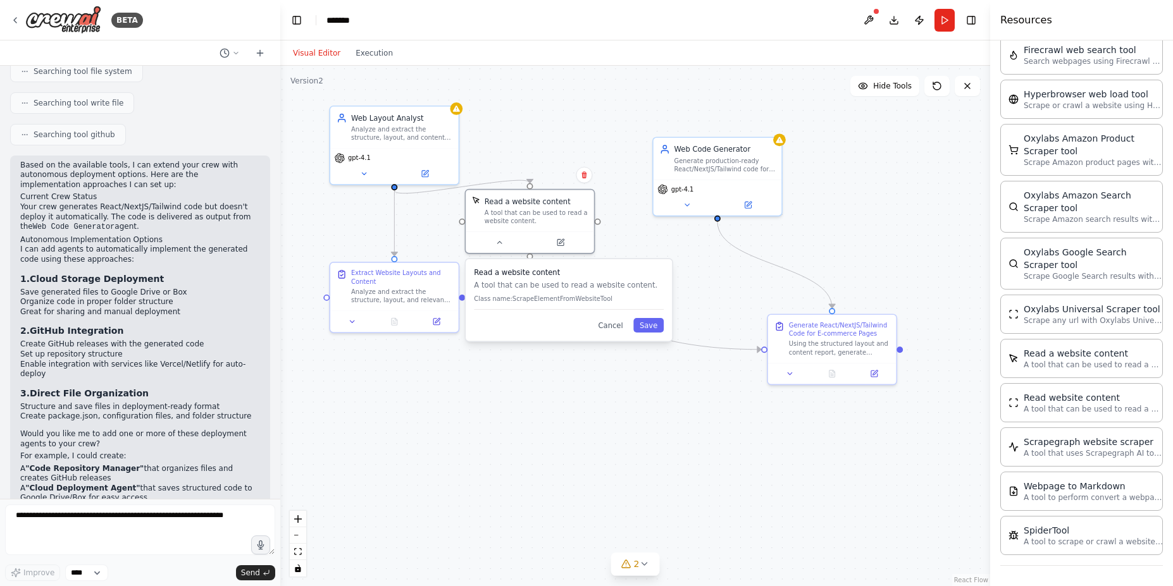
click at [569, 141] on div ".deletable-edge-delete-btn { width: 20px; height: 20px; border: 0px solid #ffff…" at bounding box center [635, 326] width 710 height 521
click at [615, 327] on button "Cancel" at bounding box center [610, 325] width 37 height 15
click at [437, 321] on icon at bounding box center [436, 320] width 6 height 6
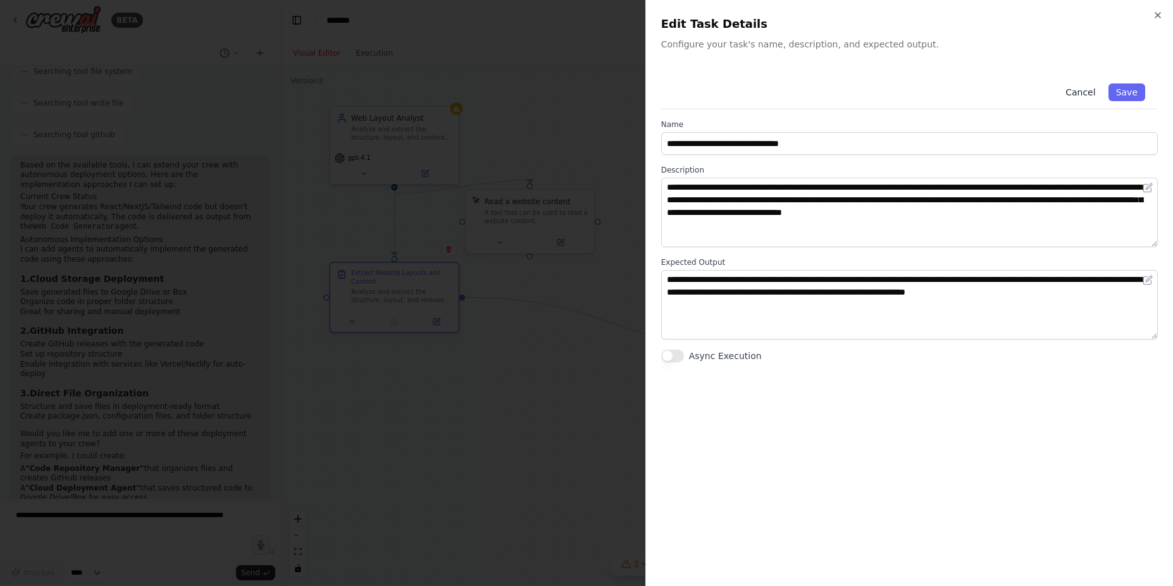
click at [1084, 96] on button "Cancel" at bounding box center [1080, 93] width 45 height 18
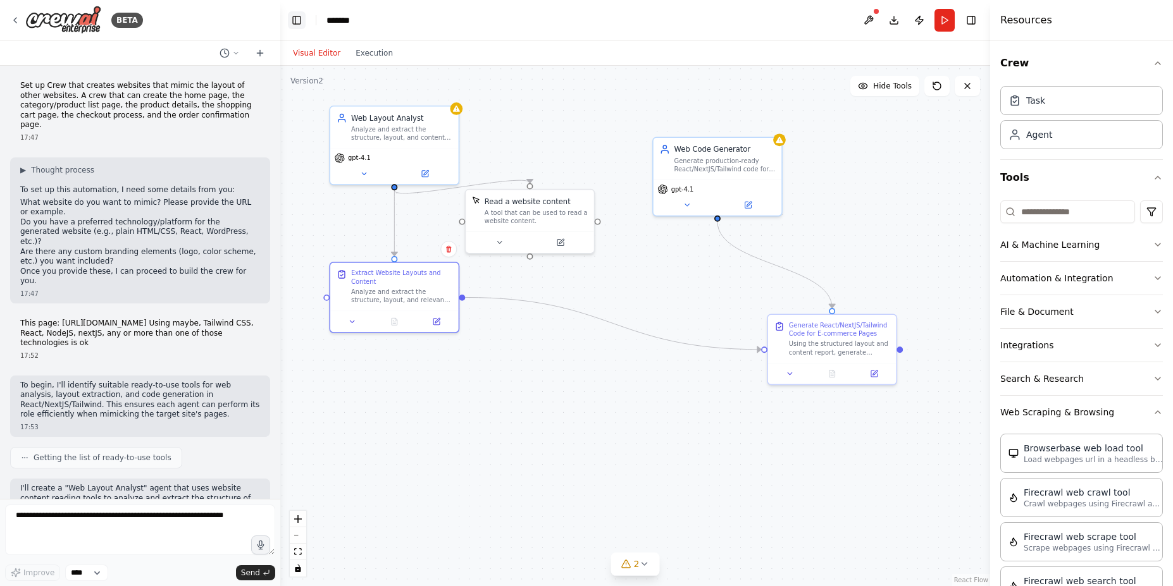
click at [296, 16] on button "Toggle Left Sidebar" at bounding box center [297, 20] width 18 height 18
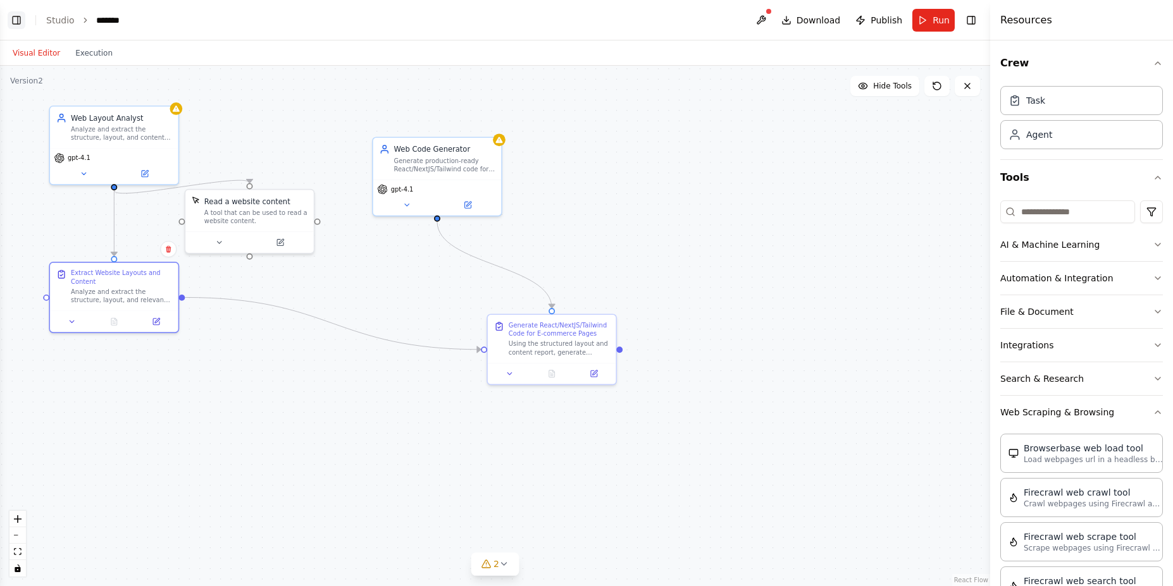
click at [14, 22] on button "Toggle Left Sidebar" at bounding box center [17, 20] width 18 height 18
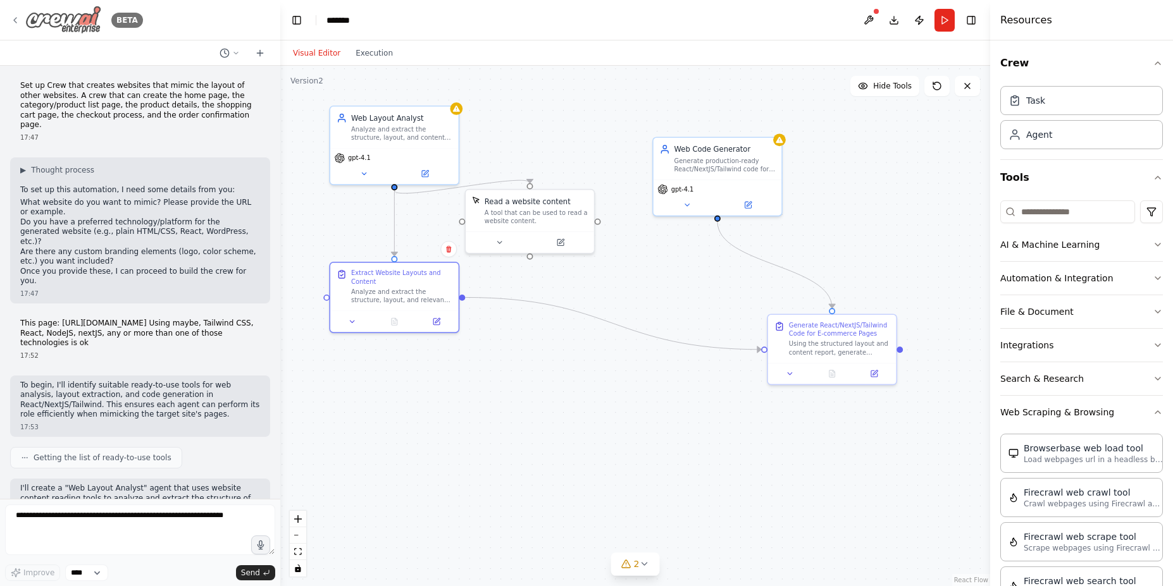
click at [16, 27] on div "BETA" at bounding box center [76, 20] width 133 height 28
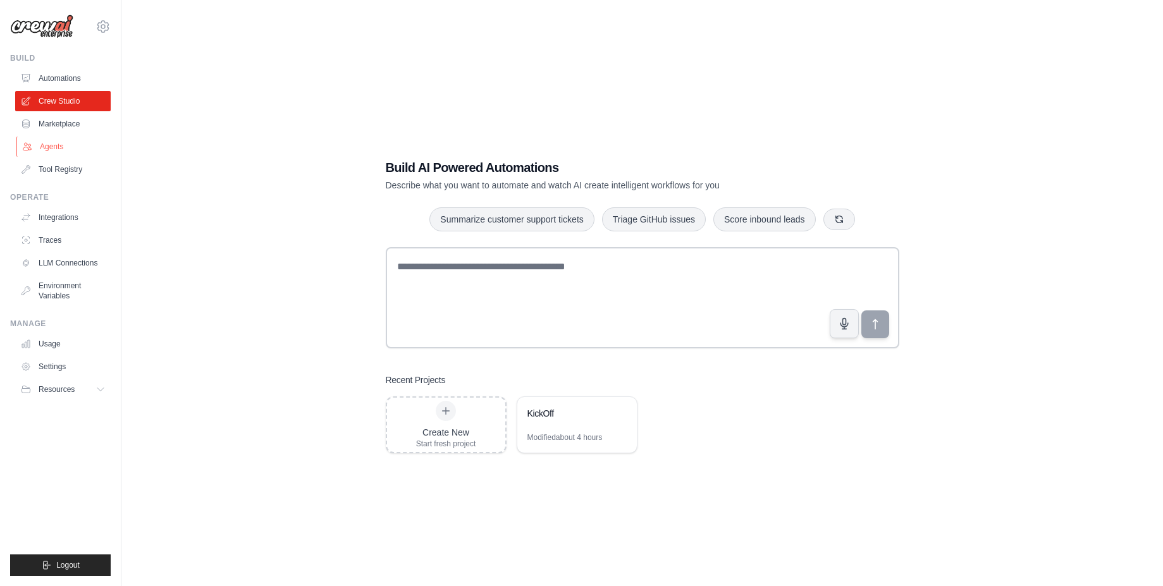
click at [64, 149] on link "Agents" at bounding box center [64, 147] width 96 height 20
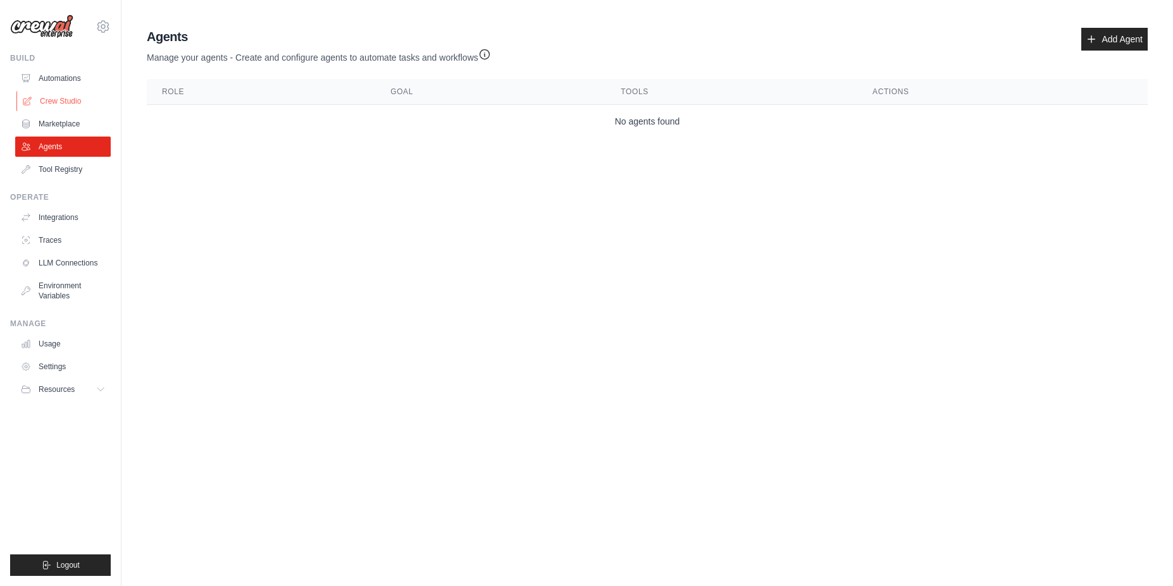
click at [45, 101] on link "Crew Studio" at bounding box center [64, 101] width 96 height 20
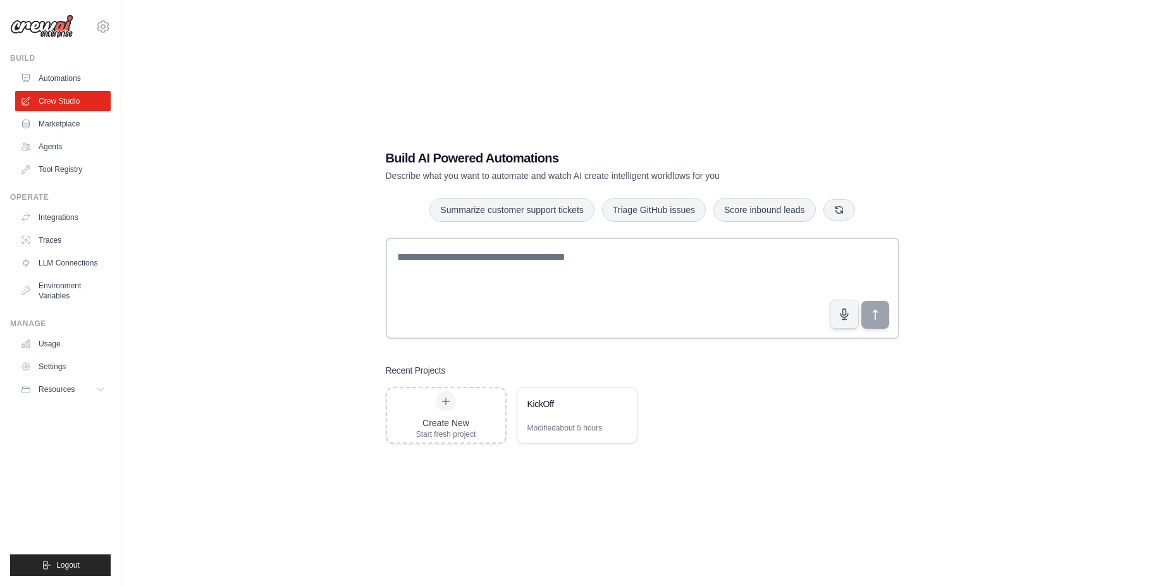
scroll to position [25, 0]
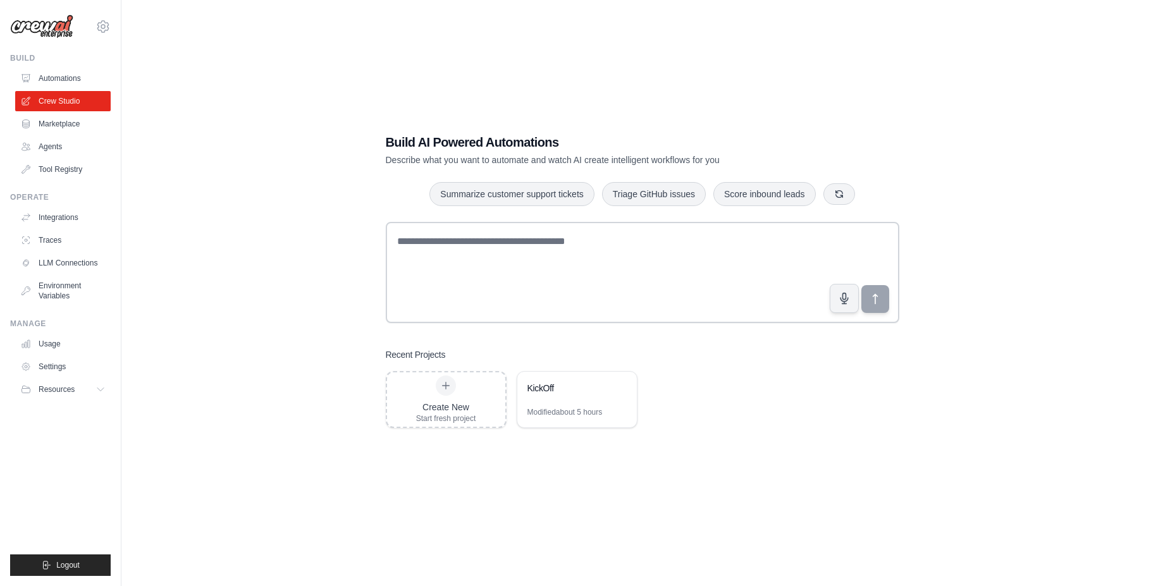
drag, startPoint x: 728, startPoint y: 364, endPoint x: 647, endPoint y: 380, distance: 83.1
click at [725, 363] on div "Recent Projects Create New Start fresh project KickOff Modified about 5 hours" at bounding box center [643, 389] width 514 height 80
click at [437, 389] on div at bounding box center [446, 386] width 20 height 20
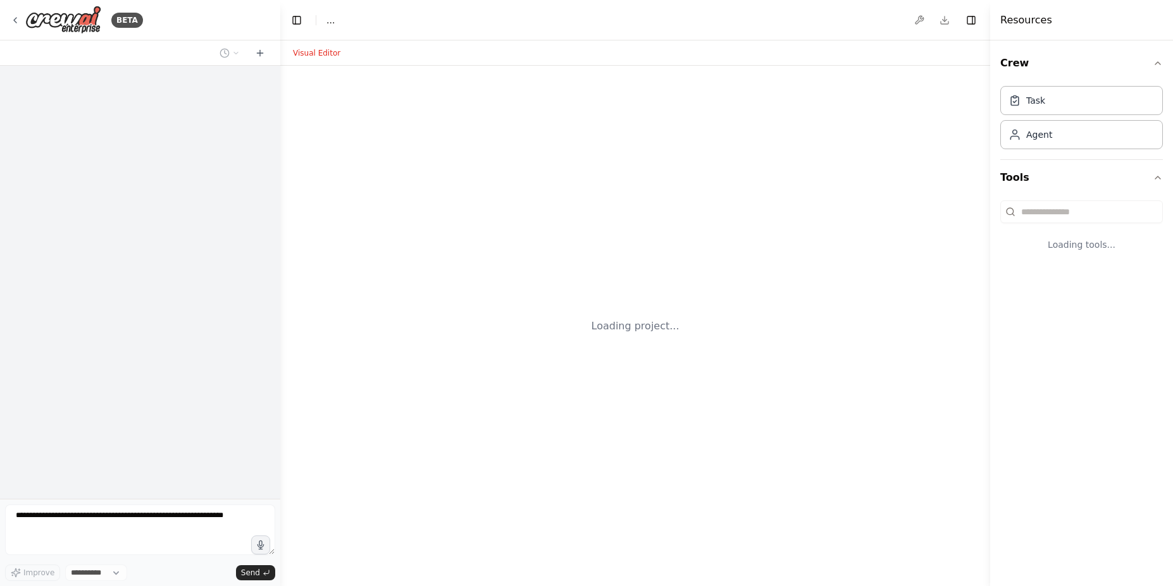
select select "****"
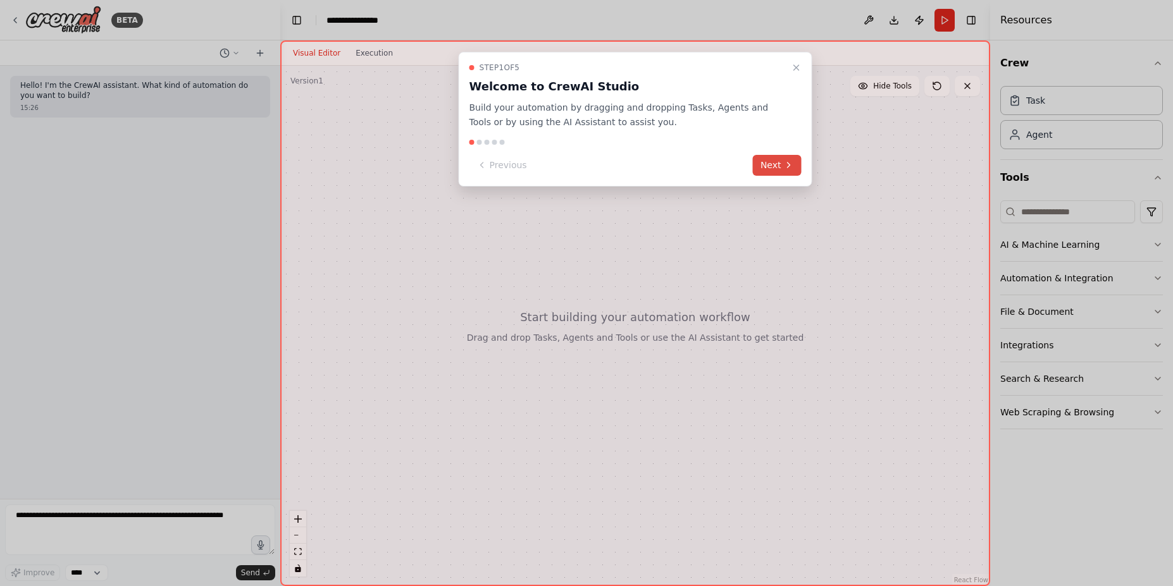
click at [772, 166] on button "Next" at bounding box center [777, 165] width 49 height 21
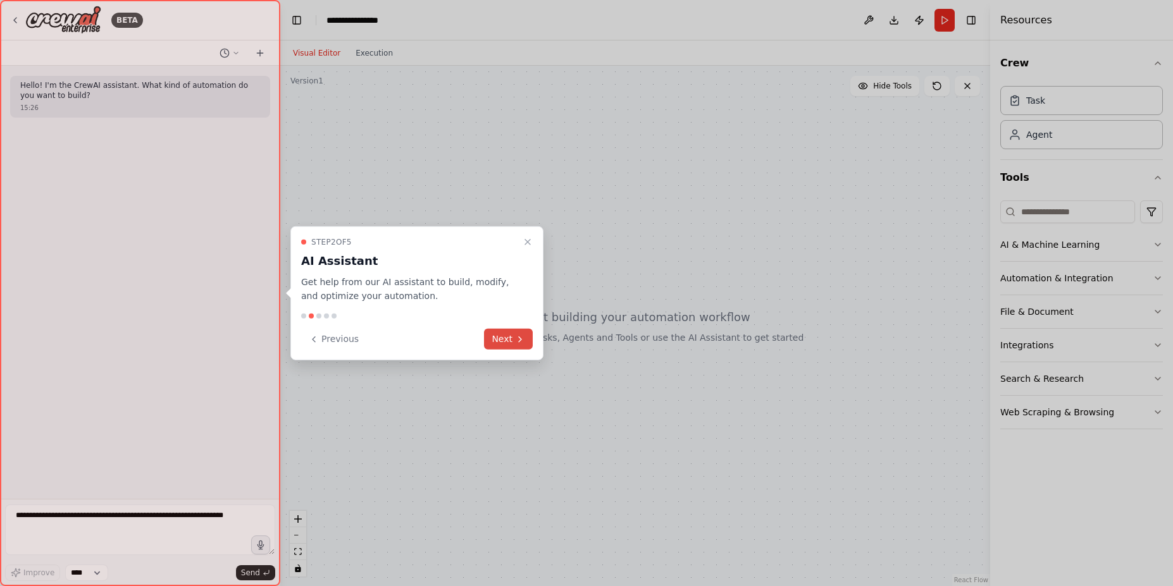
drag, startPoint x: 508, startPoint y: 324, endPoint x: 511, endPoint y: 333, distance: 9.4
click at [507, 323] on div "Step 2 of 5 AI Assistant Get help from our AI assistant to build, modify, and o…" at bounding box center [416, 293] width 253 height 135
click at [522, 350] on div "Step 2 of 5 AI Assistant Get help from our AI assistant to build, modify, and o…" at bounding box center [416, 293] width 253 height 135
click at [513, 342] on button "Next" at bounding box center [508, 339] width 49 height 21
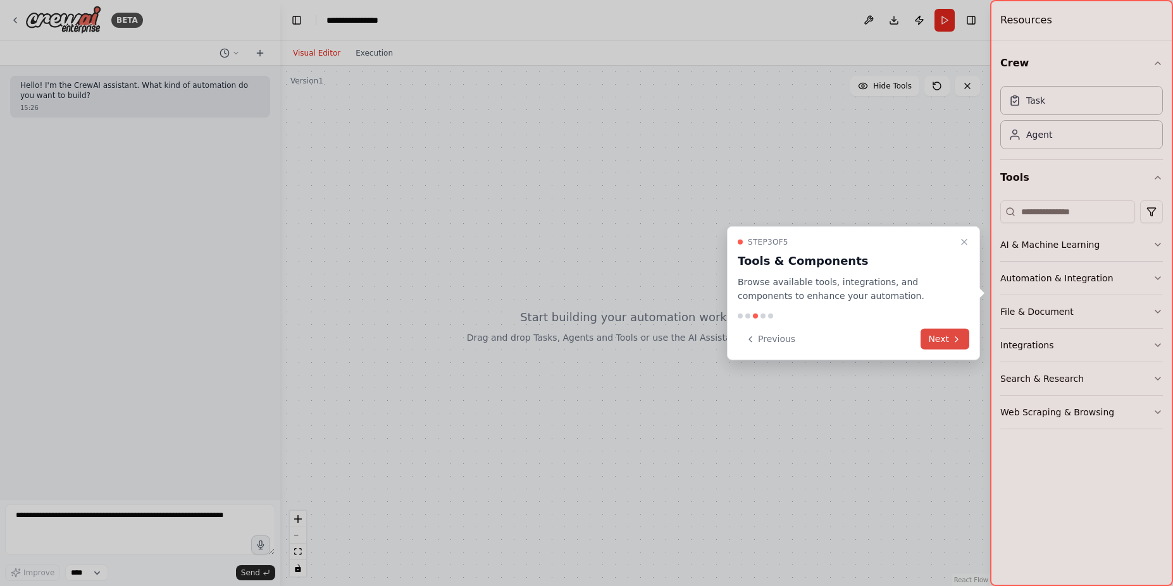
click at [934, 338] on button "Next" at bounding box center [945, 339] width 49 height 21
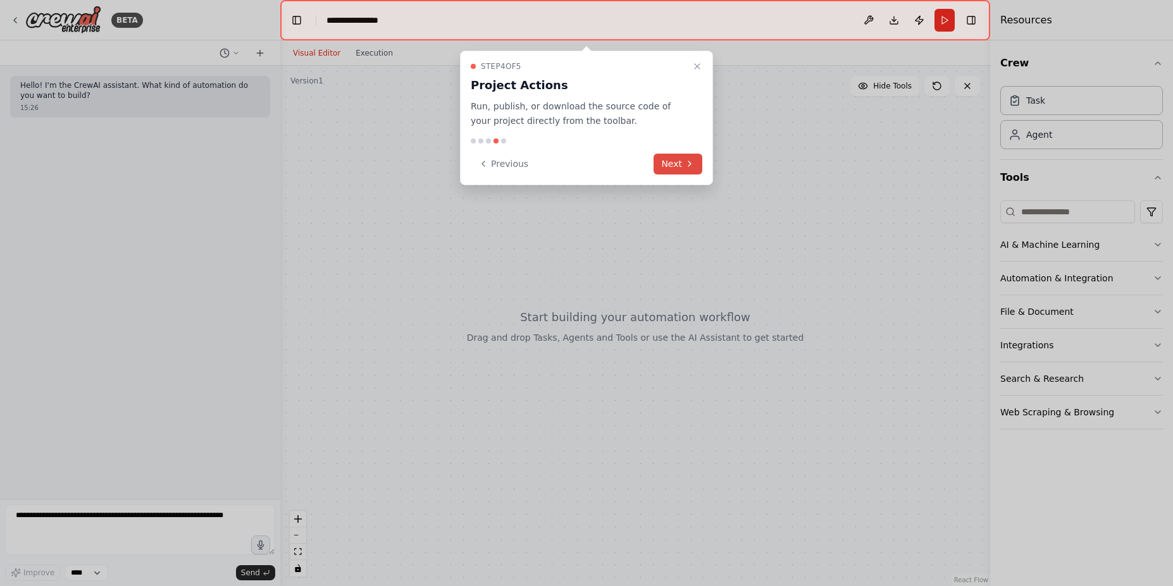
click at [669, 165] on button "Next" at bounding box center [678, 164] width 49 height 21
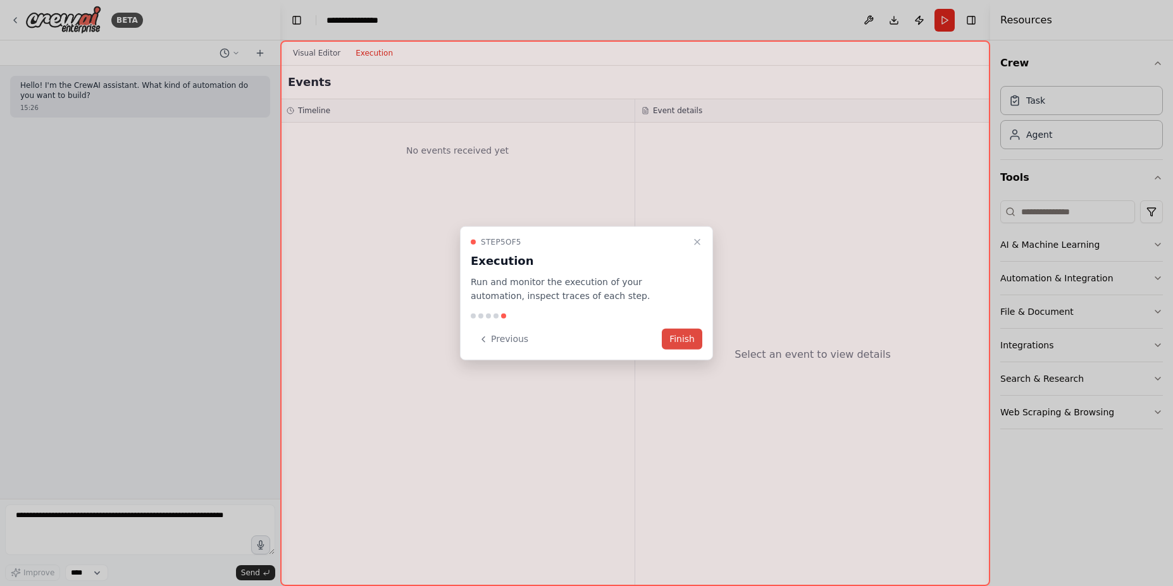
click at [695, 344] on button "Finish" at bounding box center [682, 339] width 40 height 21
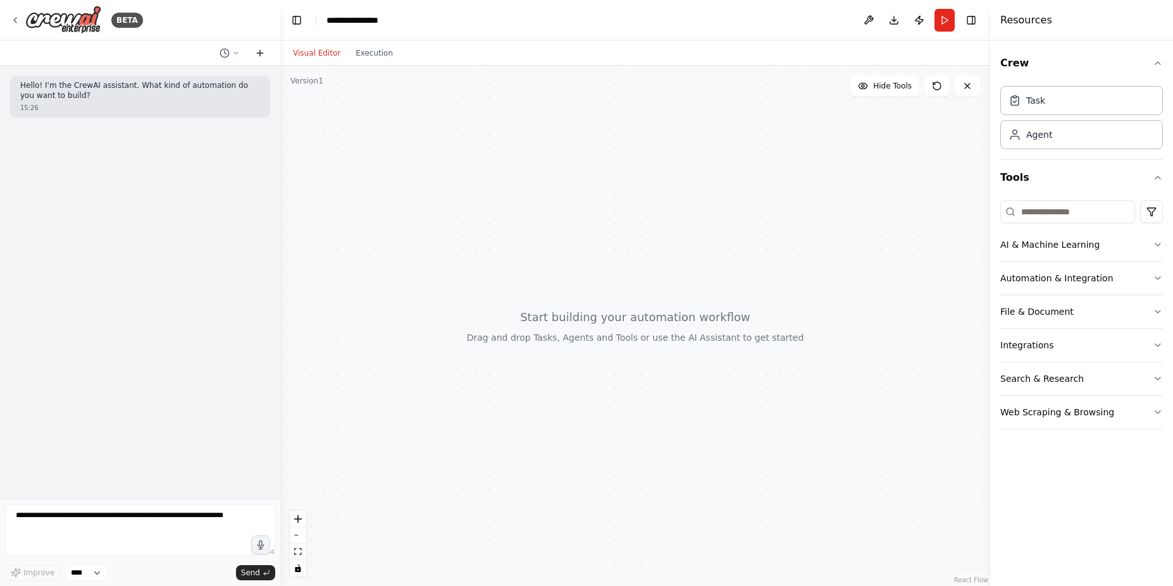
click at [262, 56] on icon at bounding box center [260, 53] width 10 height 10
click at [15, 18] on icon at bounding box center [15, 20] width 10 height 10
